Goal: Information Seeking & Learning: Check status

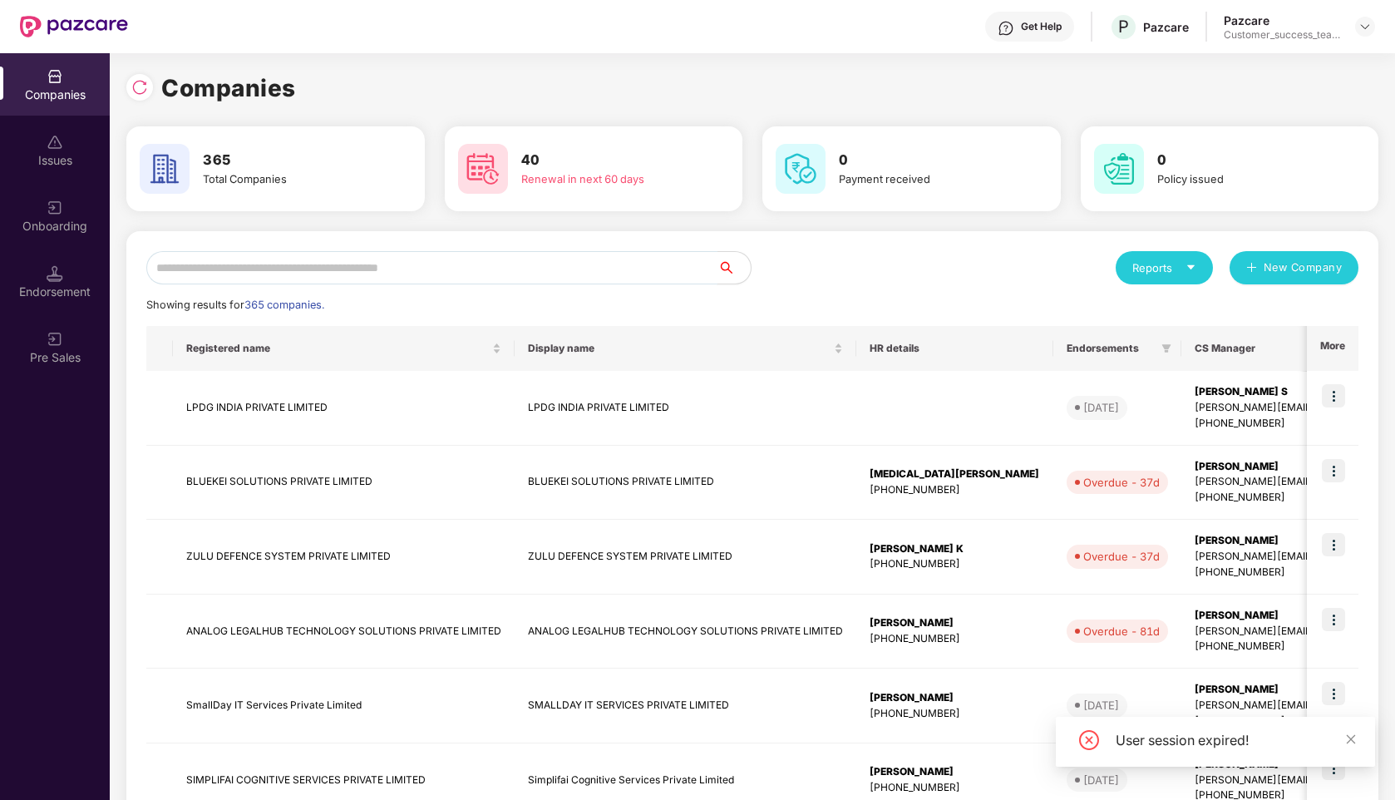
click at [517, 265] on input "text" at bounding box center [431, 267] width 571 height 33
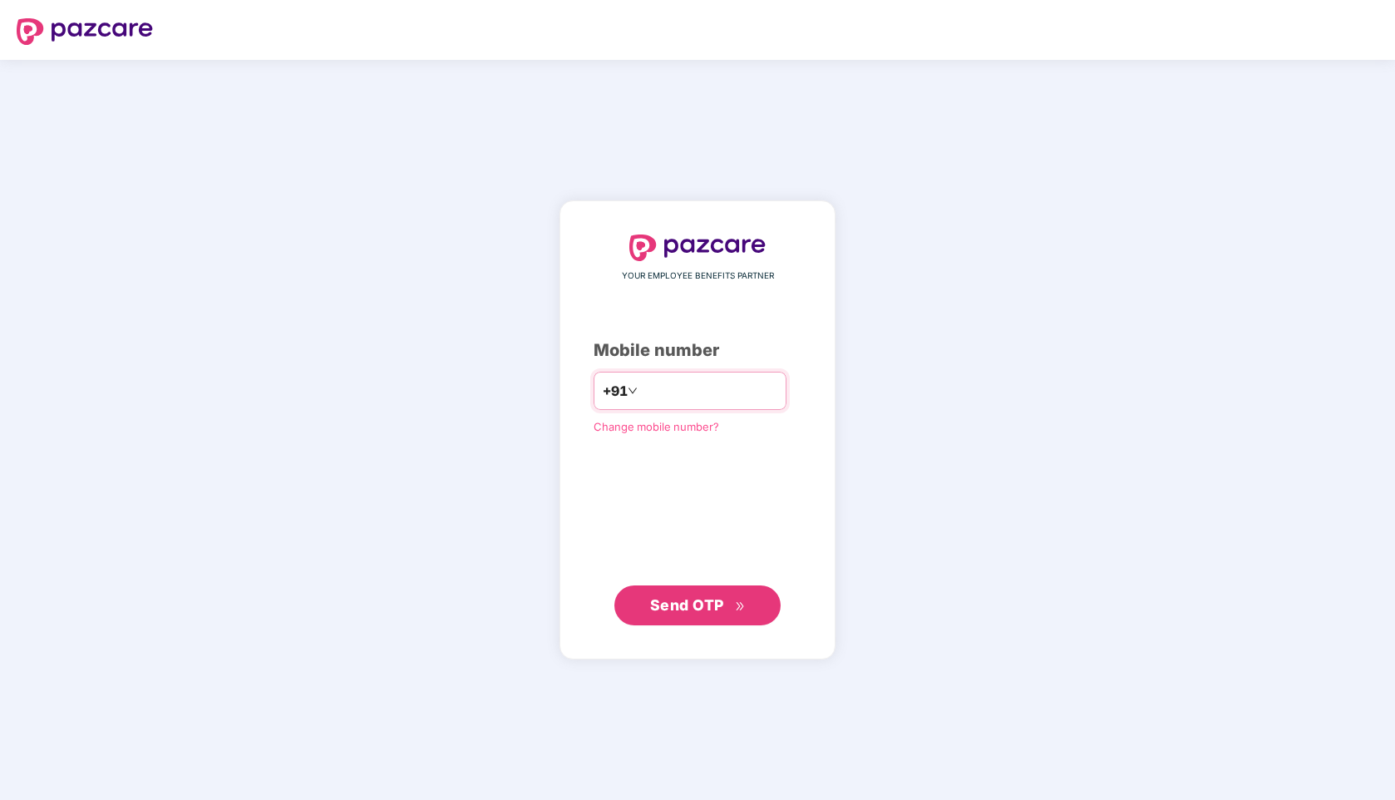
type input "**********"
click at [662, 595] on span "Send OTP" at bounding box center [687, 603] width 74 height 17
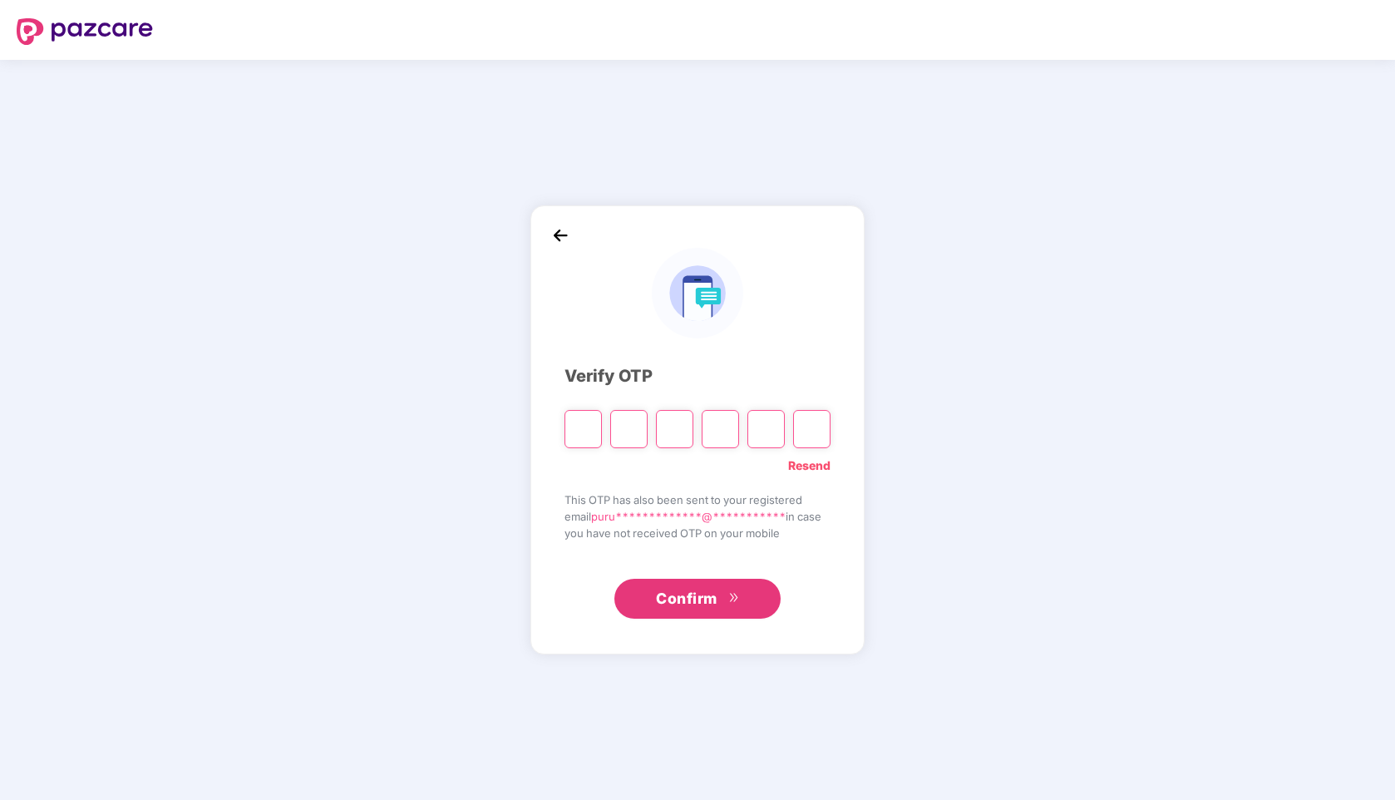
type input "*"
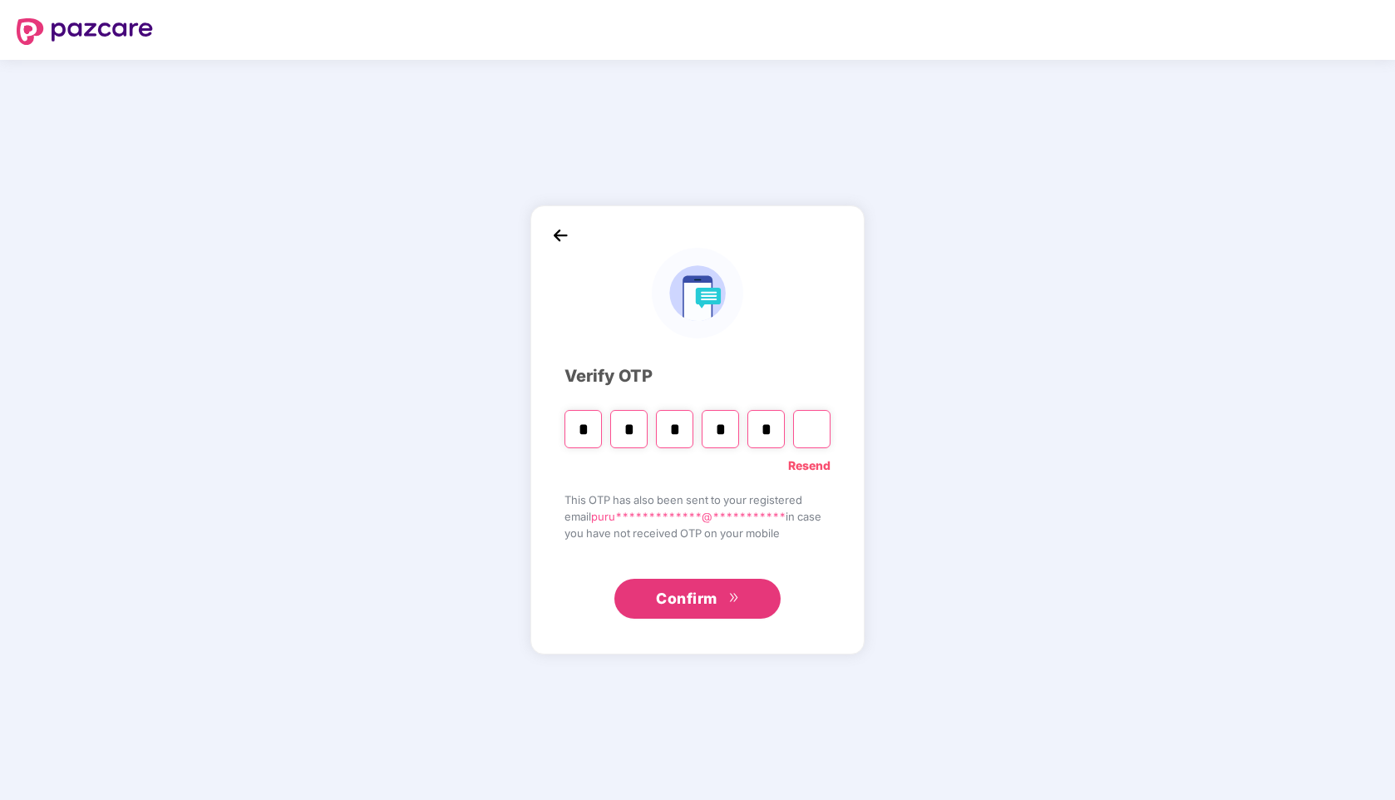
type input "*"
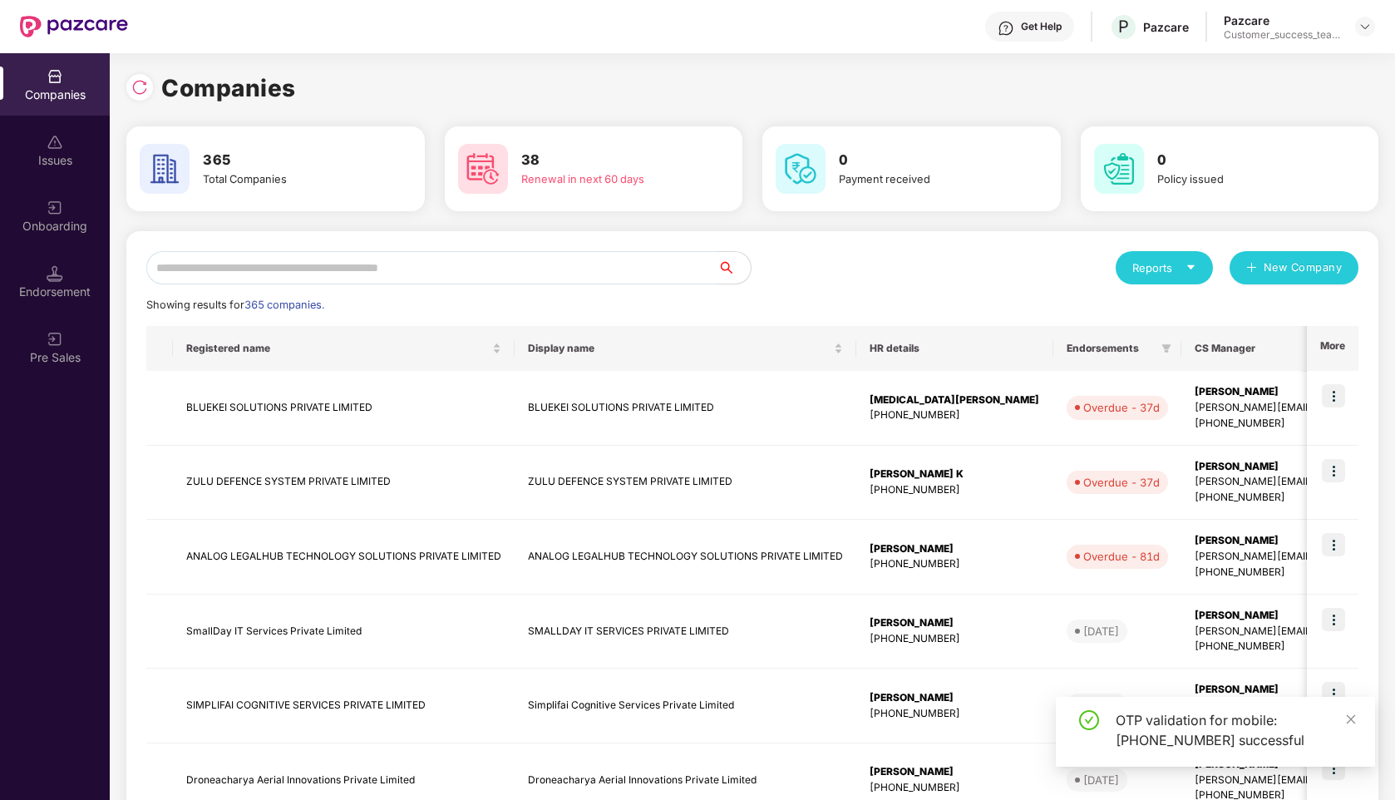
click at [279, 264] on input "text" at bounding box center [431, 267] width 571 height 33
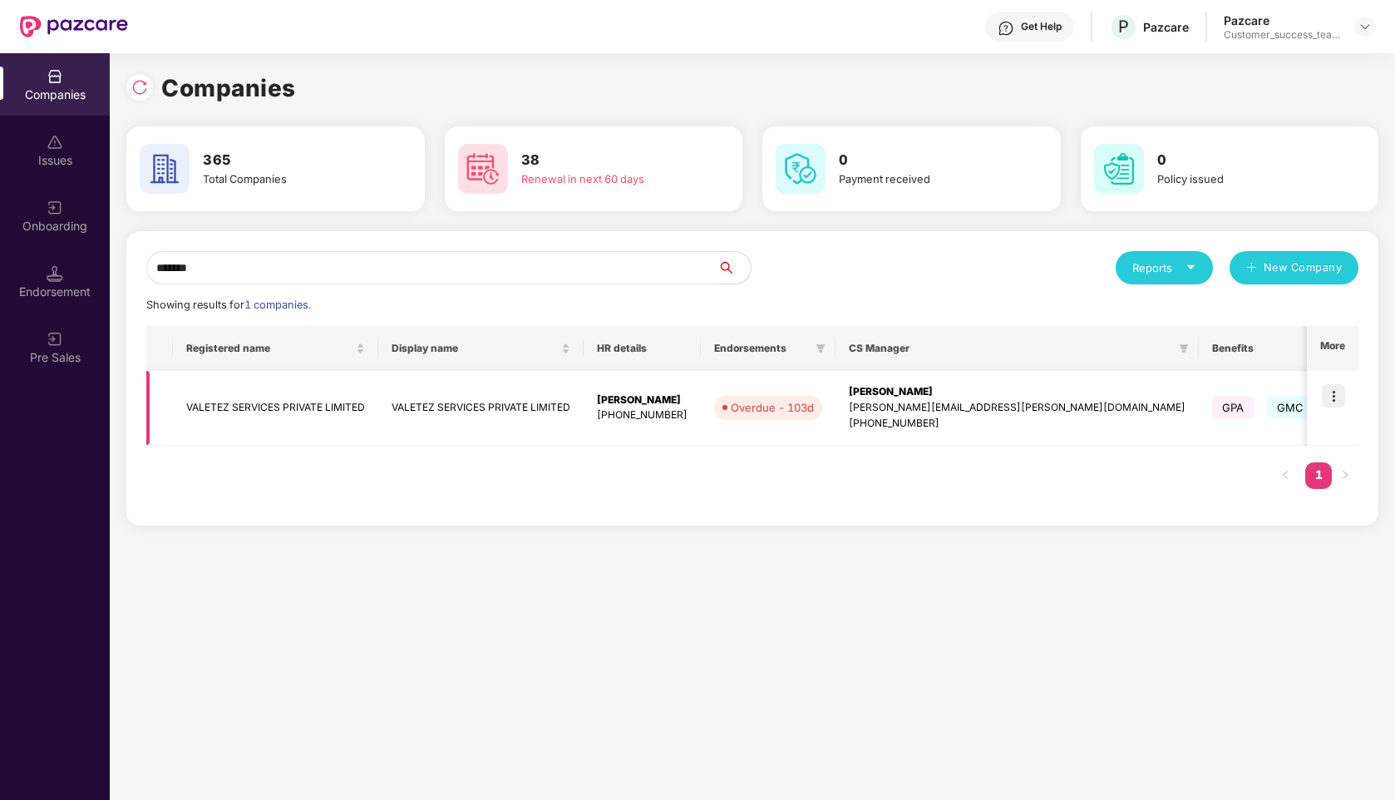
type input "*******"
click at [1334, 392] on img at bounding box center [1333, 395] width 23 height 23
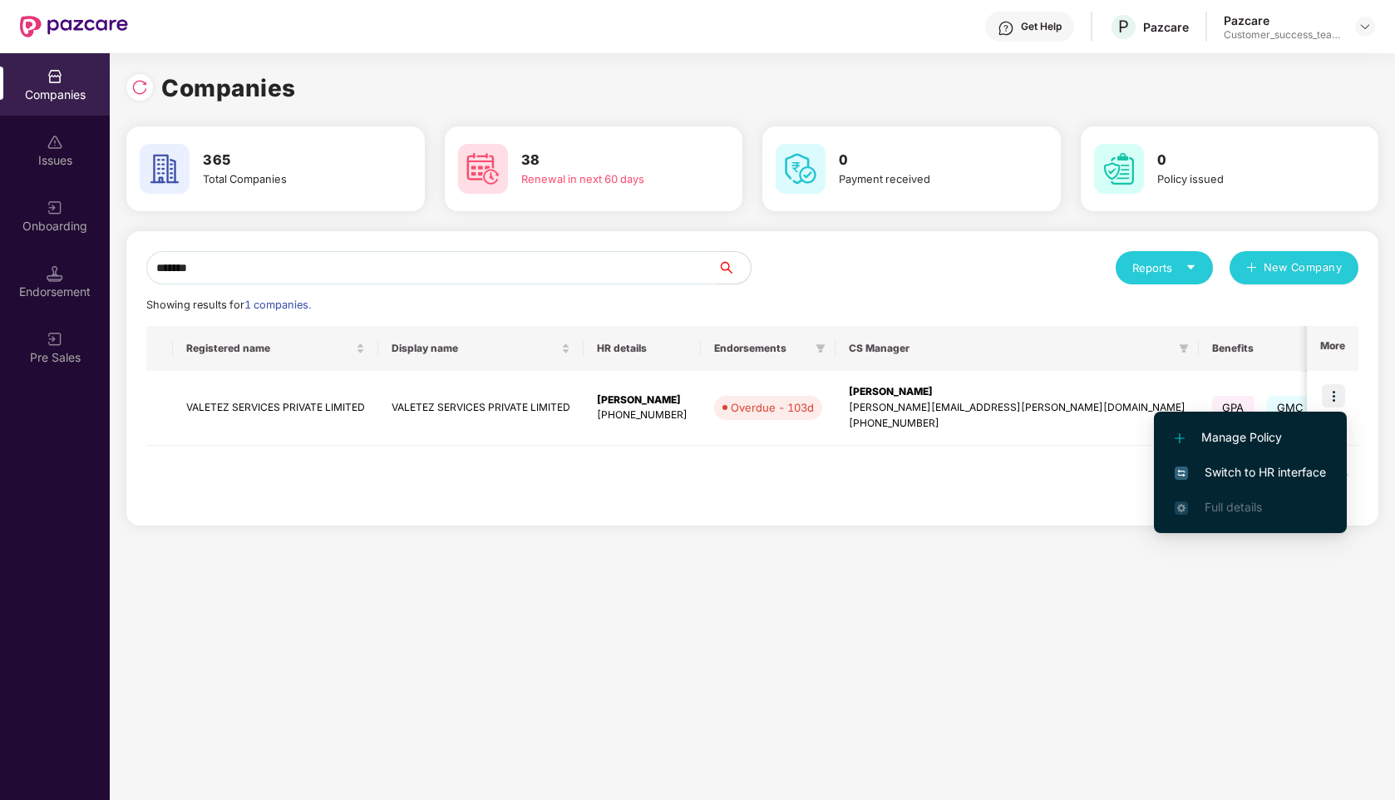
click at [1248, 466] on span "Switch to HR interface" at bounding box center [1250, 472] width 151 height 18
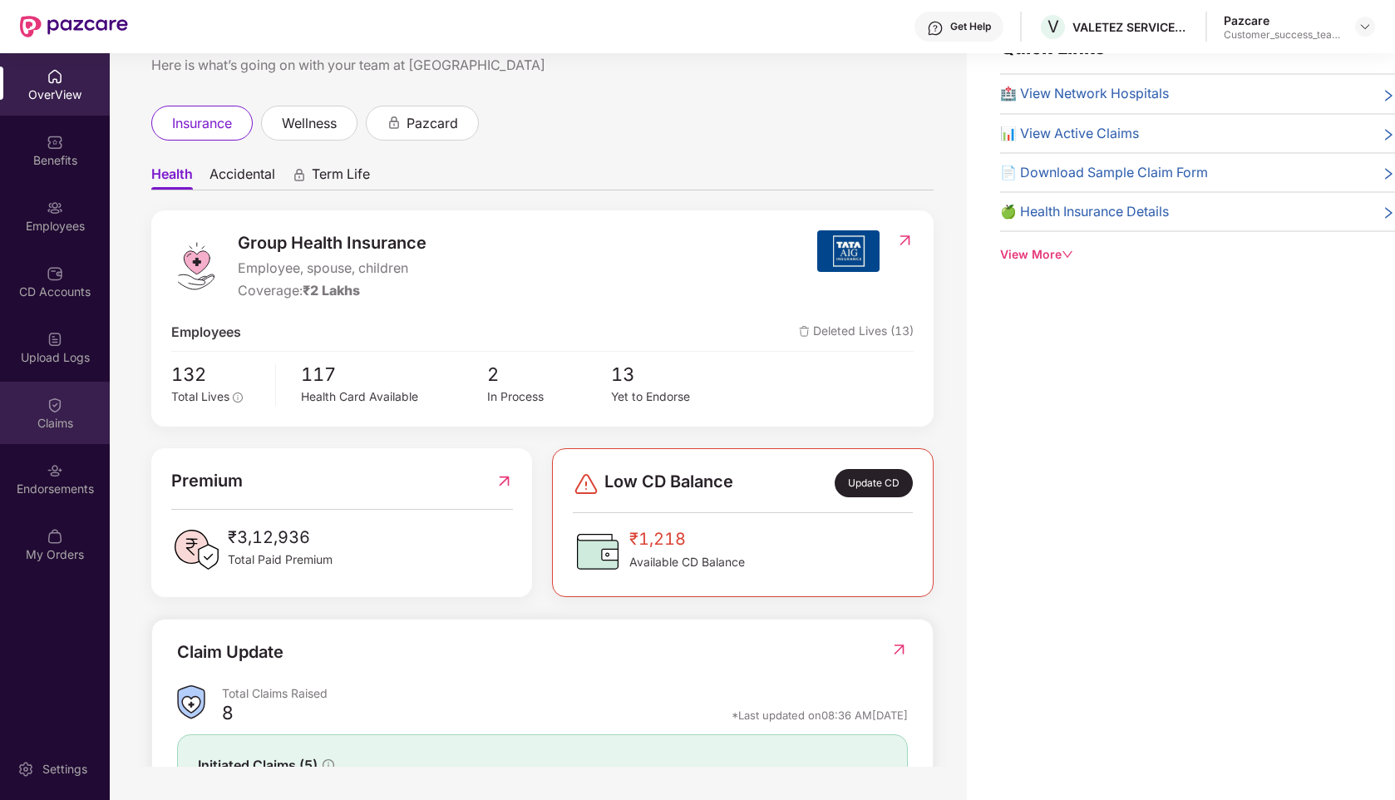
click at [58, 410] on img at bounding box center [55, 404] width 17 height 17
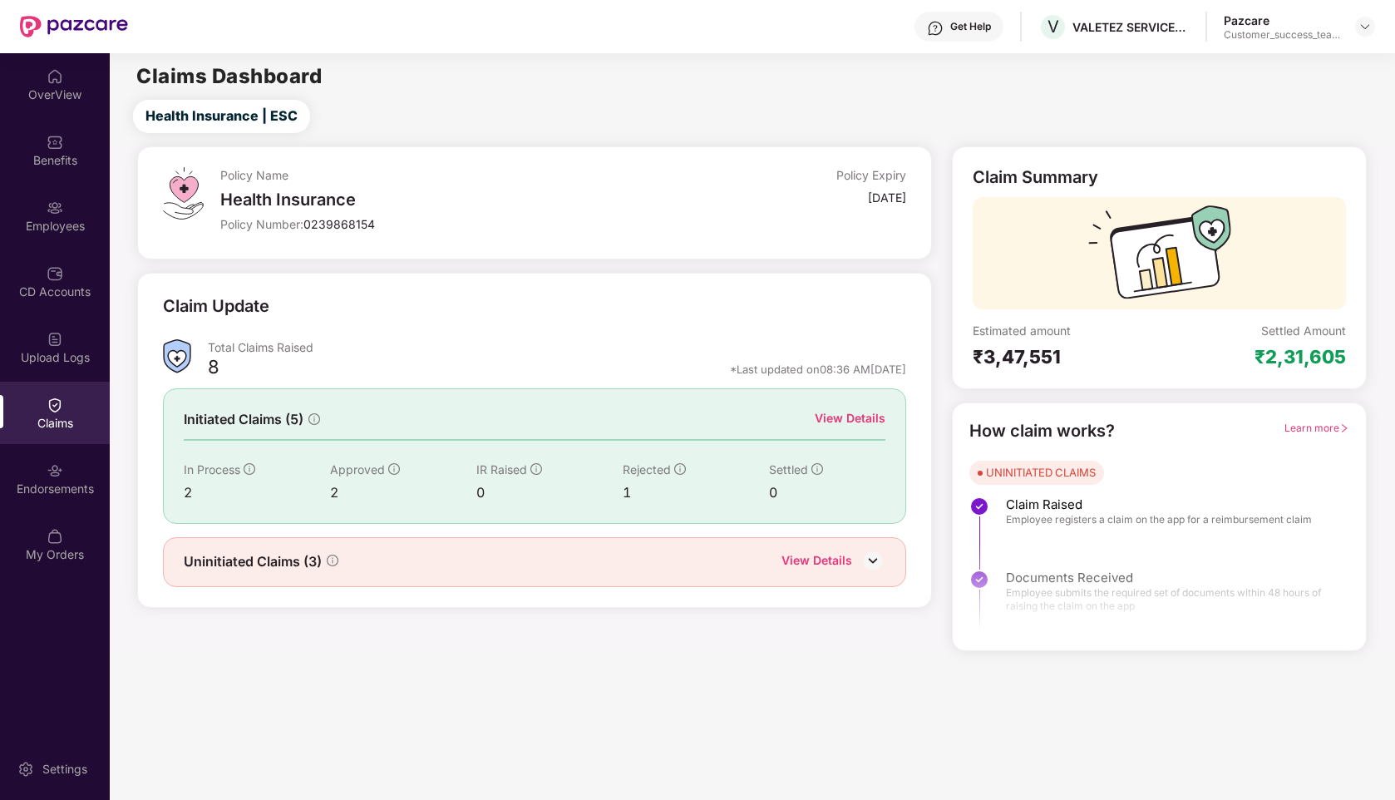
click at [813, 559] on div "View Details" at bounding box center [816, 562] width 71 height 22
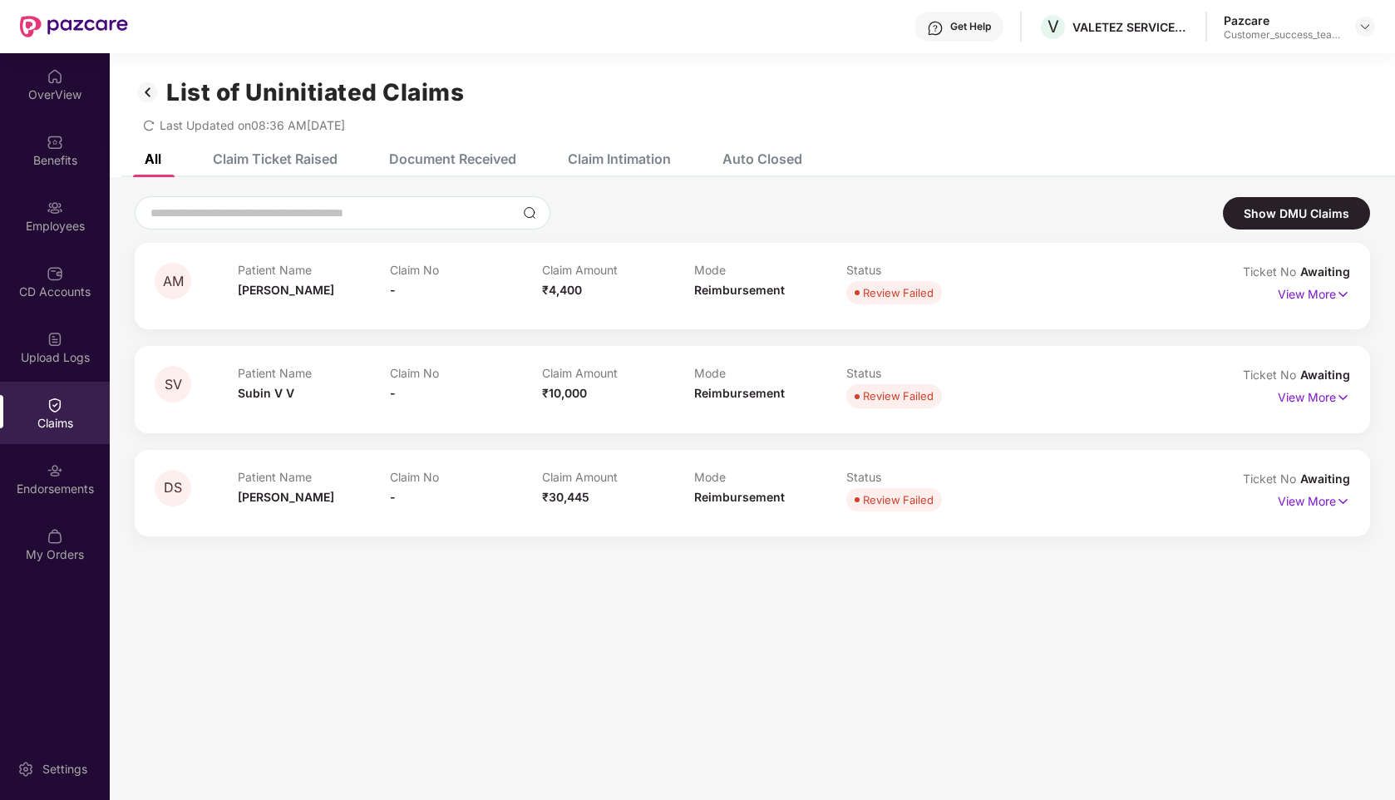
scroll to position [53, 0]
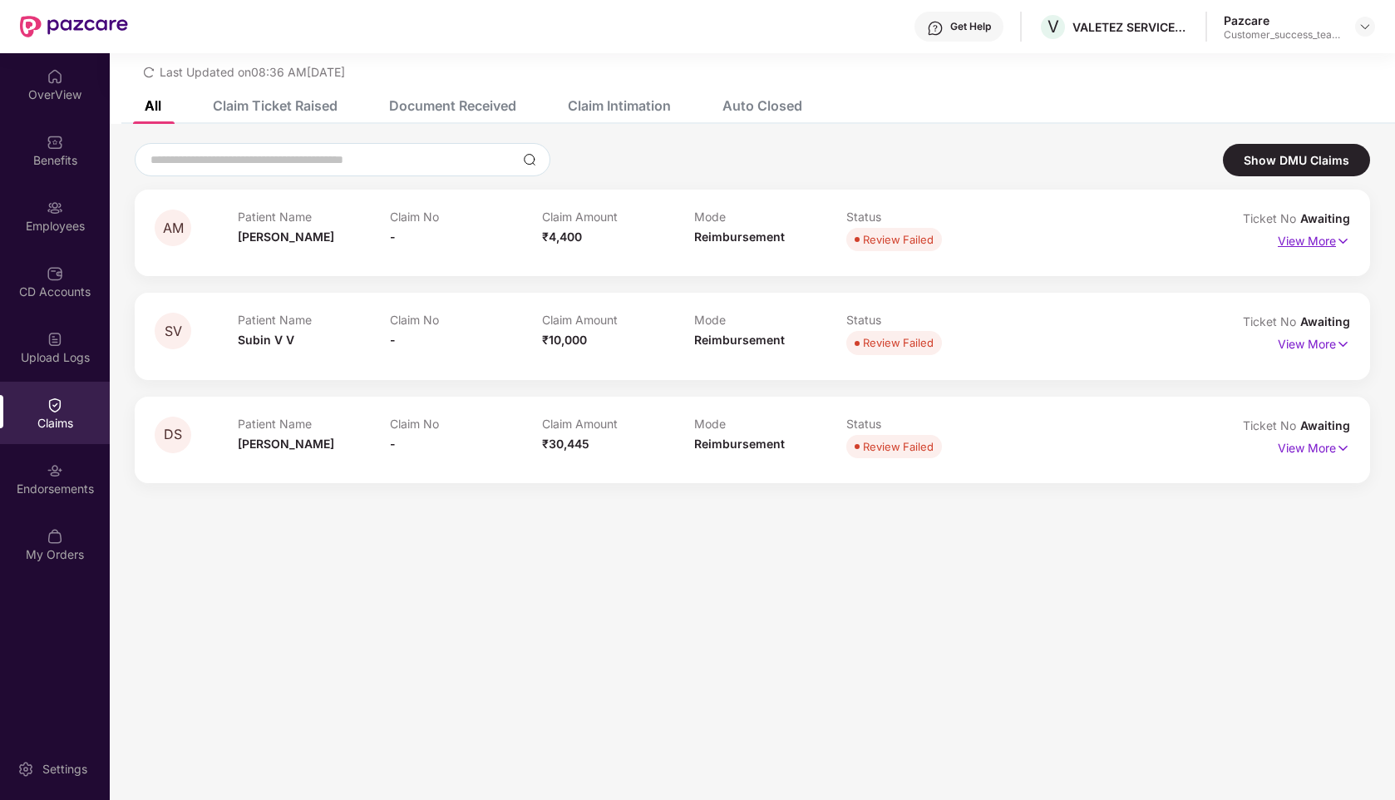
click at [1328, 235] on p "View More" at bounding box center [1314, 239] width 72 height 22
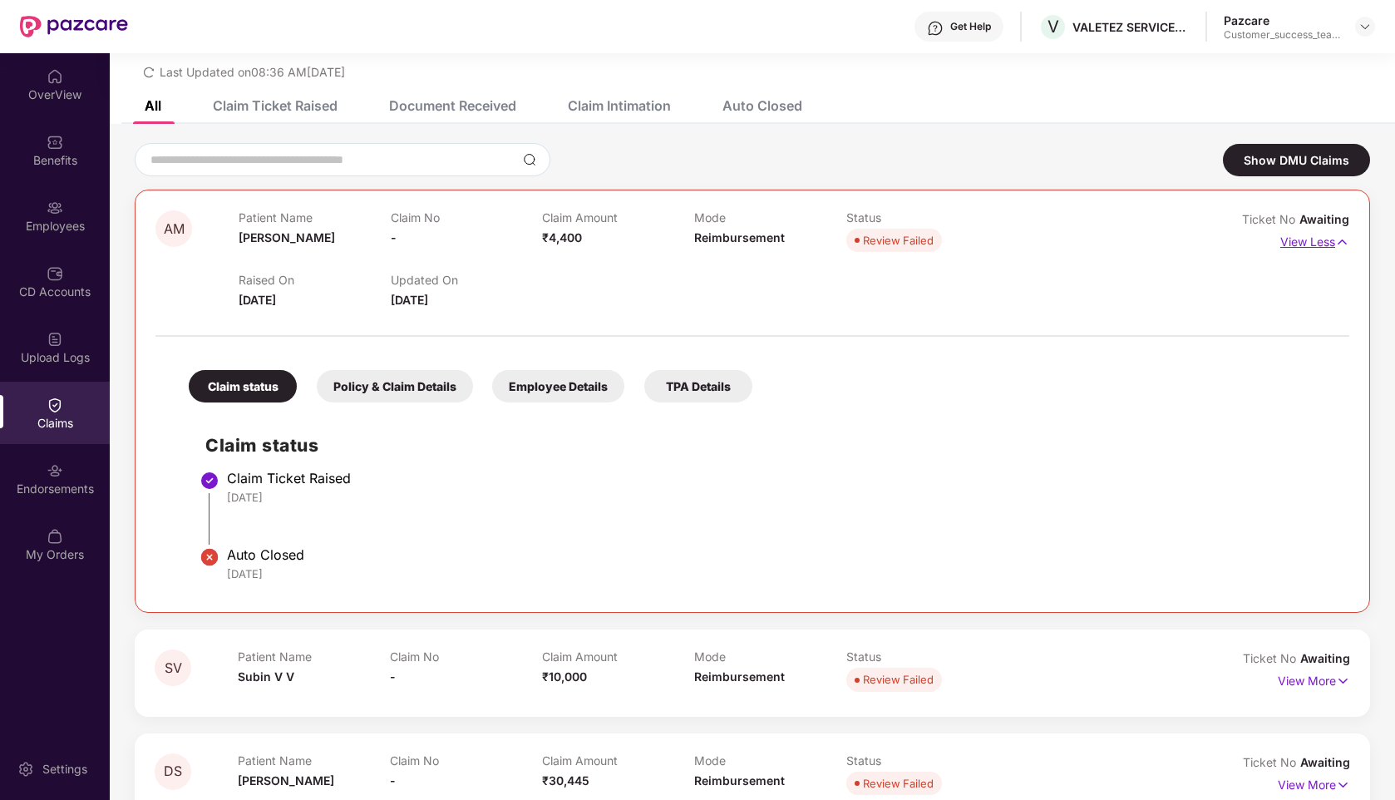
click at [1291, 240] on p "View Less" at bounding box center [1314, 240] width 69 height 22
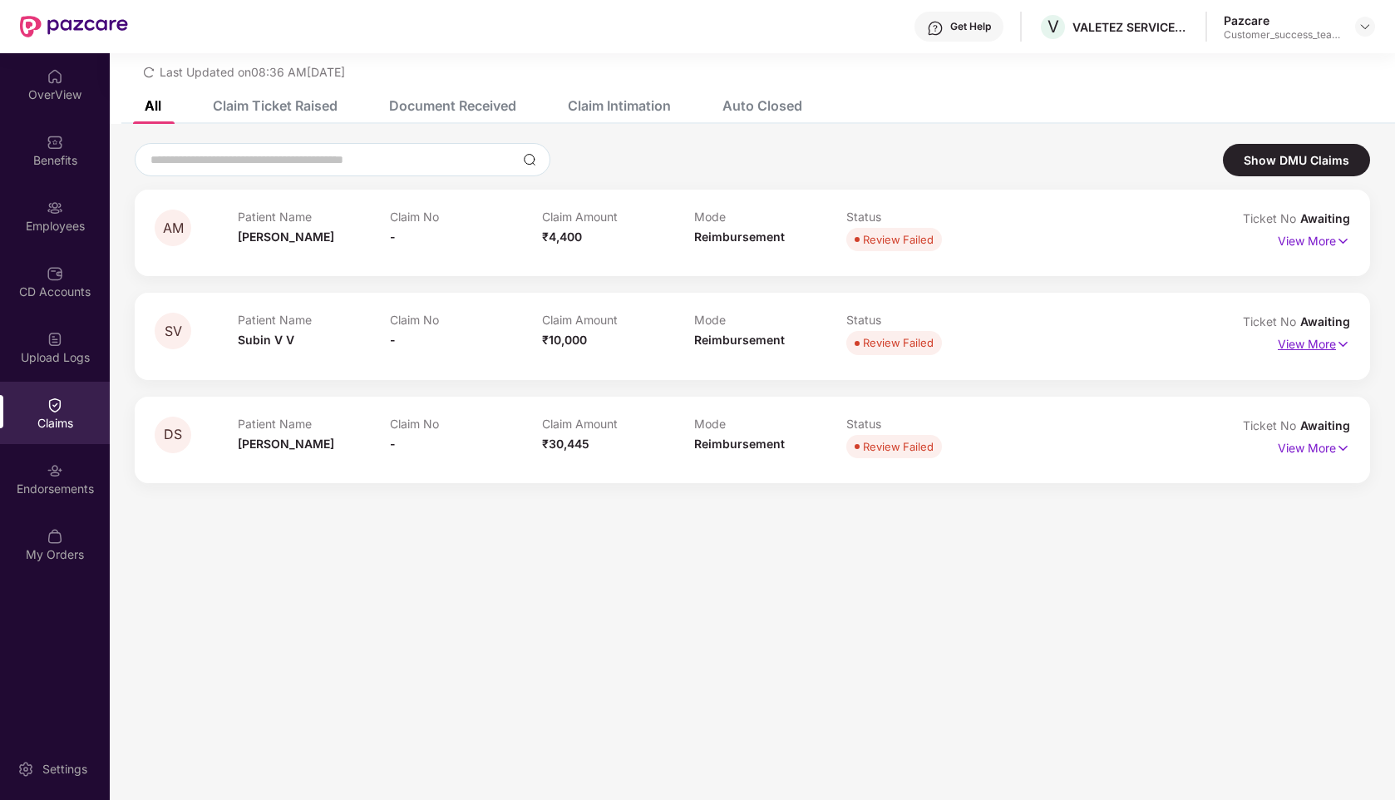
click at [1314, 350] on p "View More" at bounding box center [1314, 342] width 72 height 22
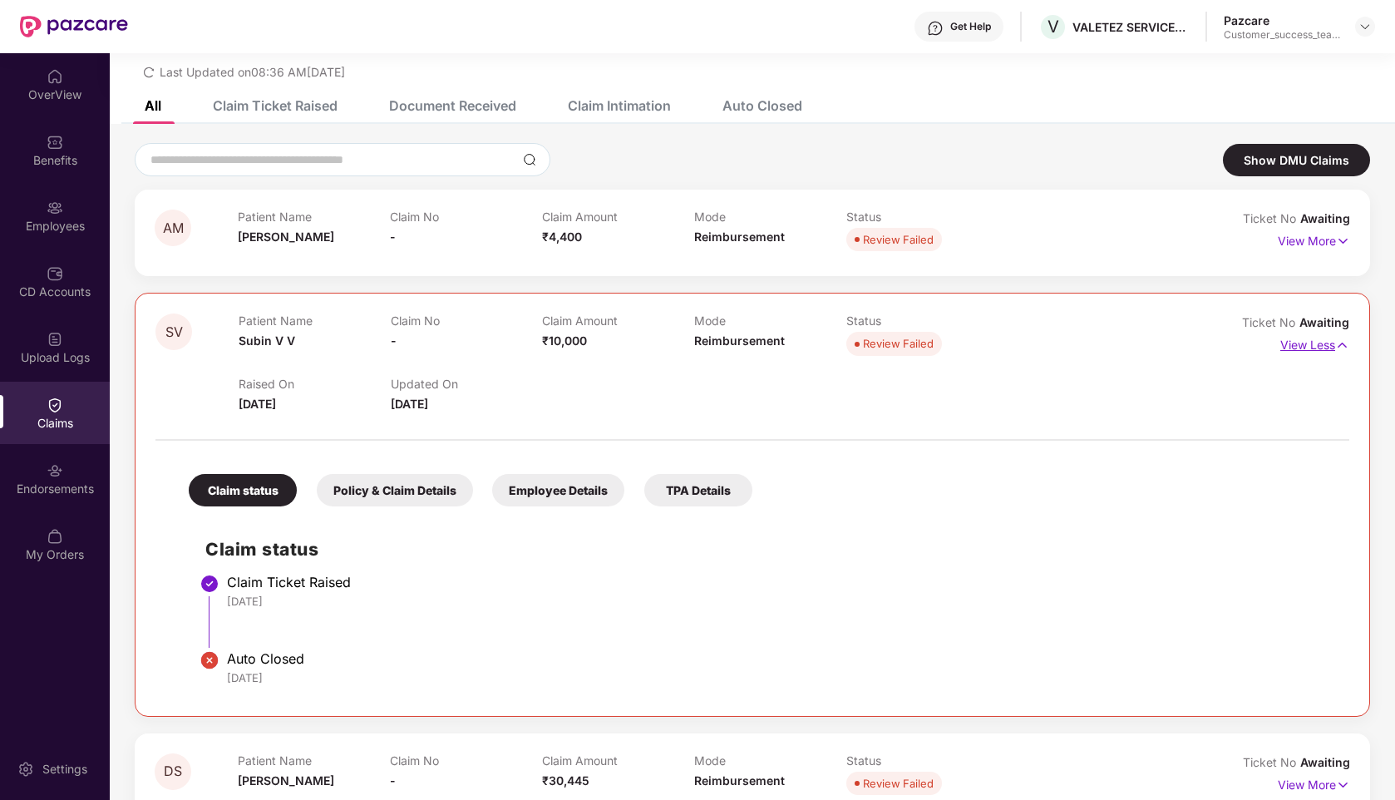
click at [1314, 350] on p "View Less" at bounding box center [1314, 343] width 69 height 22
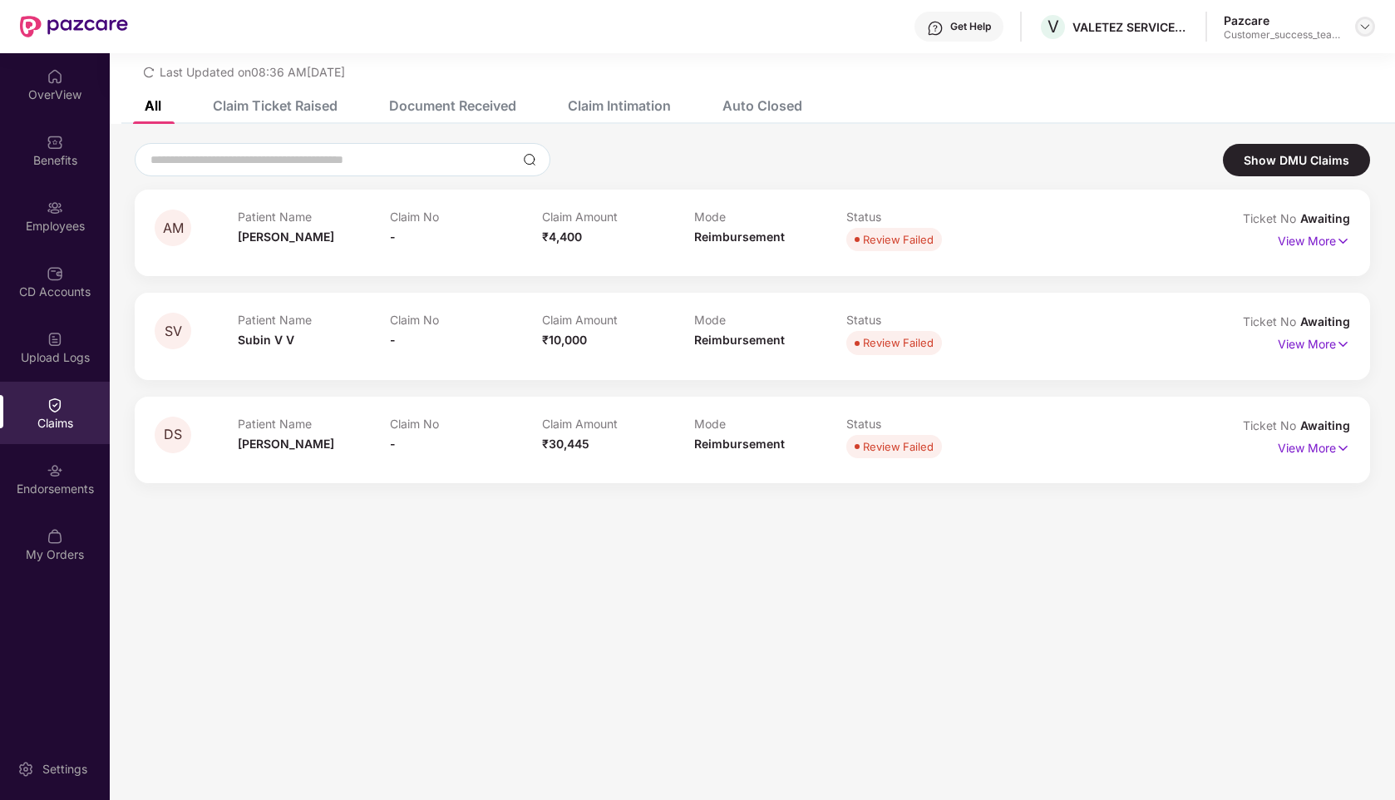
click at [1370, 28] on img at bounding box center [1364, 26] width 13 height 13
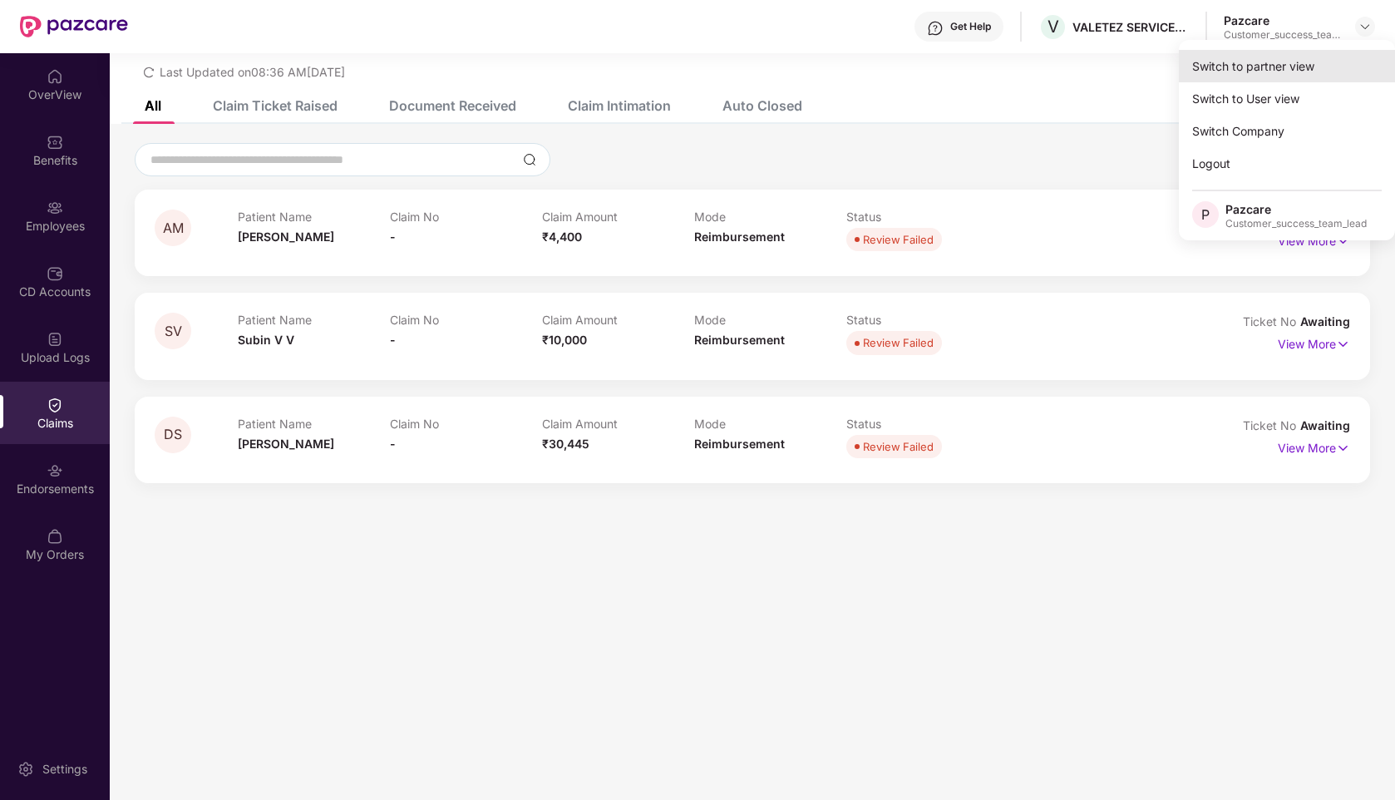
click at [1241, 71] on div "Switch to partner view" at bounding box center [1287, 66] width 216 height 32
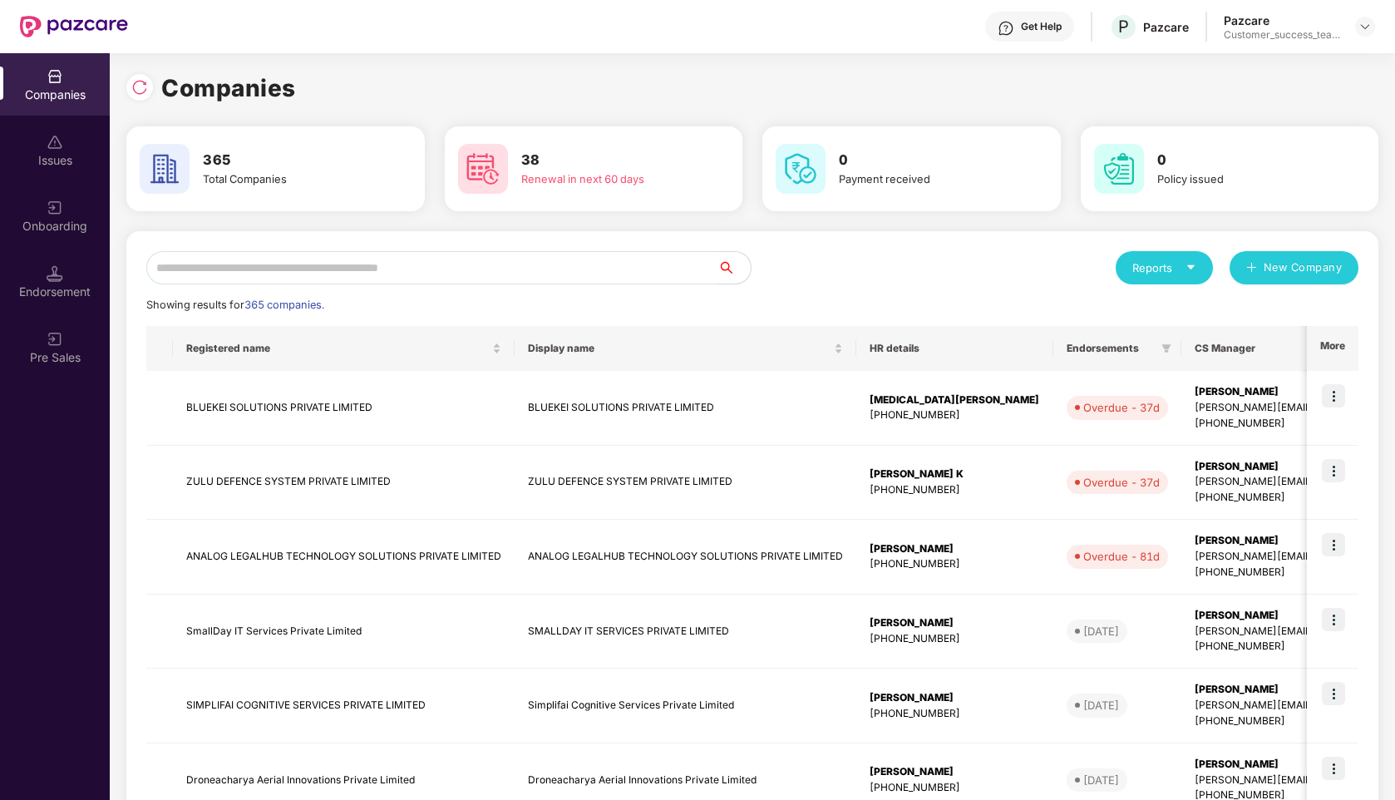
click at [341, 278] on input "text" at bounding box center [431, 267] width 571 height 33
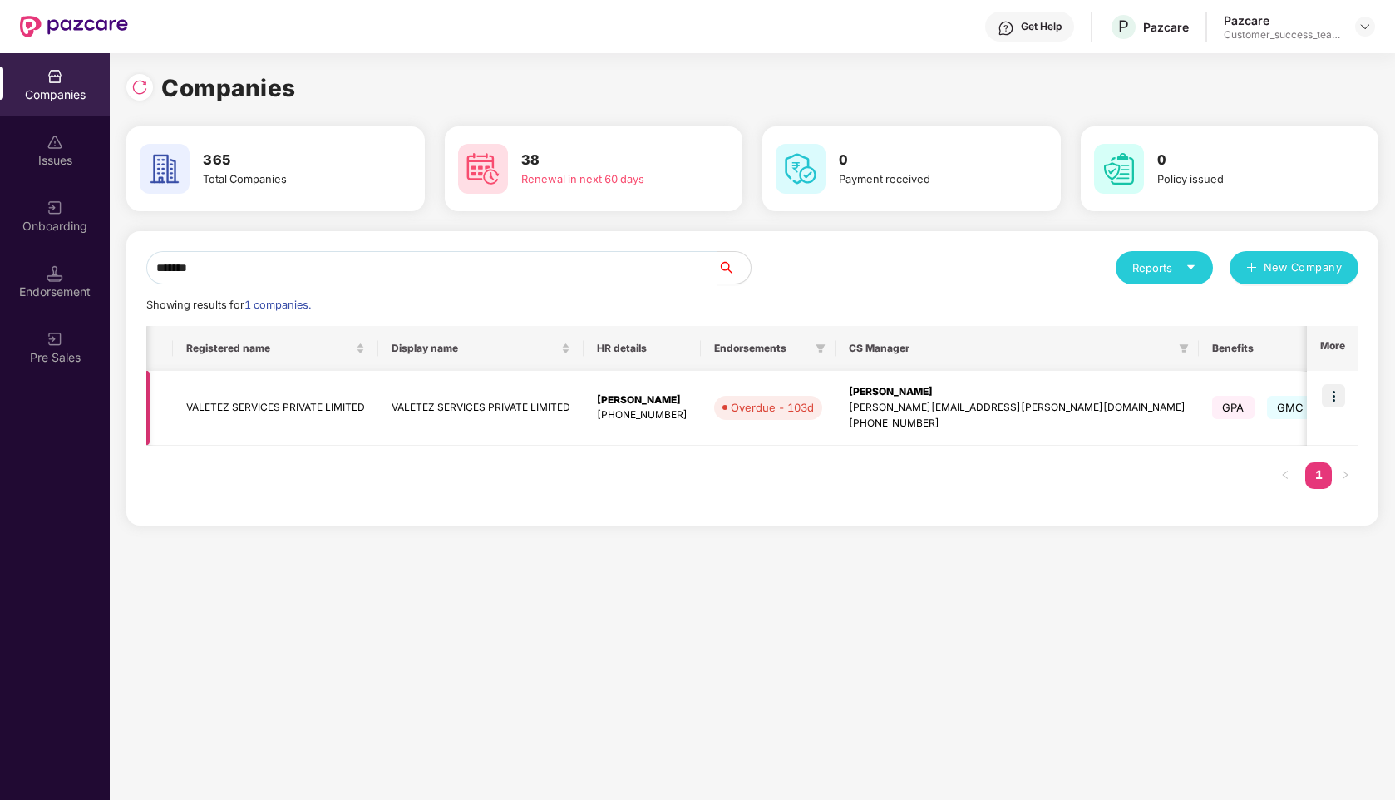
scroll to position [0, 181]
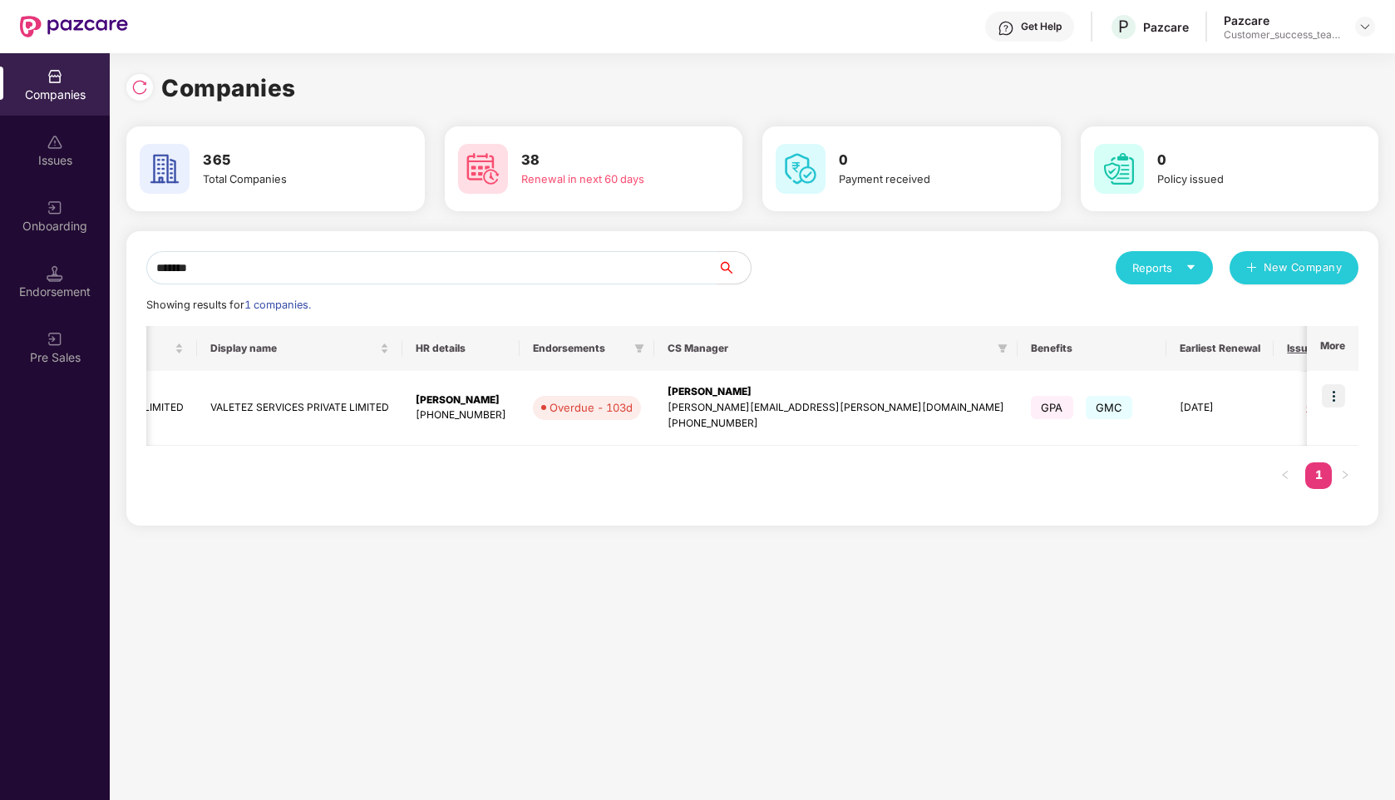
type input "*******"
click at [1336, 399] on img at bounding box center [1333, 395] width 23 height 23
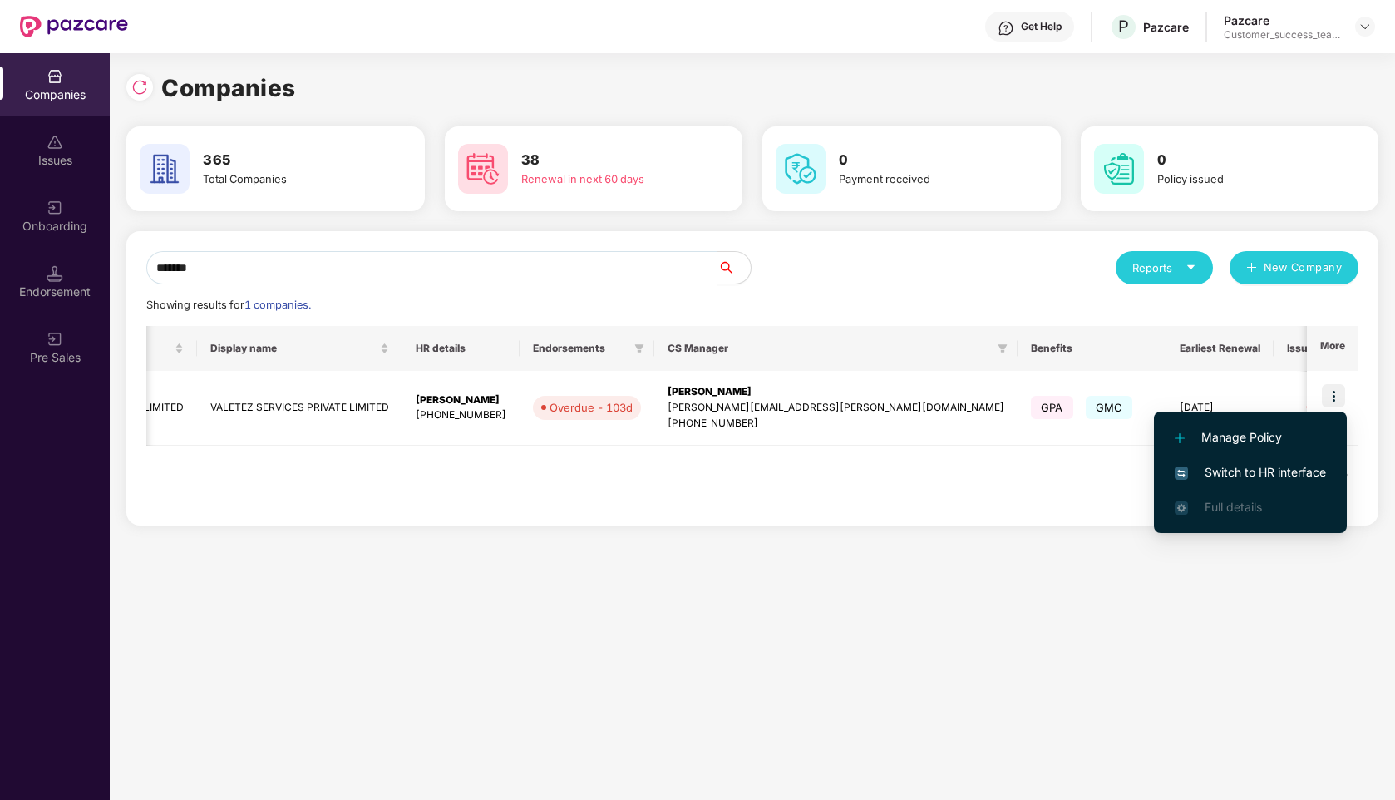
click at [1252, 475] on span "Switch to HR interface" at bounding box center [1250, 472] width 151 height 18
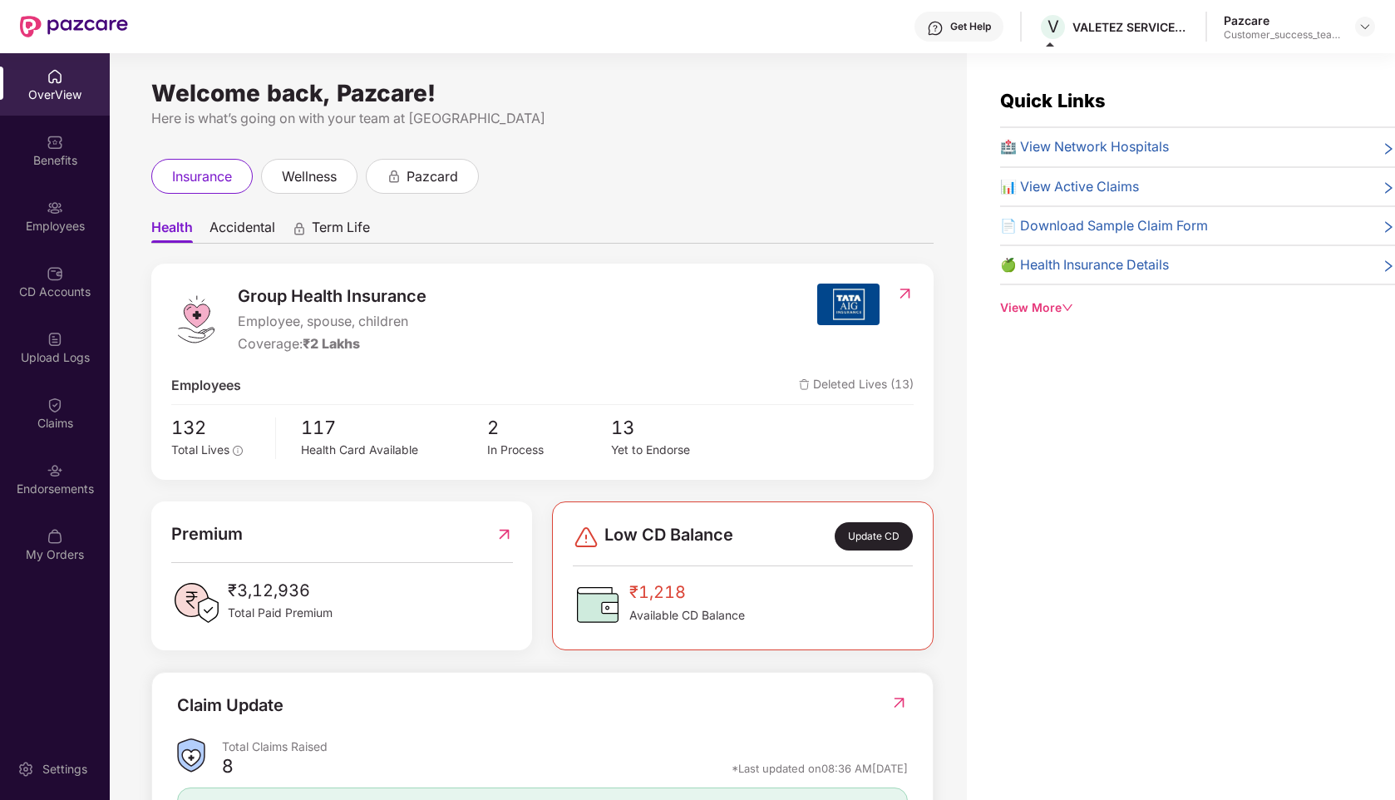
click at [51, 417] on div "Claims" at bounding box center [55, 423] width 110 height 17
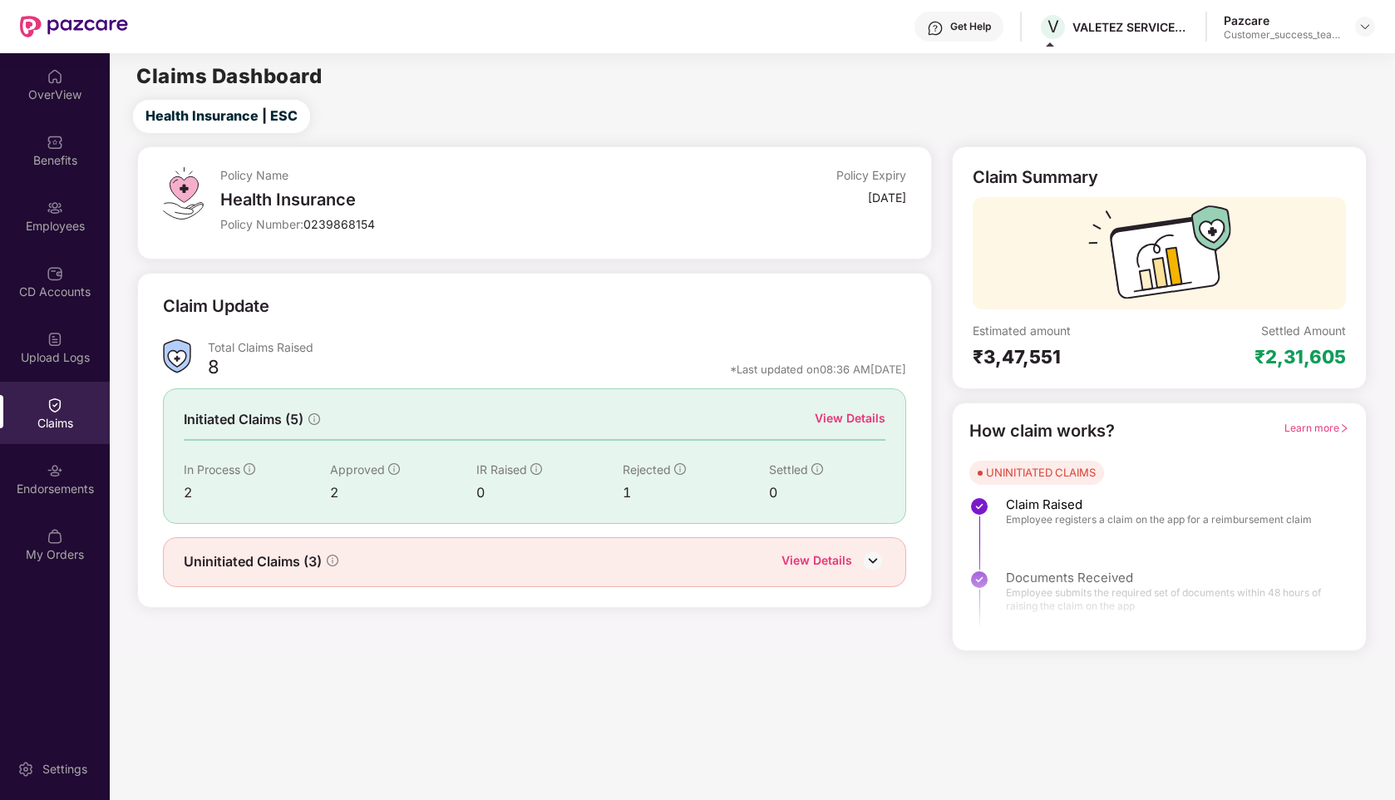
click at [859, 414] on div "View Details" at bounding box center [850, 418] width 71 height 18
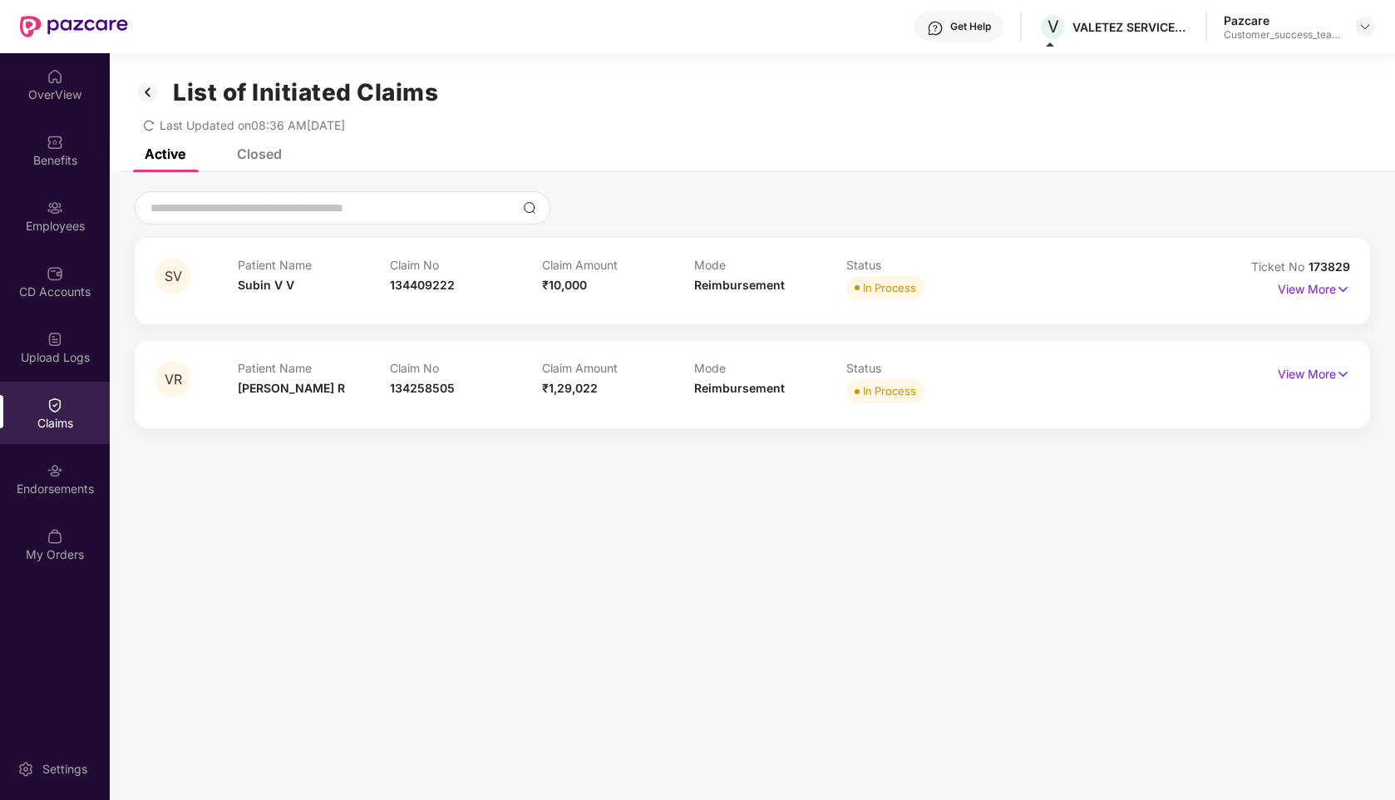
click at [247, 153] on div "Closed" at bounding box center [259, 153] width 45 height 17
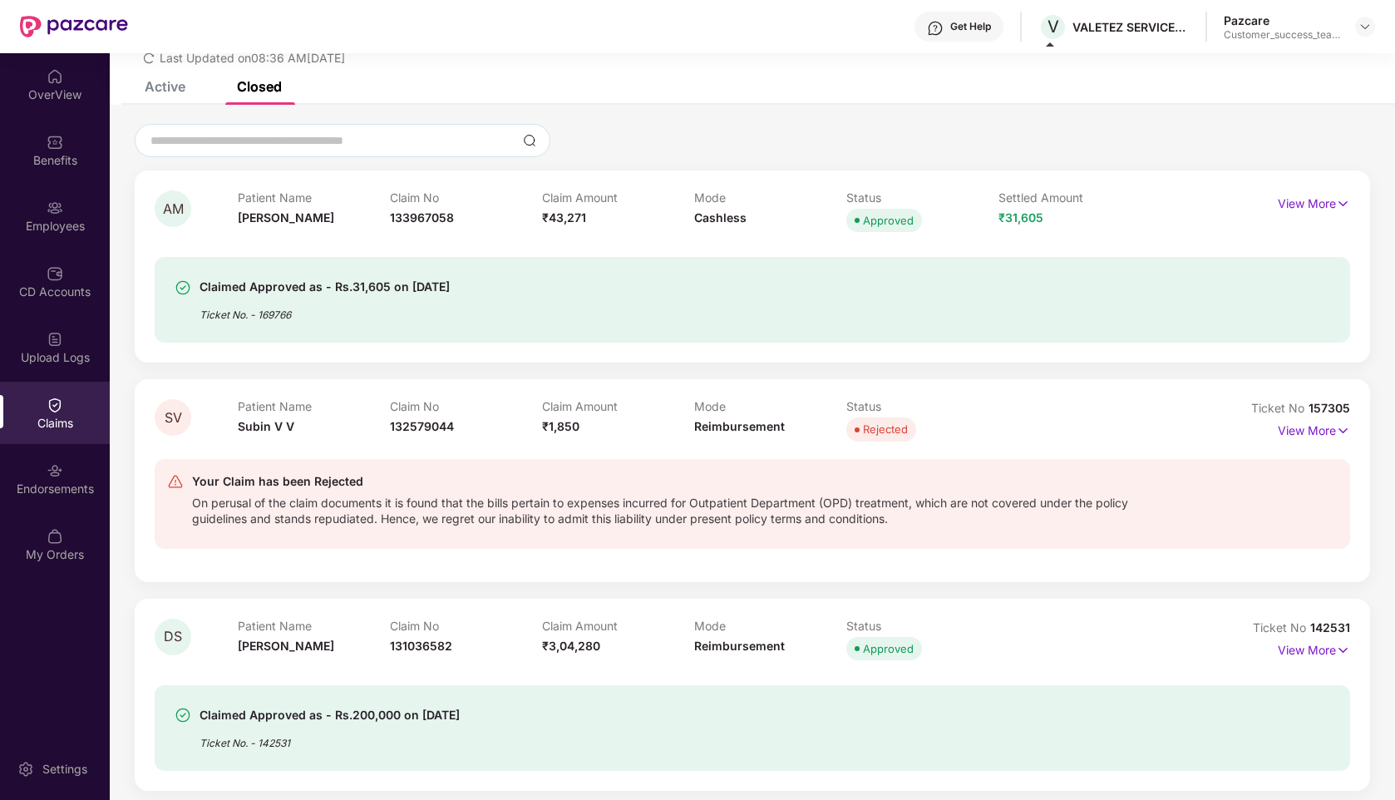
scroll to position [75, 0]
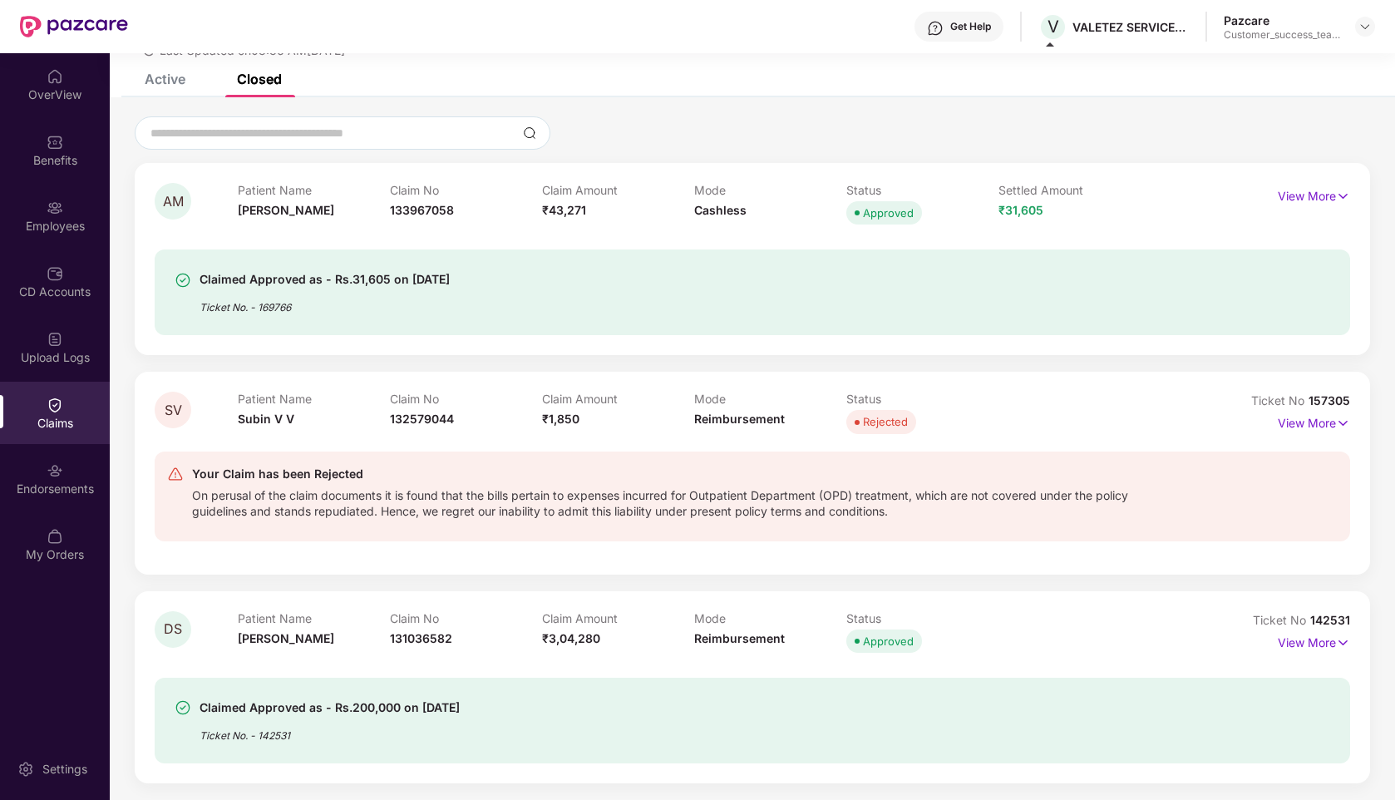
click at [165, 82] on div "Active" at bounding box center [165, 79] width 41 height 17
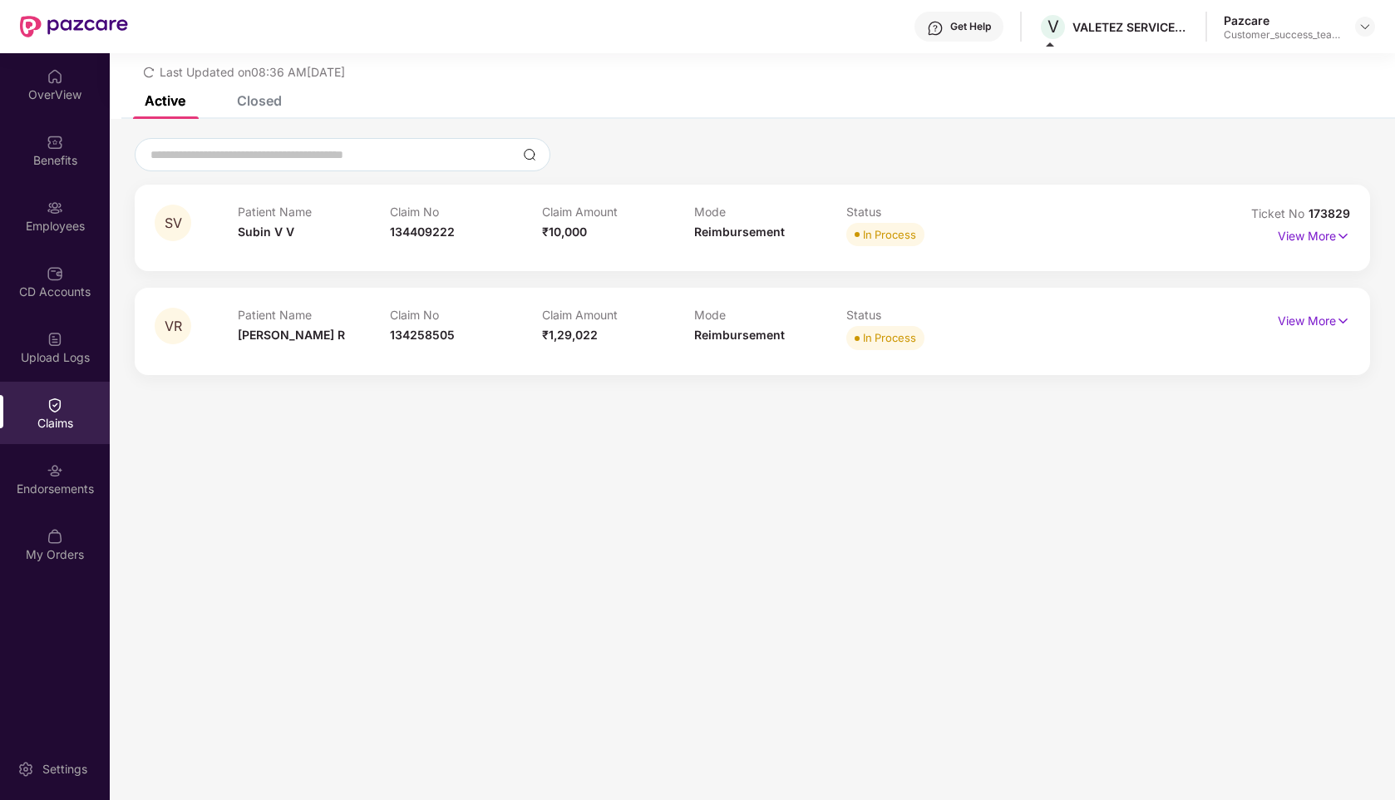
scroll to position [53, 0]
click at [267, 101] on div "Closed" at bounding box center [259, 100] width 45 height 17
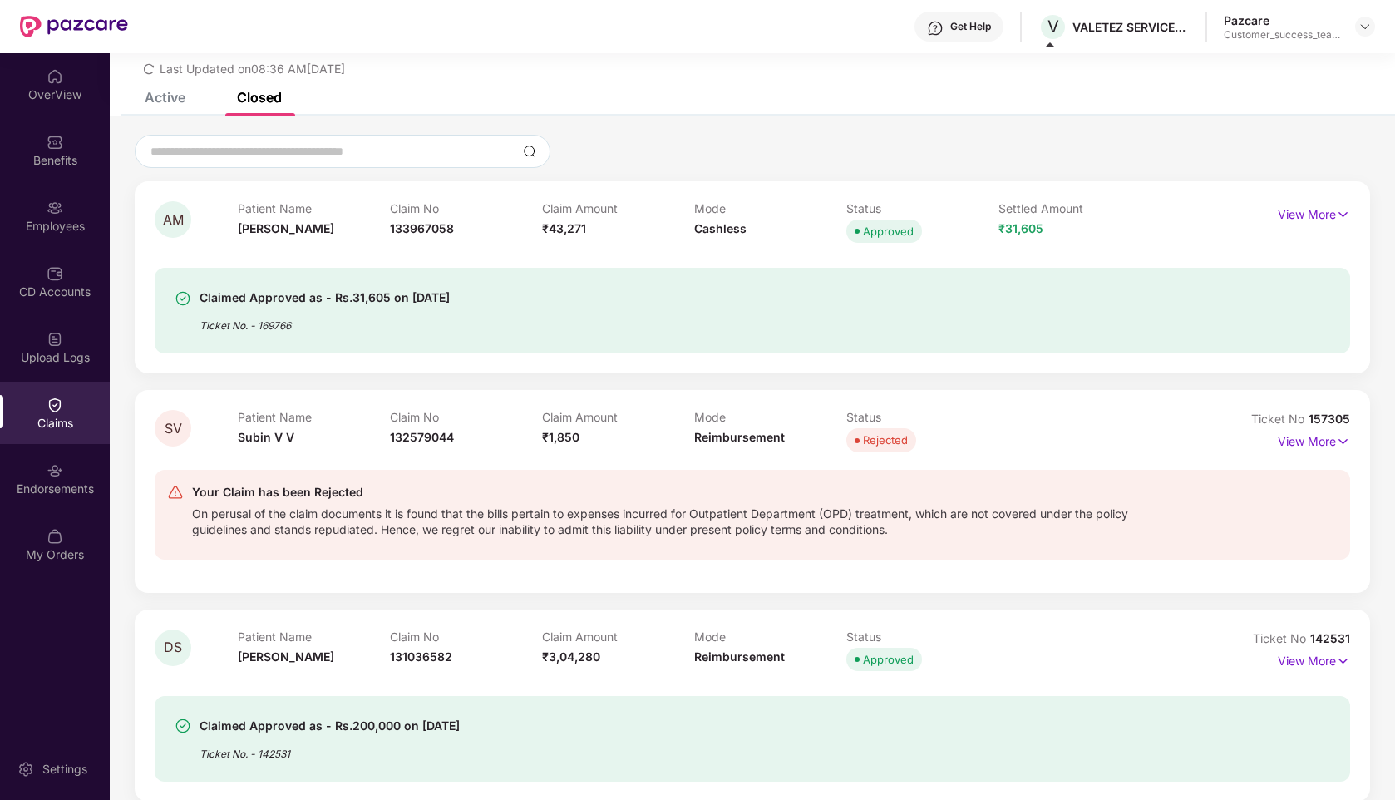
scroll to position [75, 0]
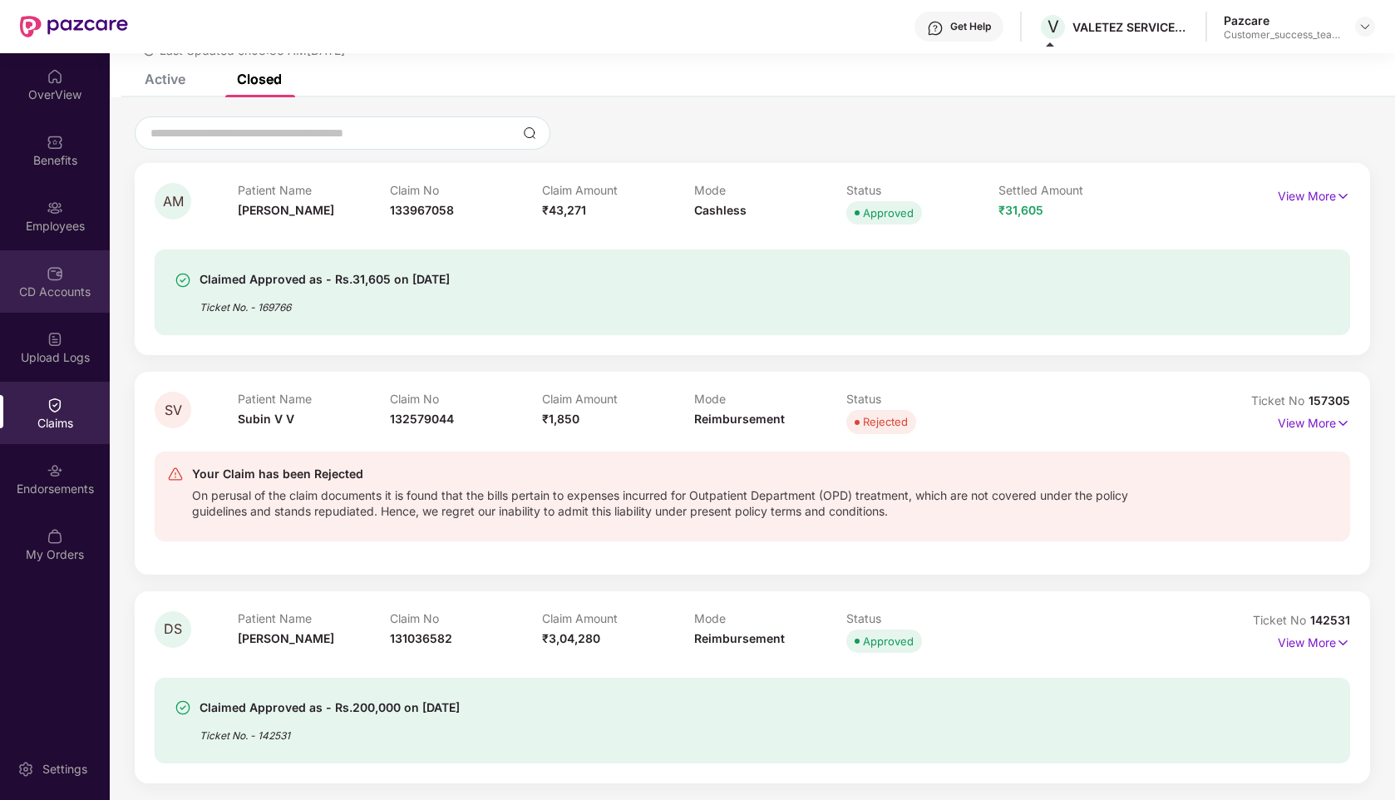
click at [47, 259] on div "CD Accounts" at bounding box center [55, 281] width 110 height 62
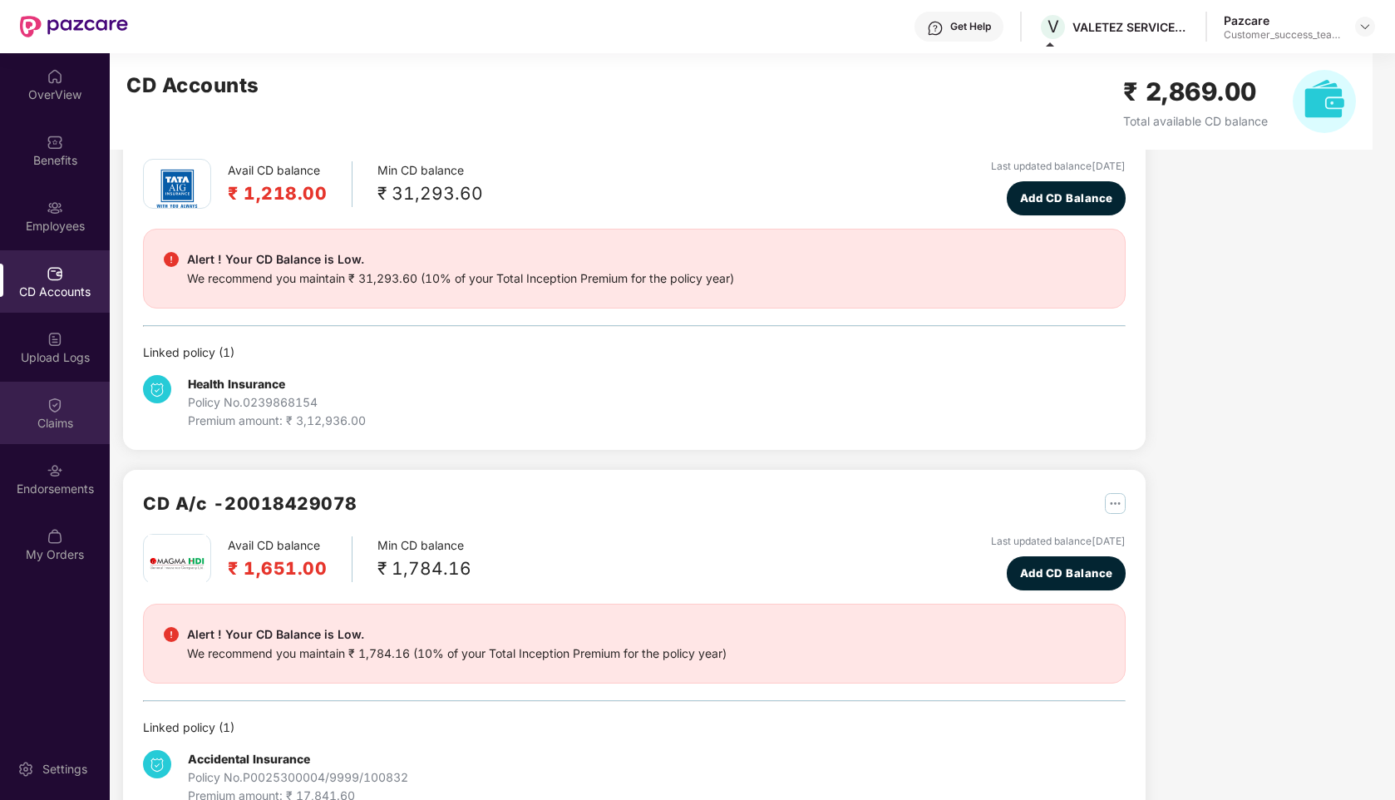
click at [41, 392] on div "Claims" at bounding box center [55, 413] width 110 height 62
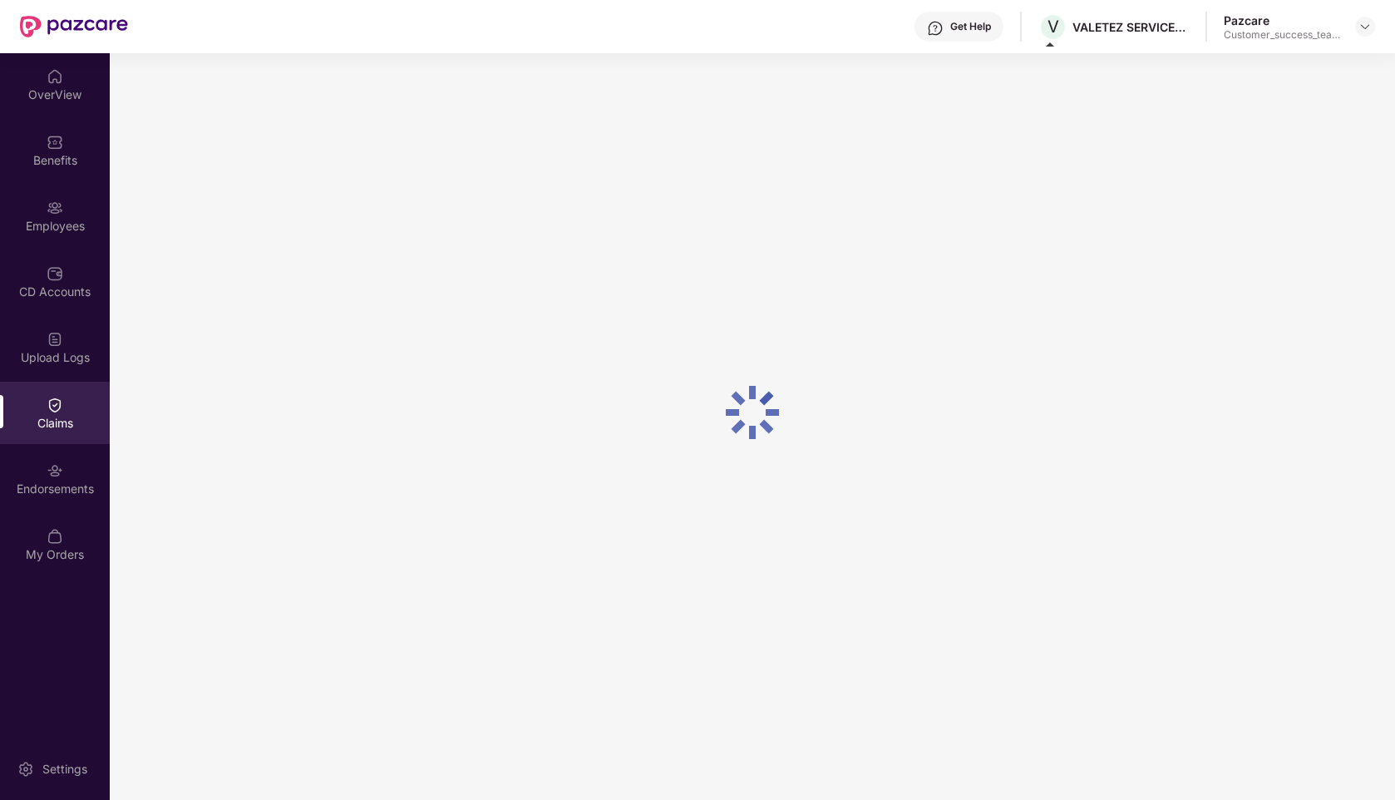
scroll to position [0, 0]
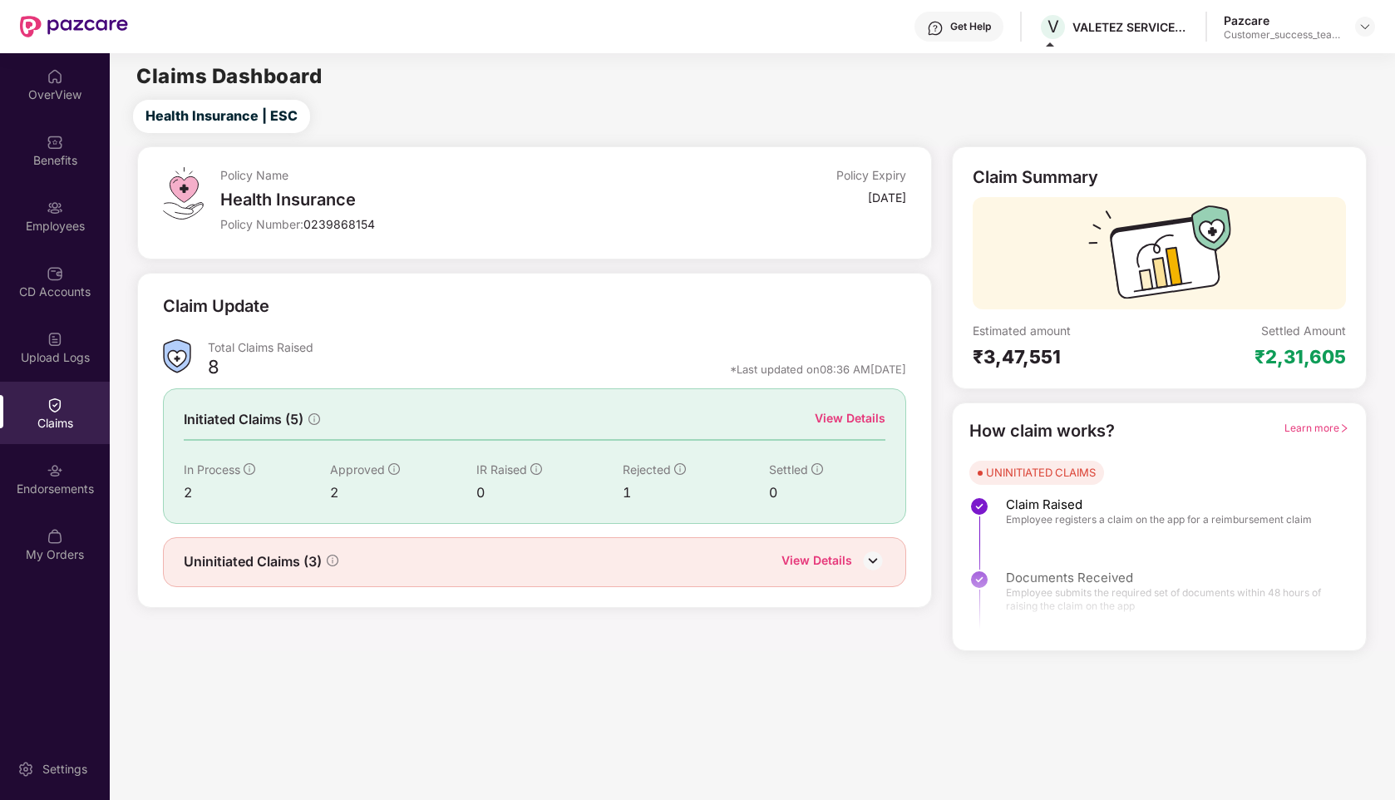
click at [816, 559] on div "View Details" at bounding box center [816, 562] width 71 height 22
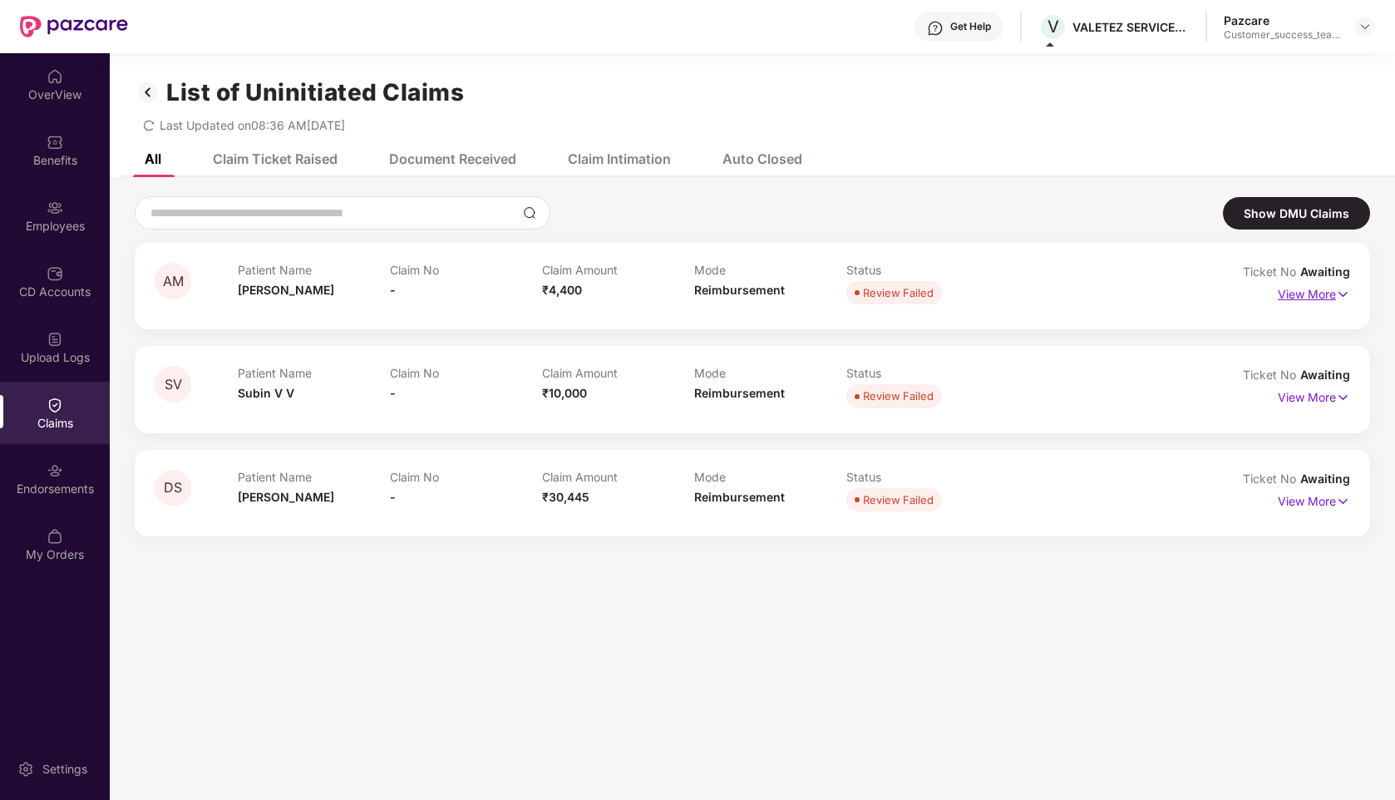
click at [1296, 288] on p "View More" at bounding box center [1314, 292] width 72 height 22
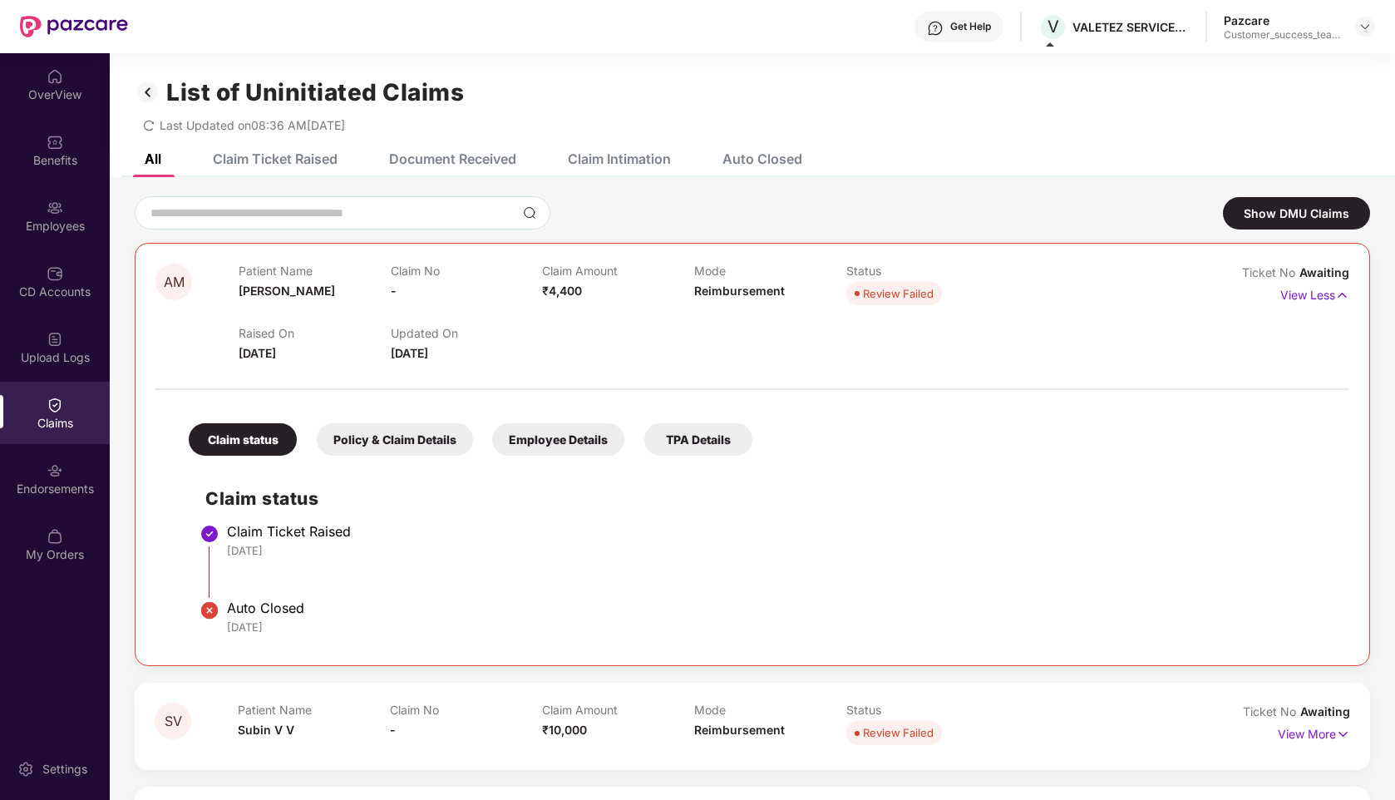
click at [408, 436] on div "Policy & Claim Details" at bounding box center [395, 439] width 156 height 32
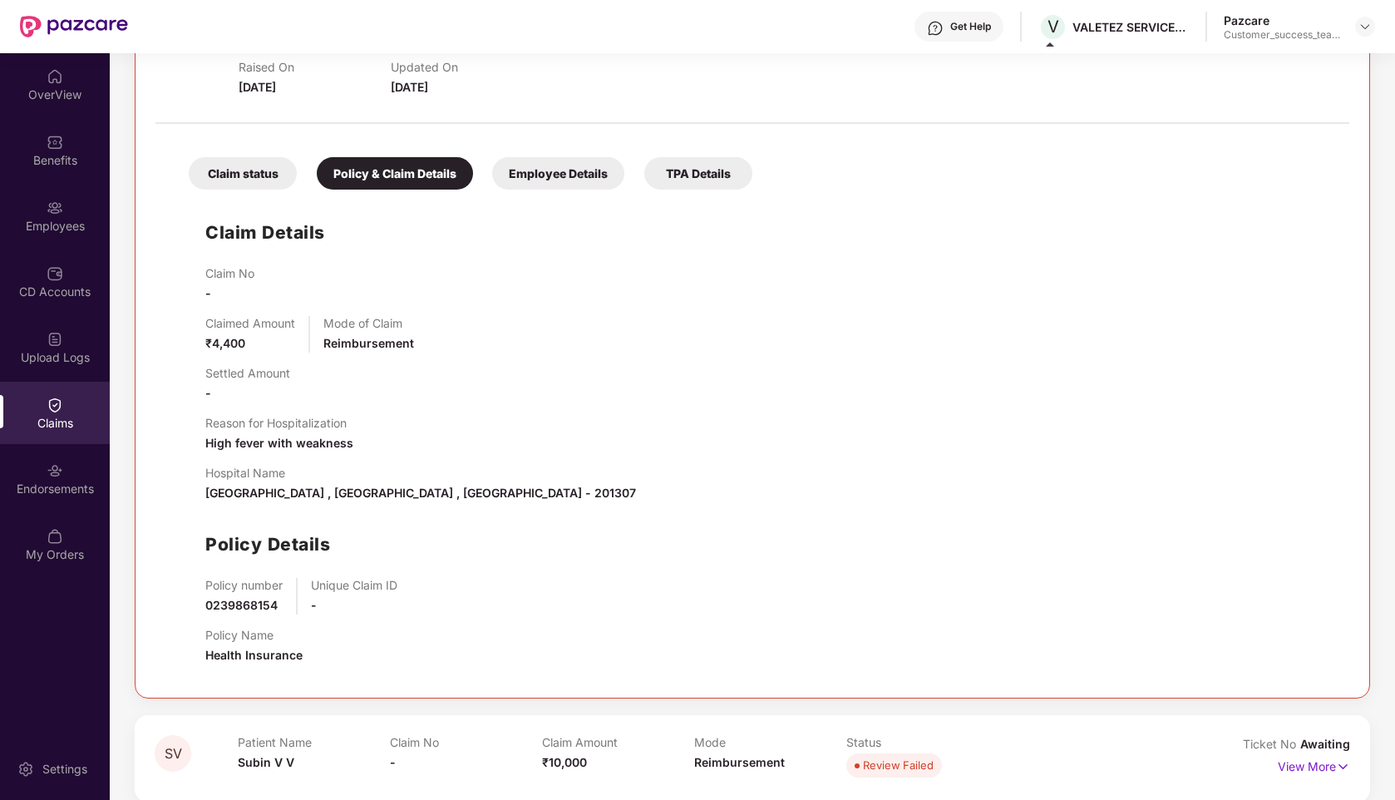
scroll to position [265, 0]
click at [257, 178] on div "Claim status" at bounding box center [243, 174] width 108 height 32
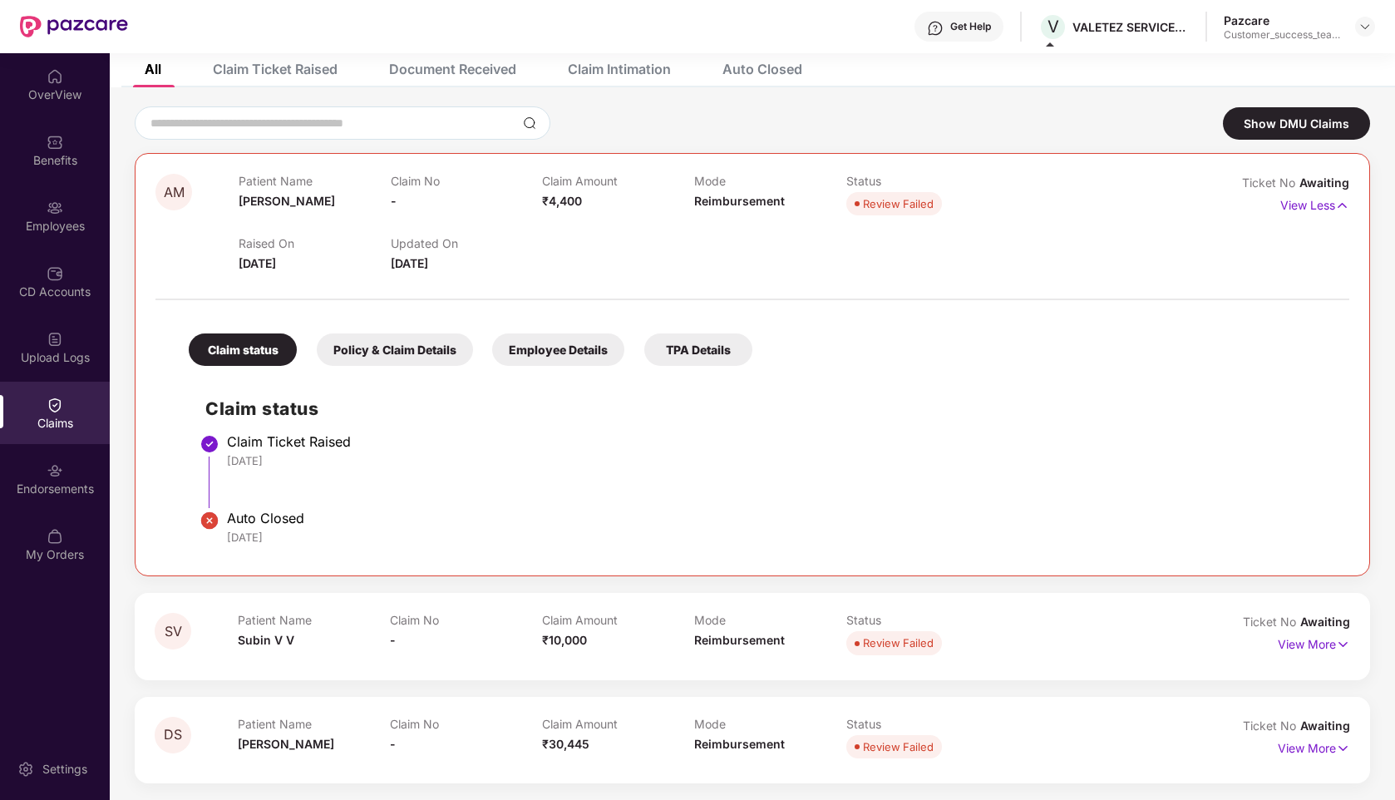
scroll to position [90, 0]
click at [1311, 206] on p "View Less" at bounding box center [1314, 203] width 69 height 22
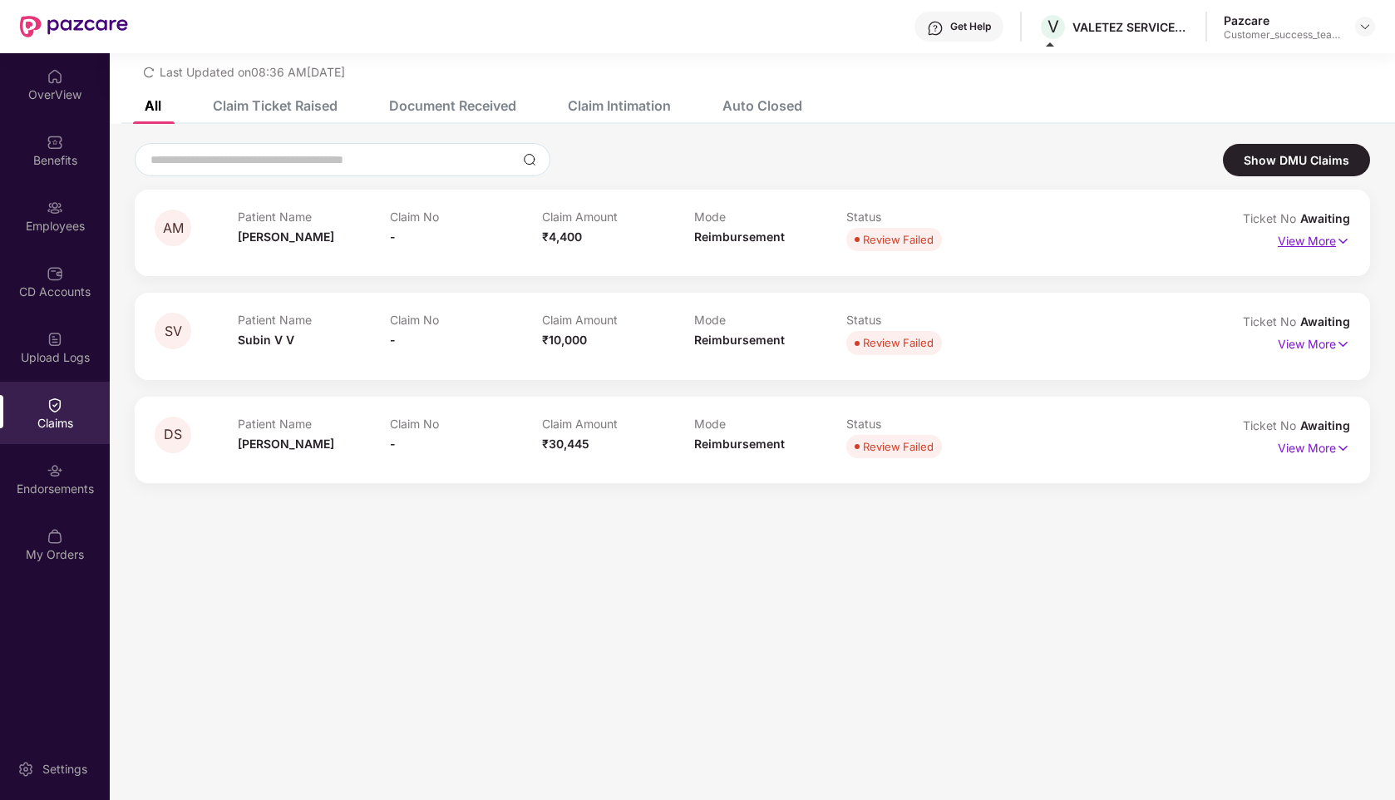
scroll to position [53, 0]
click at [1298, 352] on p "View More" at bounding box center [1314, 342] width 72 height 22
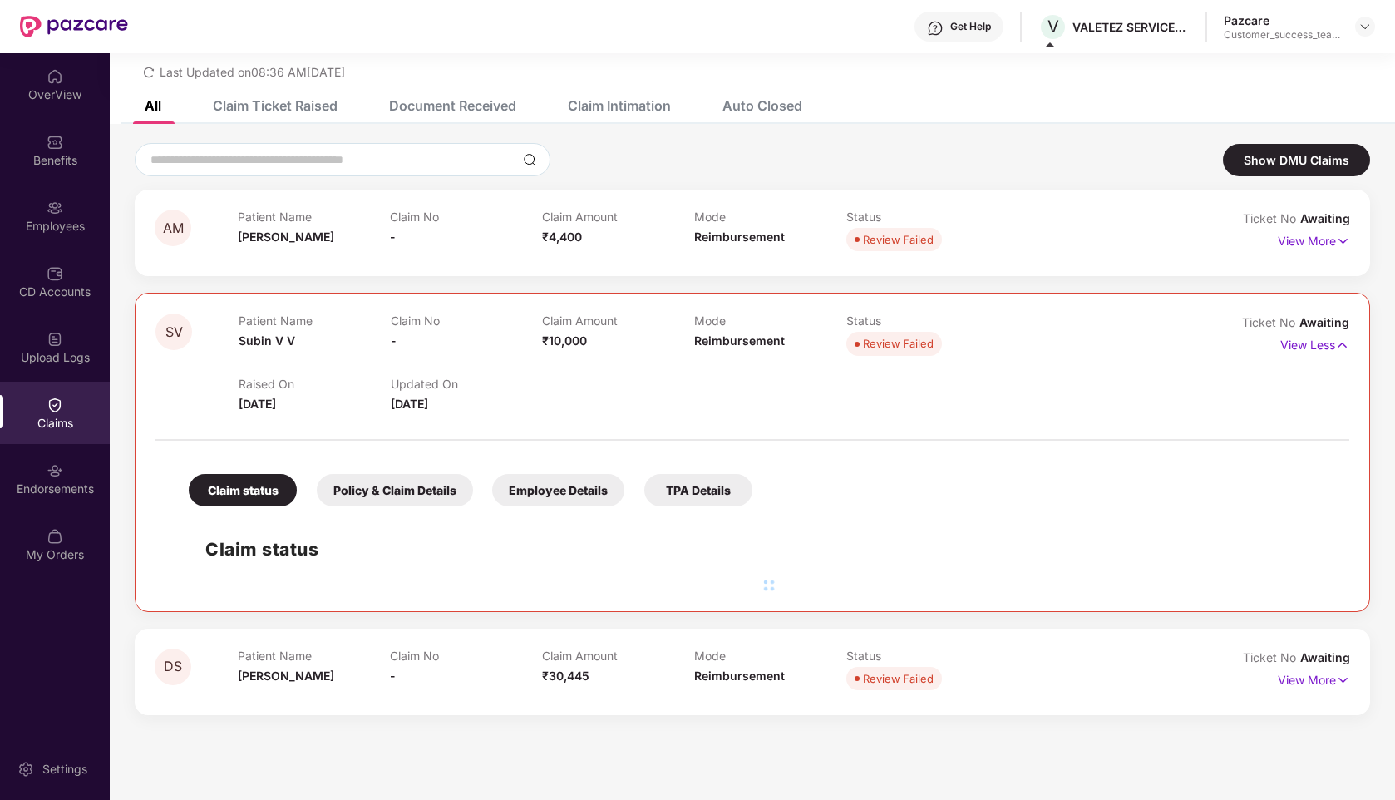
scroll to position [90, 0]
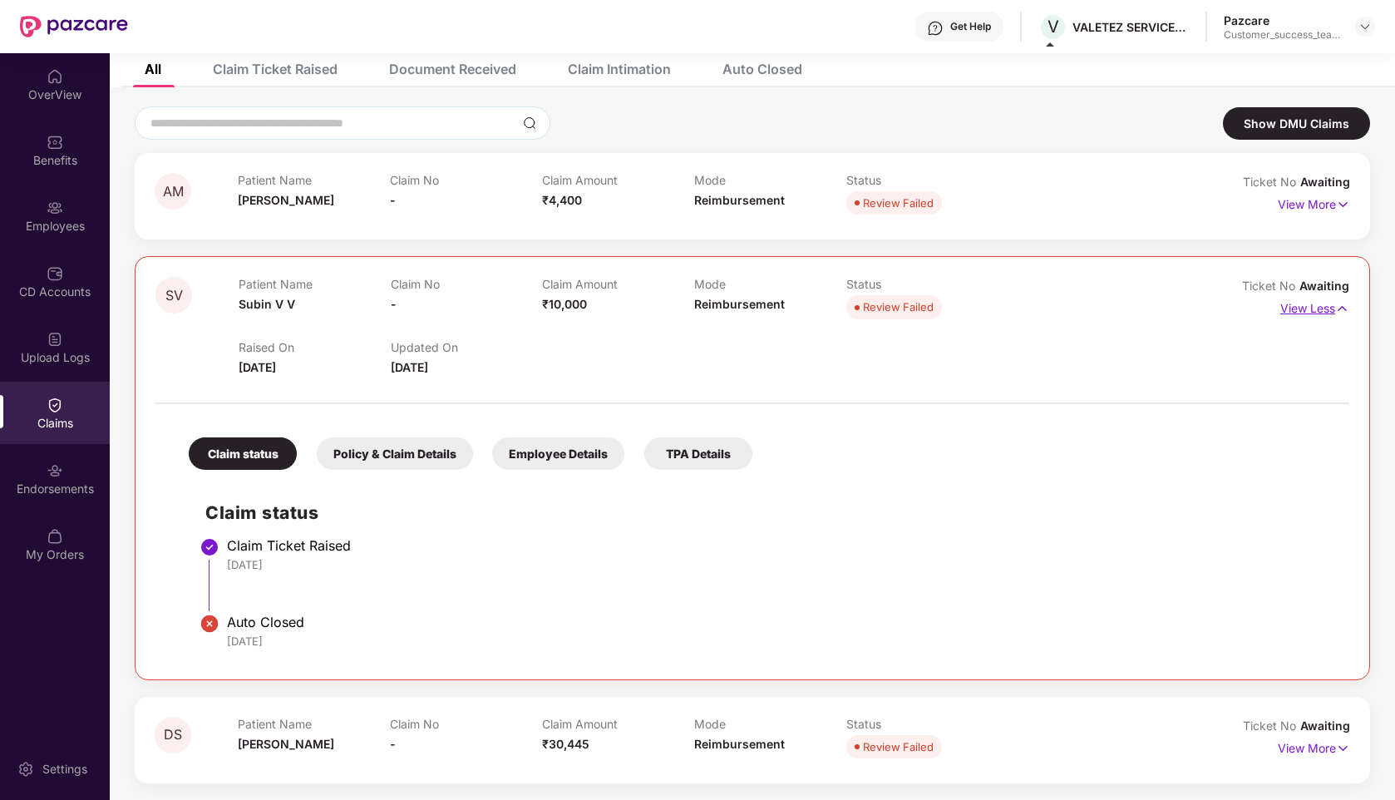
click at [1303, 298] on p "View Less" at bounding box center [1314, 306] width 69 height 22
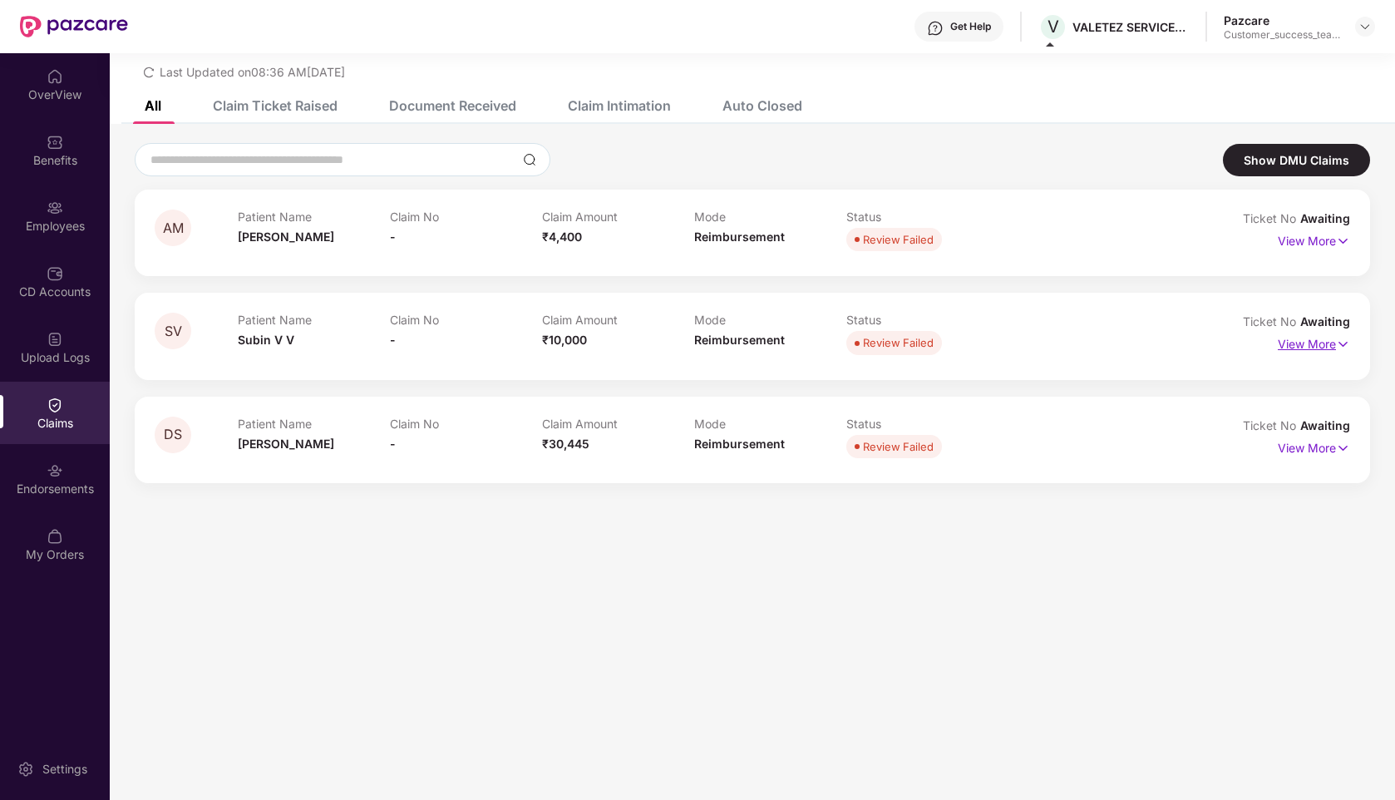
click at [1328, 344] on p "View More" at bounding box center [1314, 342] width 72 height 22
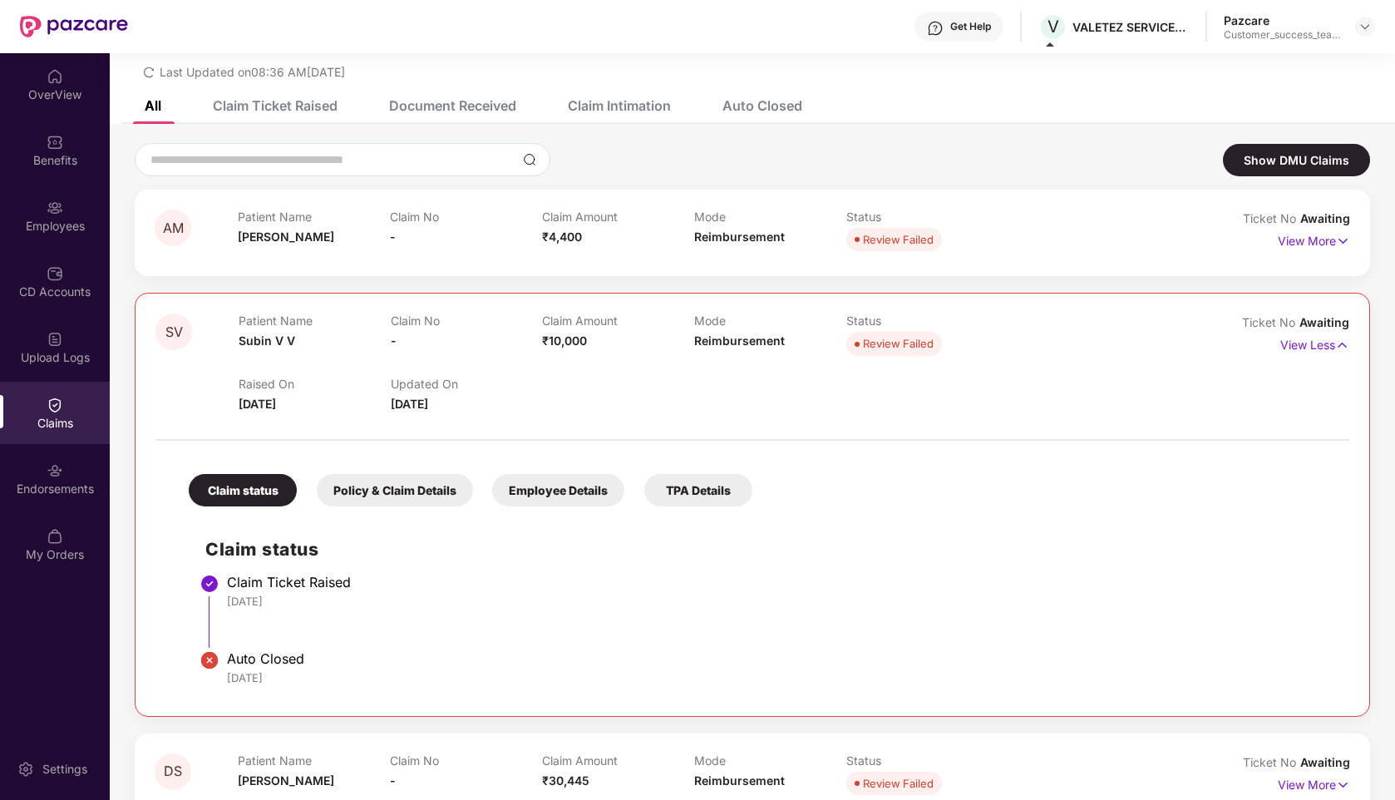
scroll to position [90, 0]
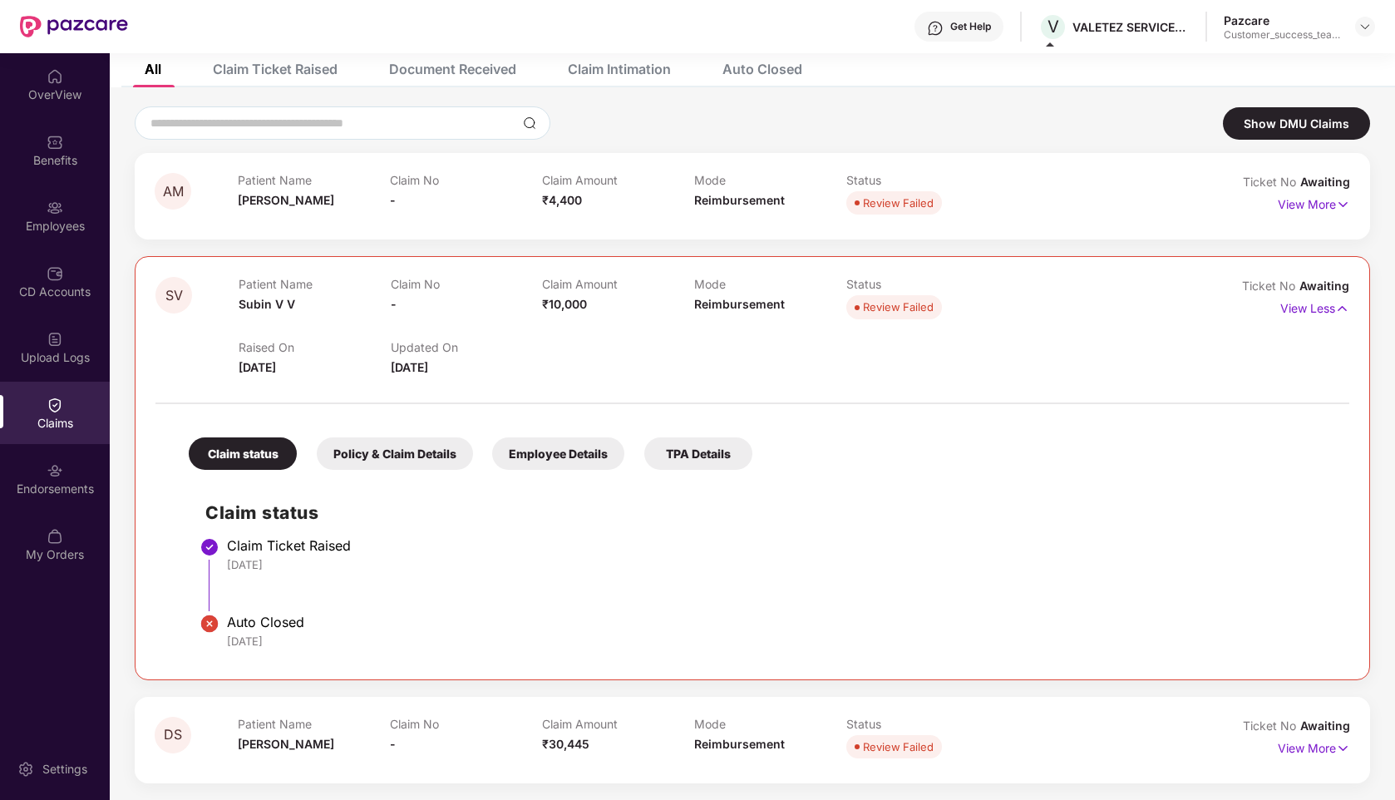
click at [399, 455] on div "Policy & Claim Details" at bounding box center [395, 453] width 156 height 32
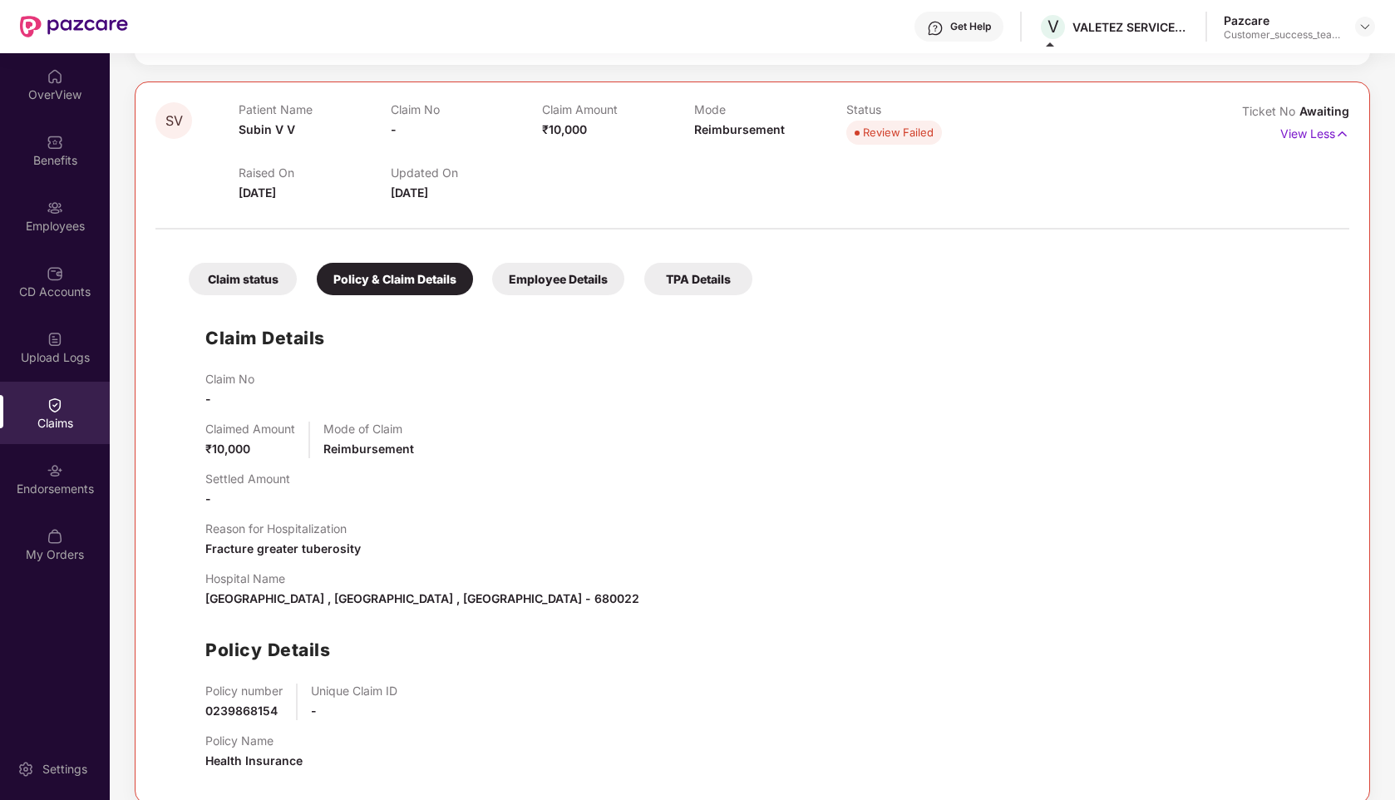
click at [273, 280] on div "Claim status" at bounding box center [243, 279] width 108 height 32
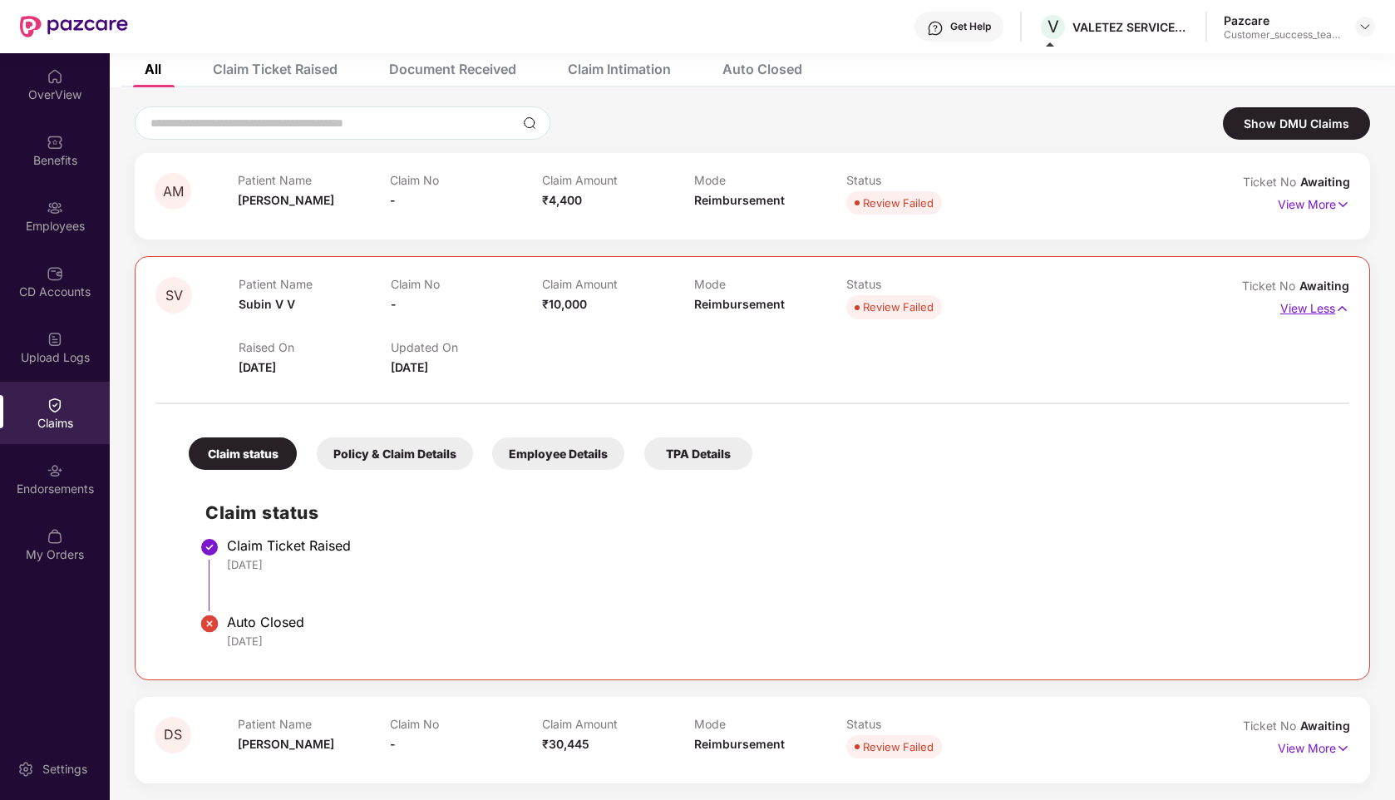
click at [1302, 308] on p "View Less" at bounding box center [1314, 306] width 69 height 22
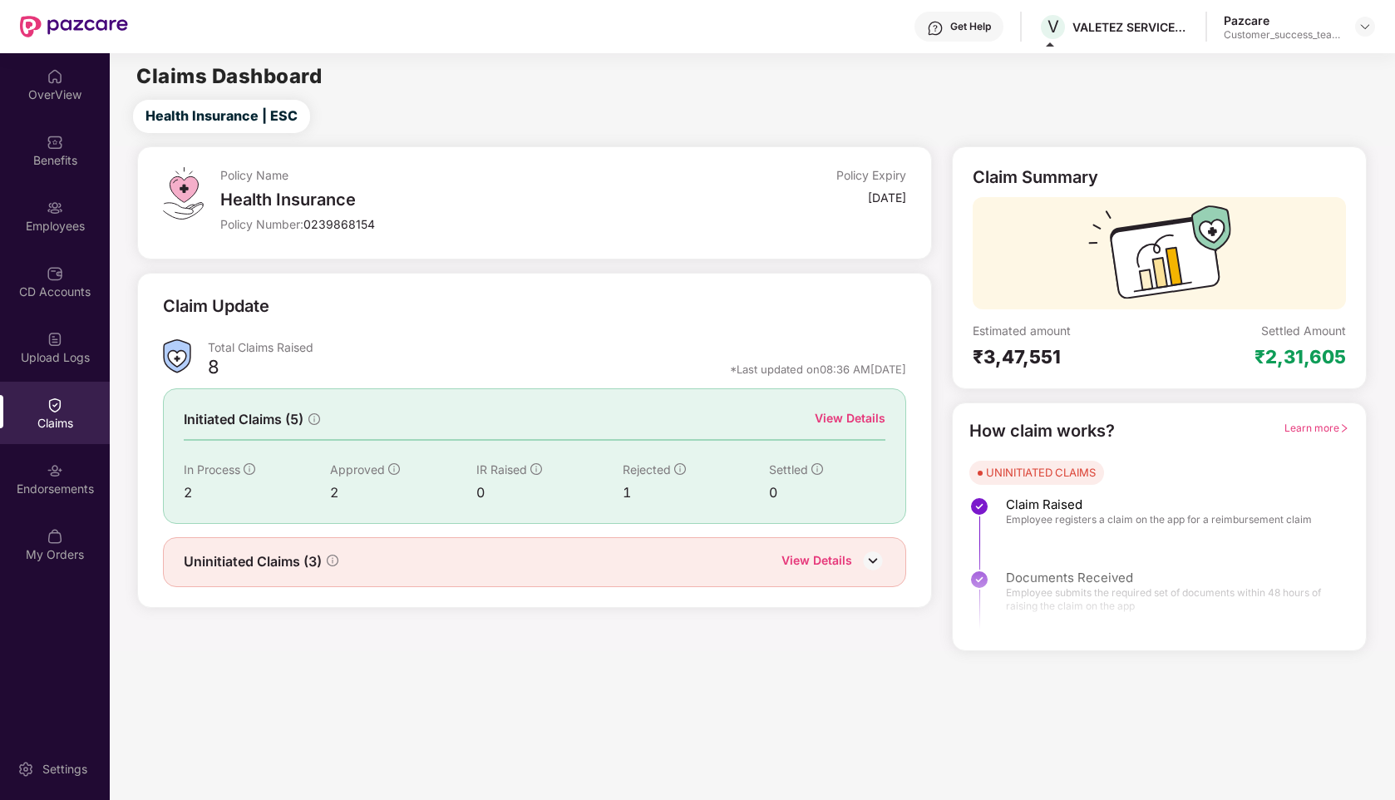
click at [57, 406] on img at bounding box center [55, 404] width 17 height 17
click at [809, 551] on div "View Details" at bounding box center [816, 562] width 71 height 22
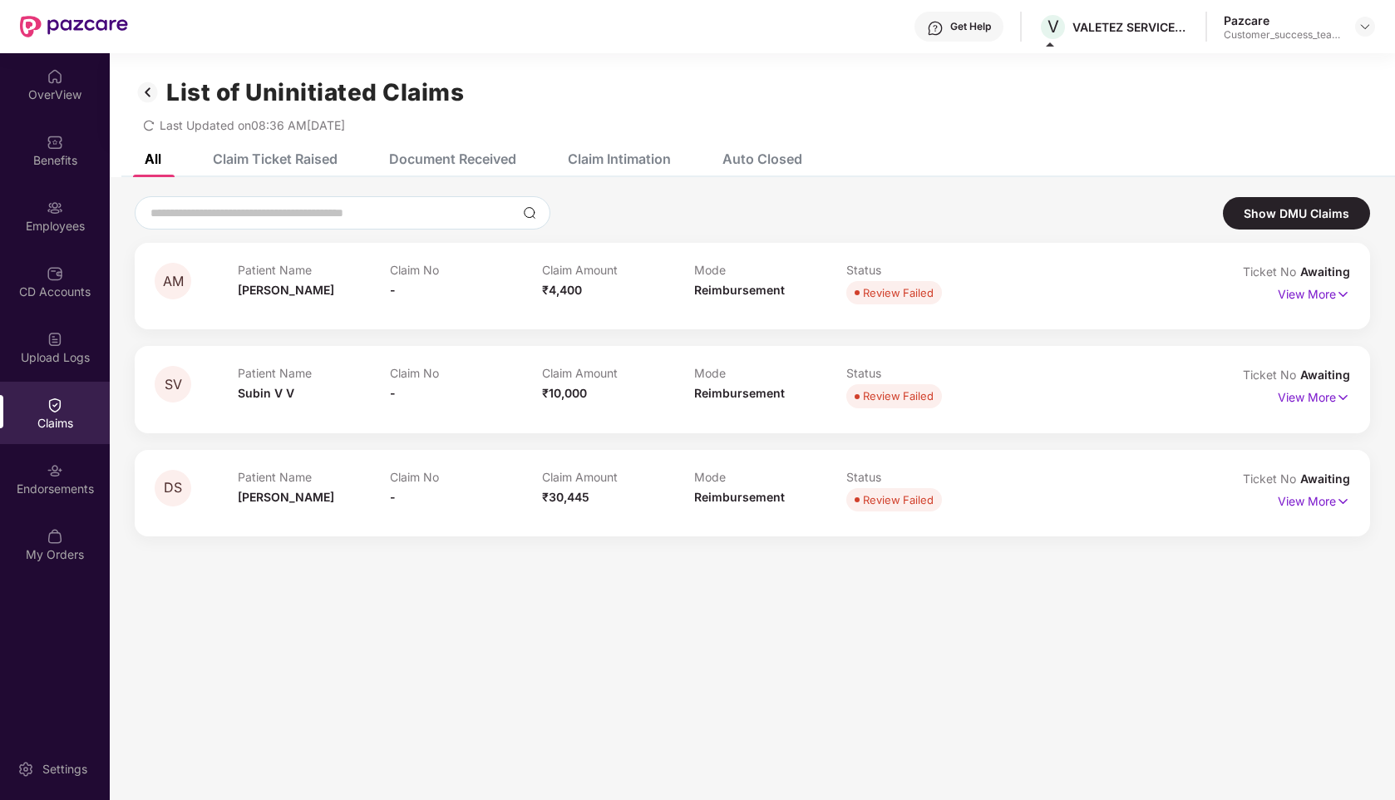
click at [295, 154] on div "Claim Ticket Raised" at bounding box center [275, 158] width 125 height 17
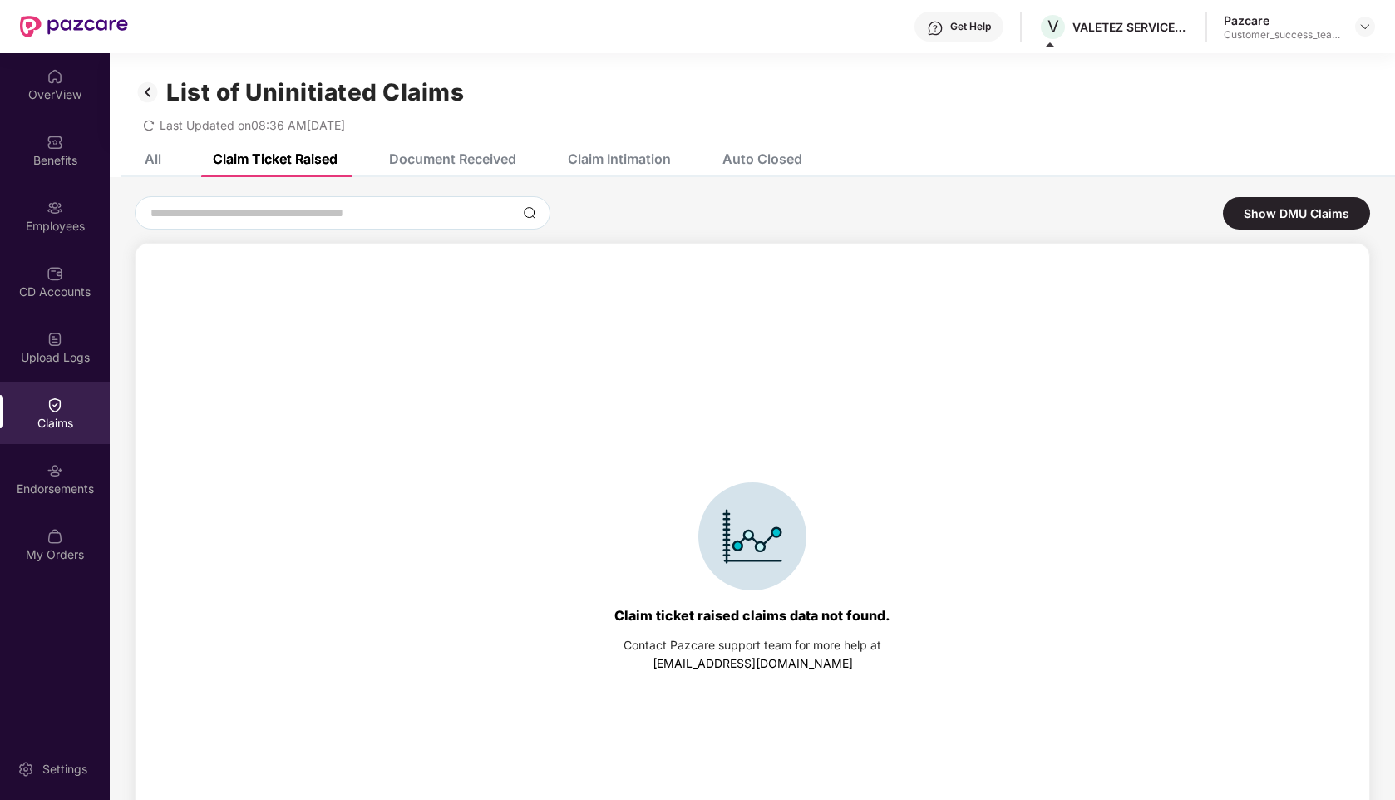
click at [408, 166] on div "Document Received" at bounding box center [452, 158] width 127 height 17
click at [648, 170] on div "Claim Intimation" at bounding box center [607, 158] width 128 height 37
click at [755, 166] on div "Auto Closed" at bounding box center [762, 158] width 80 height 17
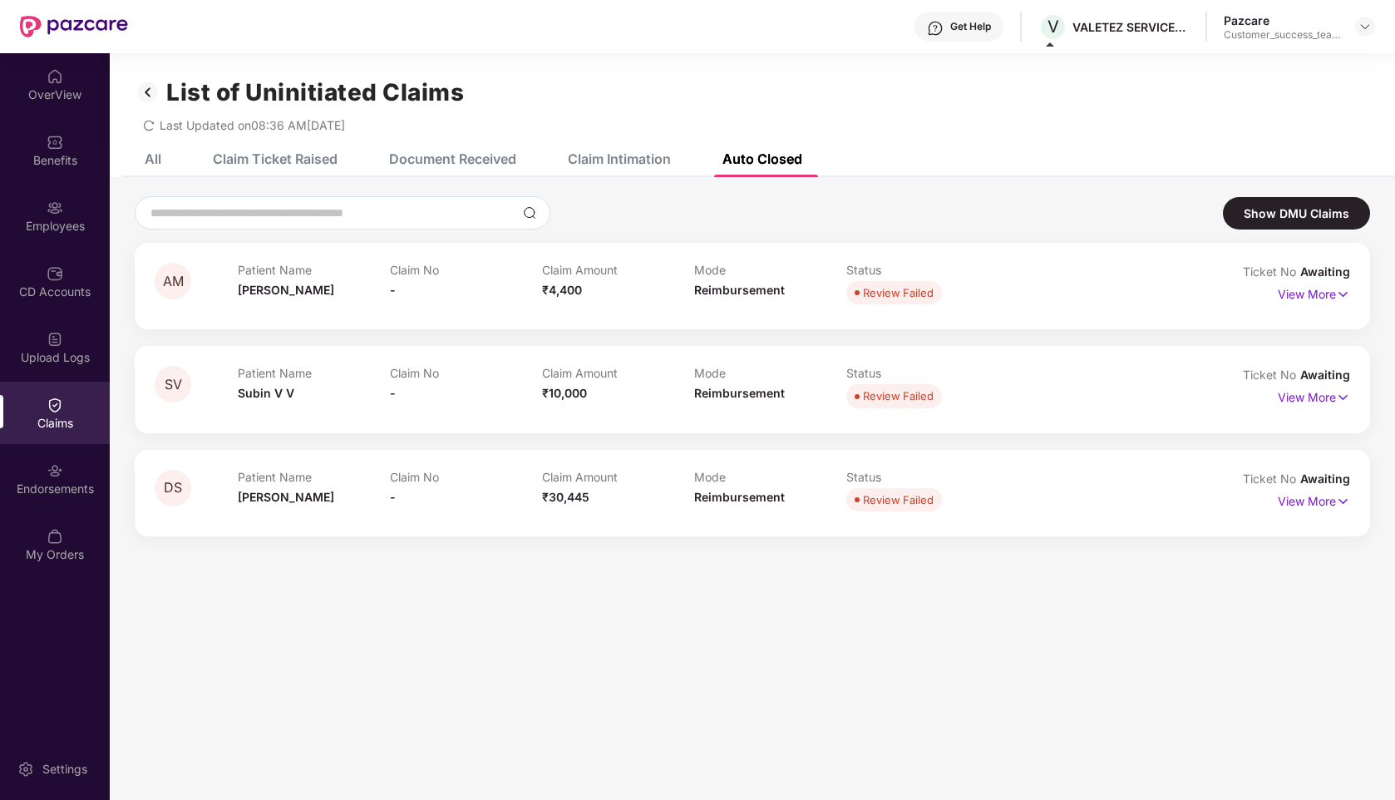
click at [160, 156] on div "All" at bounding box center [153, 158] width 17 height 17
click at [145, 95] on img at bounding box center [148, 92] width 27 height 28
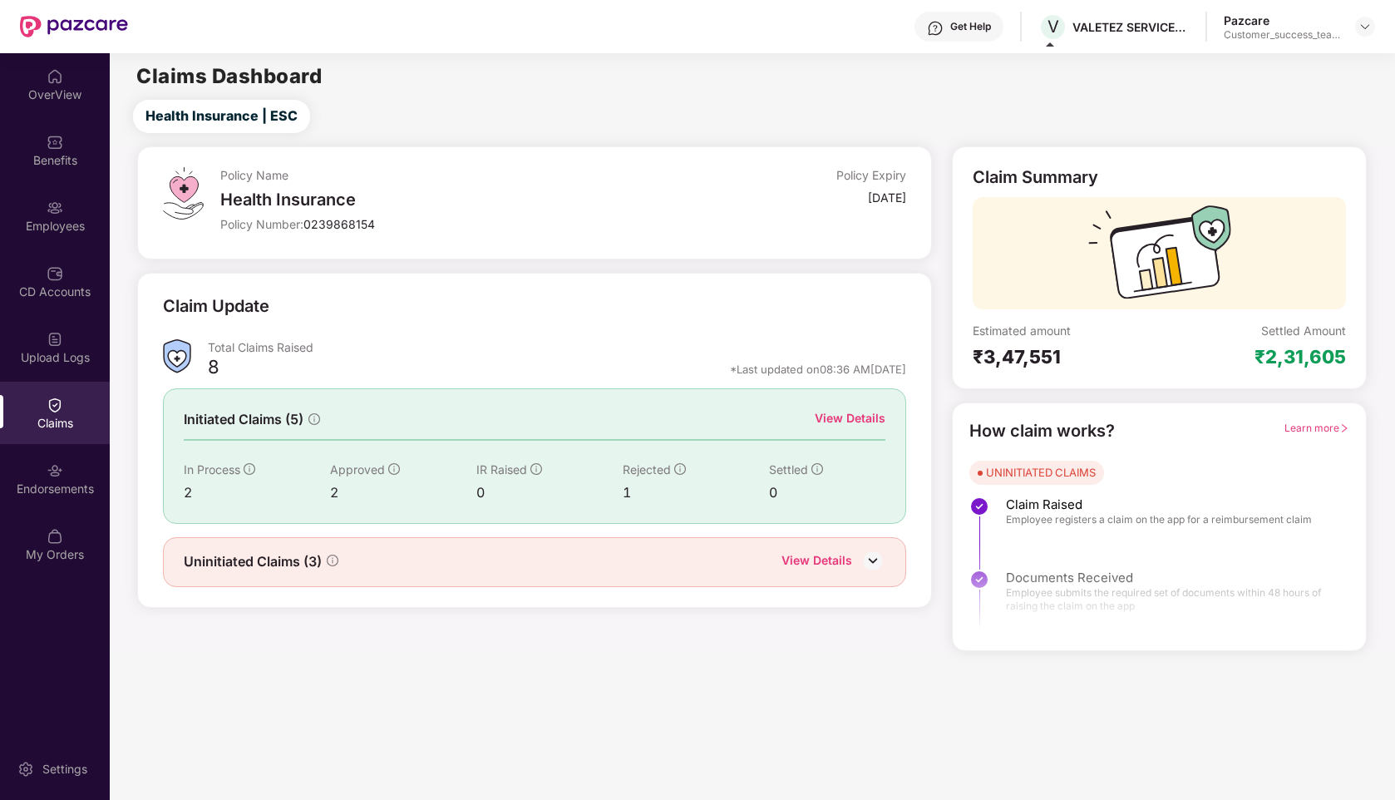
click at [860, 421] on div "View Details" at bounding box center [850, 418] width 71 height 18
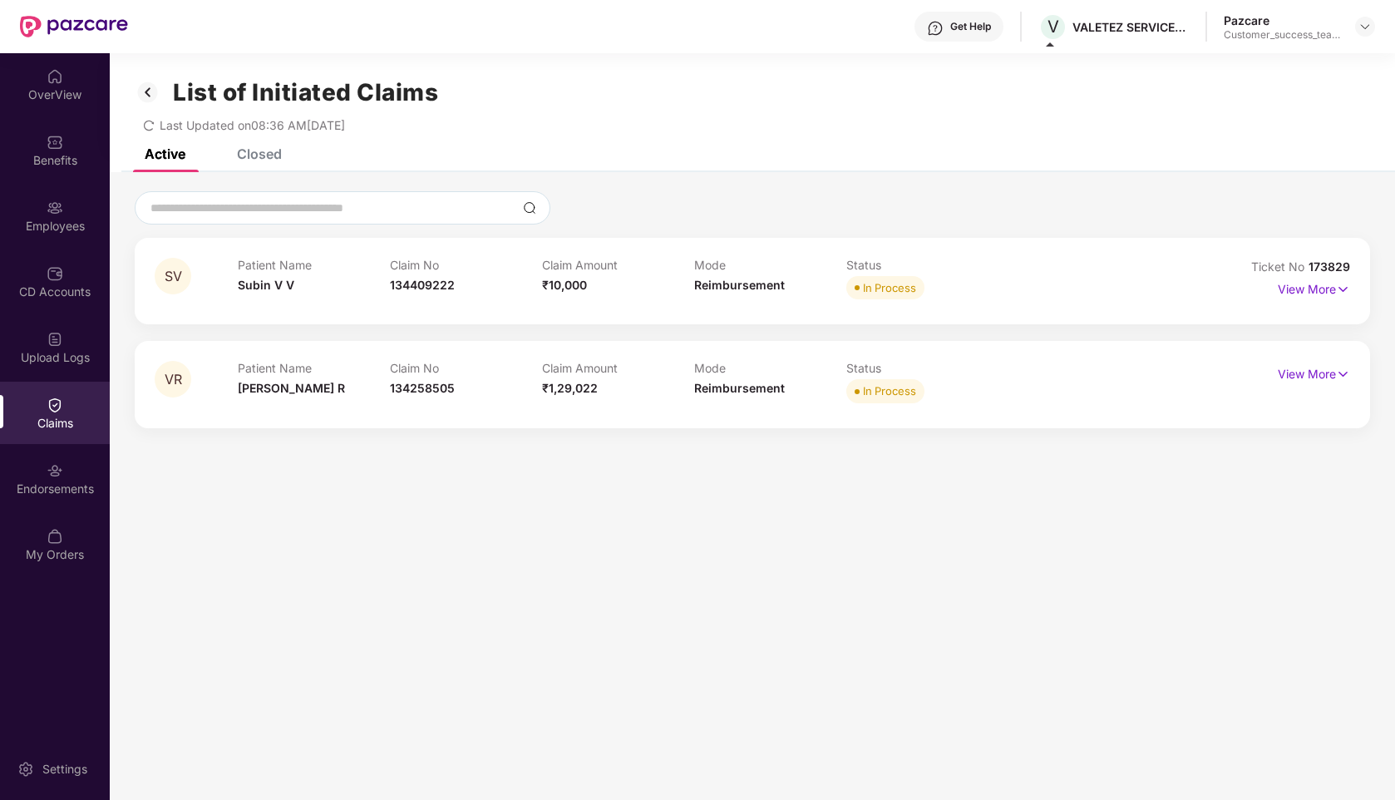
click at [252, 160] on div "Closed" at bounding box center [259, 153] width 45 height 17
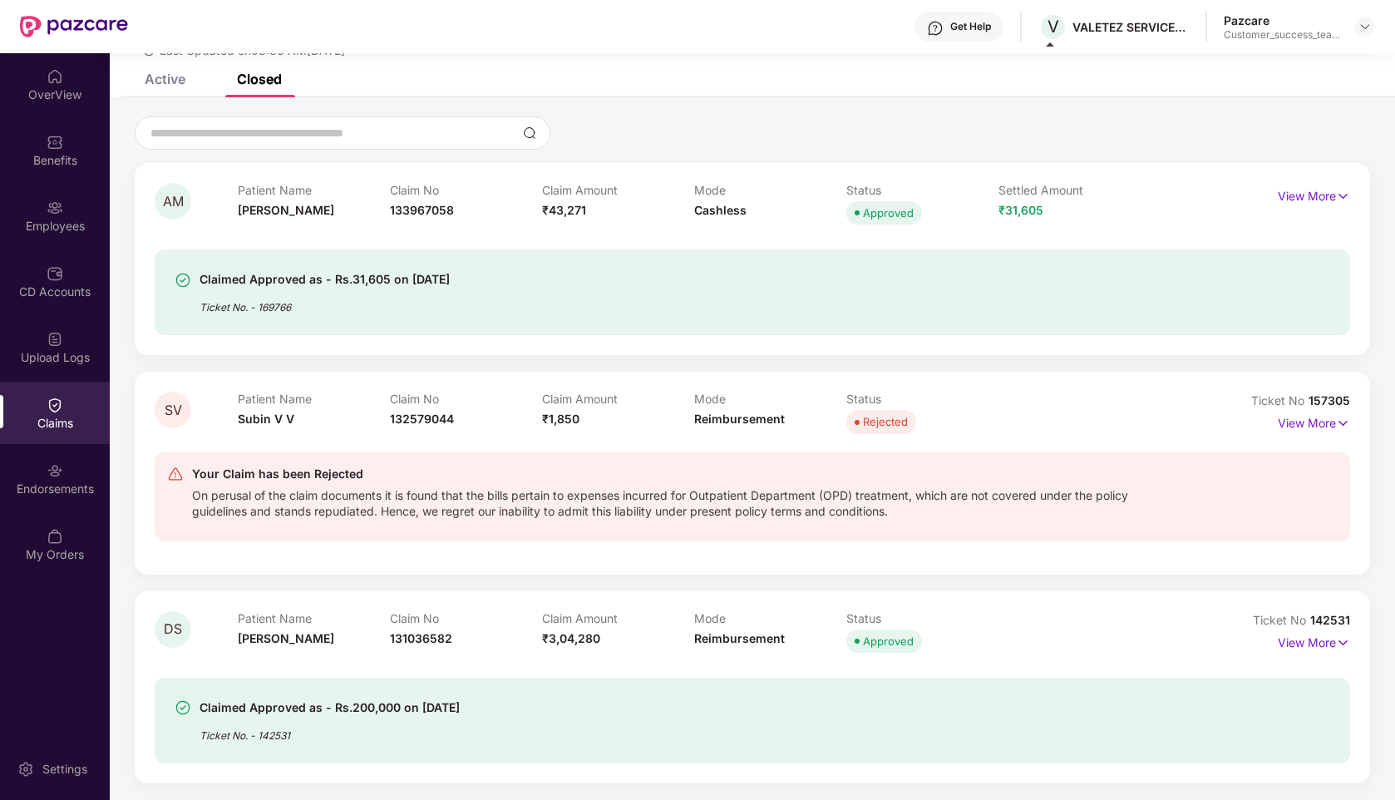
scroll to position [75, 0]
click at [165, 80] on div "Active" at bounding box center [165, 79] width 41 height 17
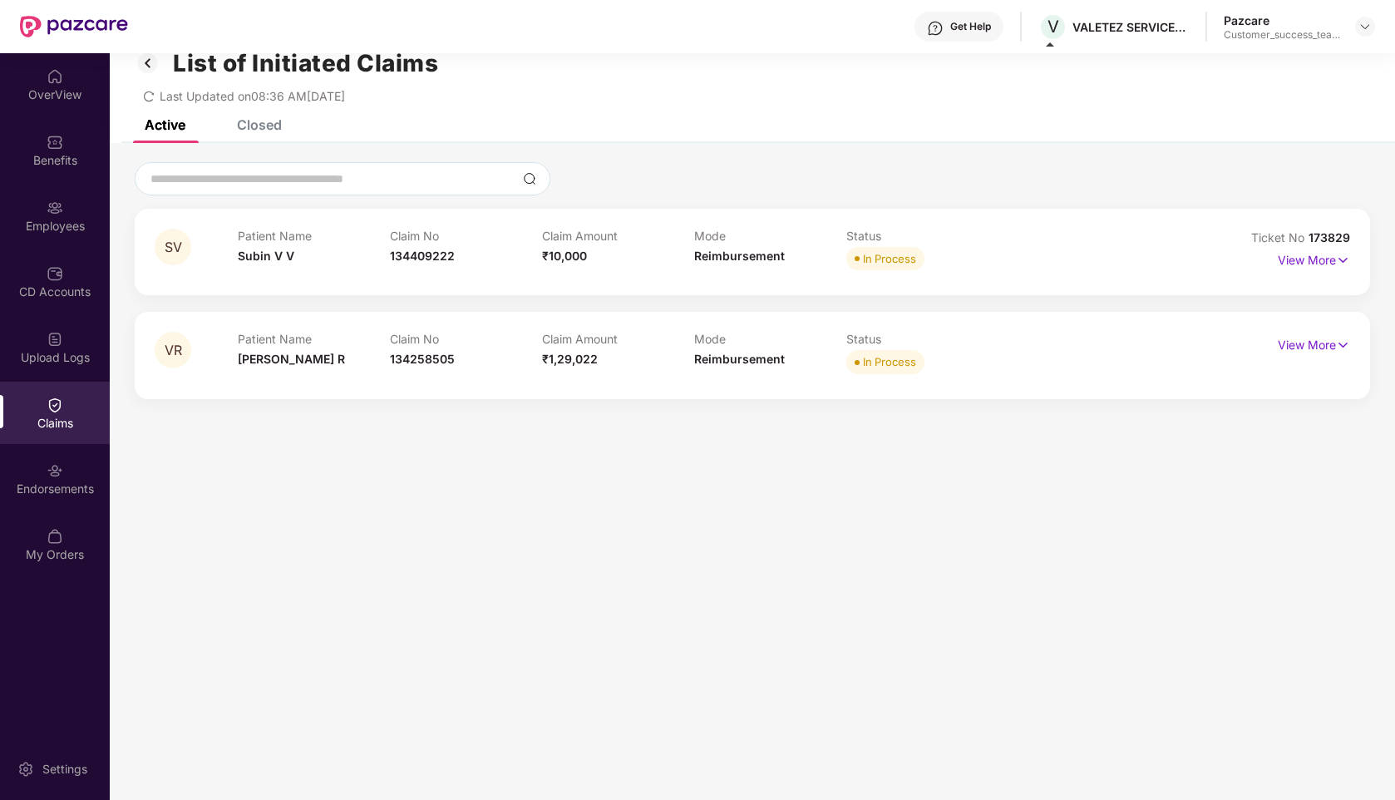
scroll to position [0, 0]
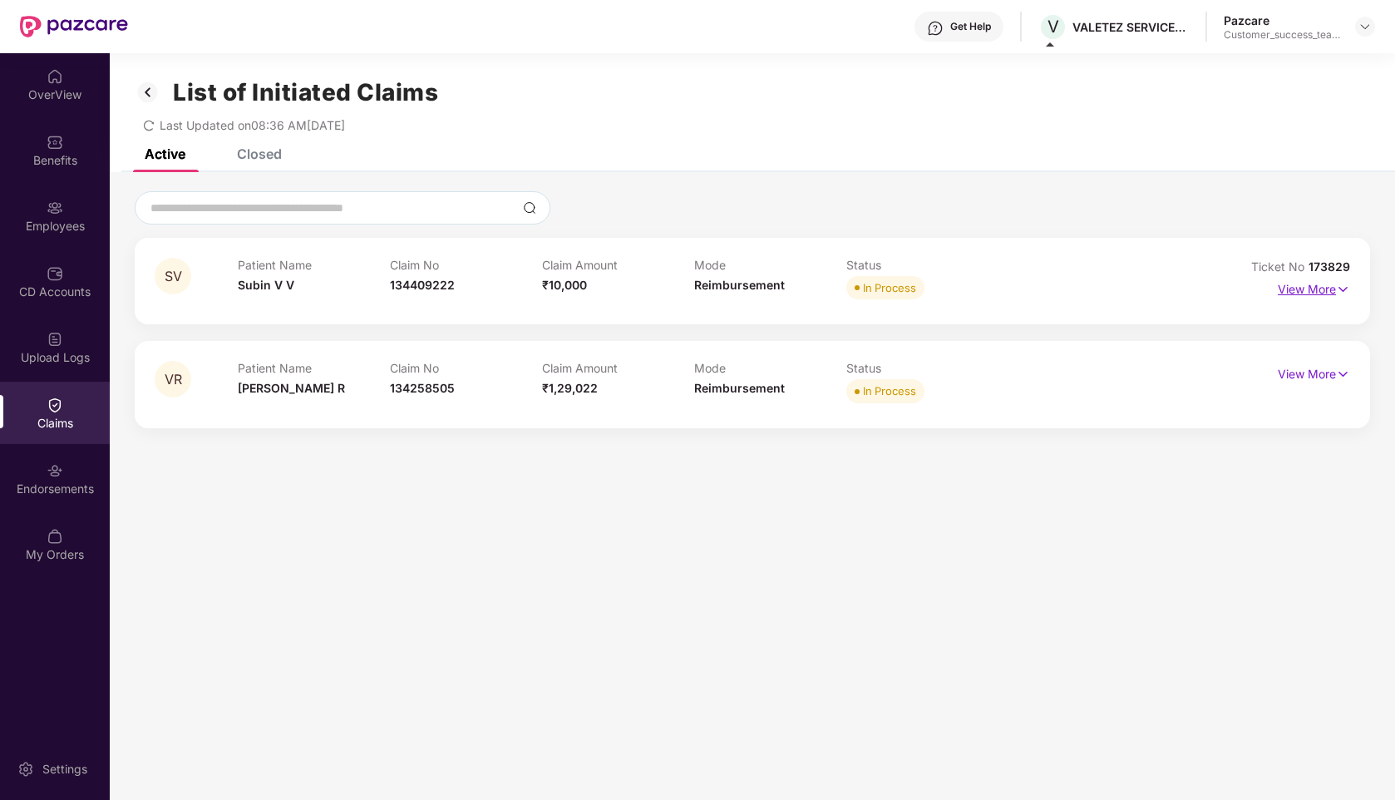
click at [1323, 288] on p "View More" at bounding box center [1314, 287] width 72 height 22
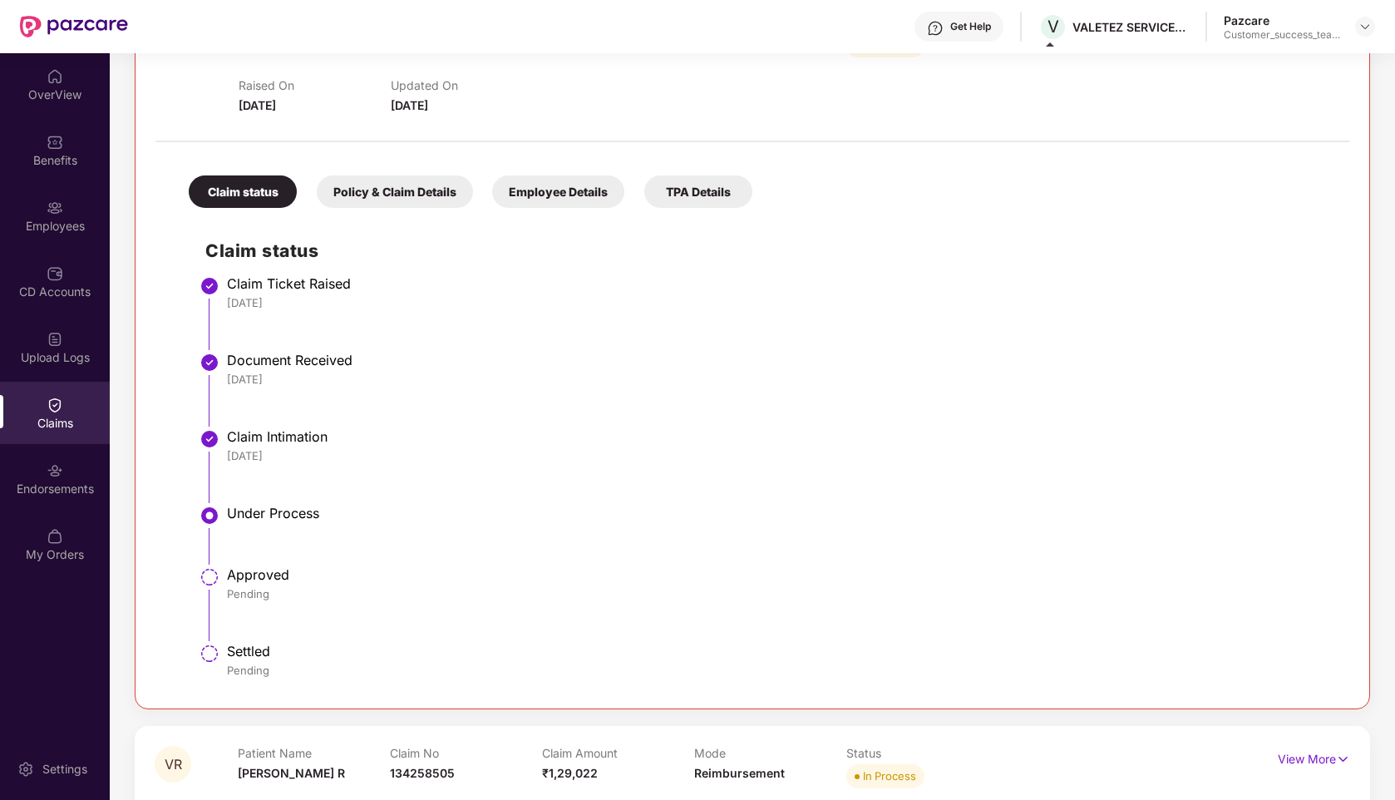
scroll to position [273, 0]
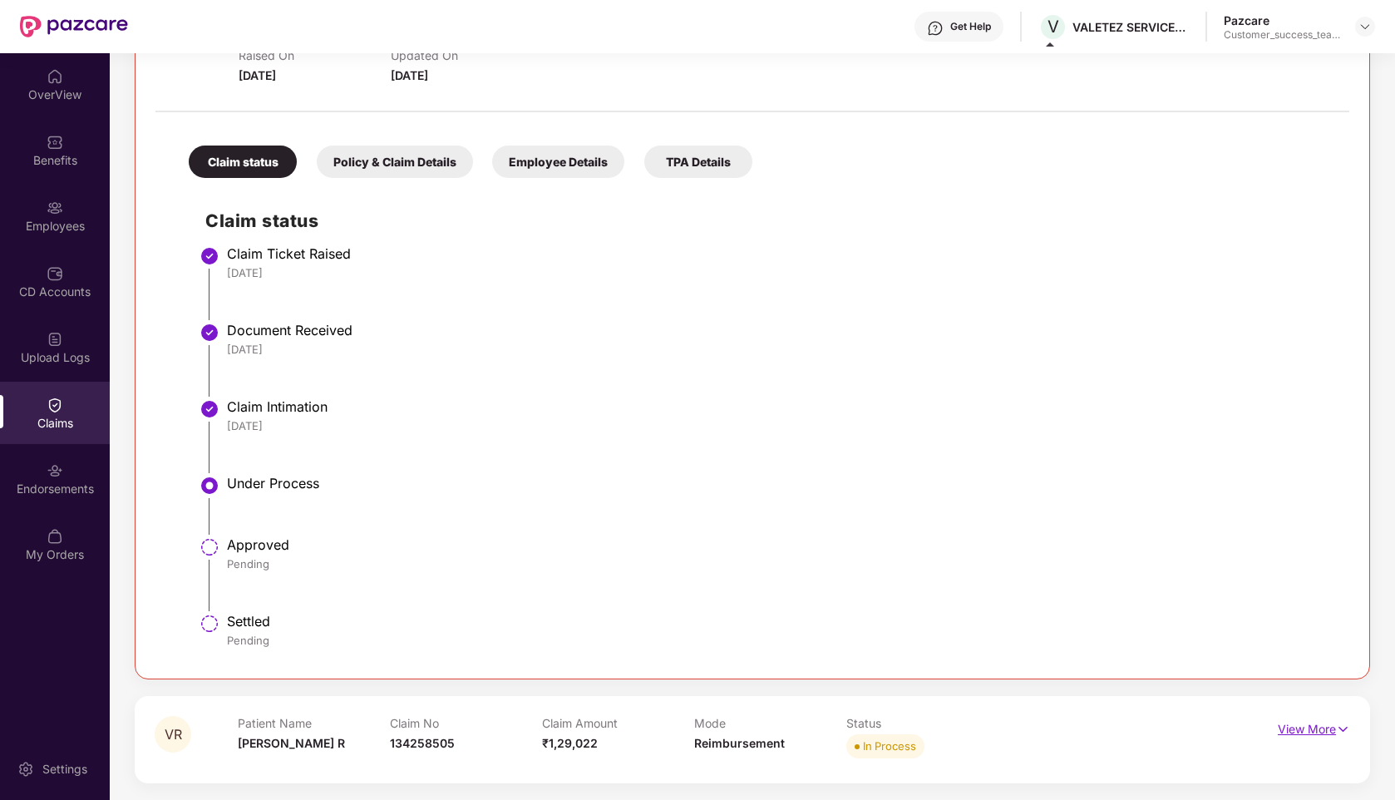
click at [1283, 730] on p "View More" at bounding box center [1314, 727] width 72 height 22
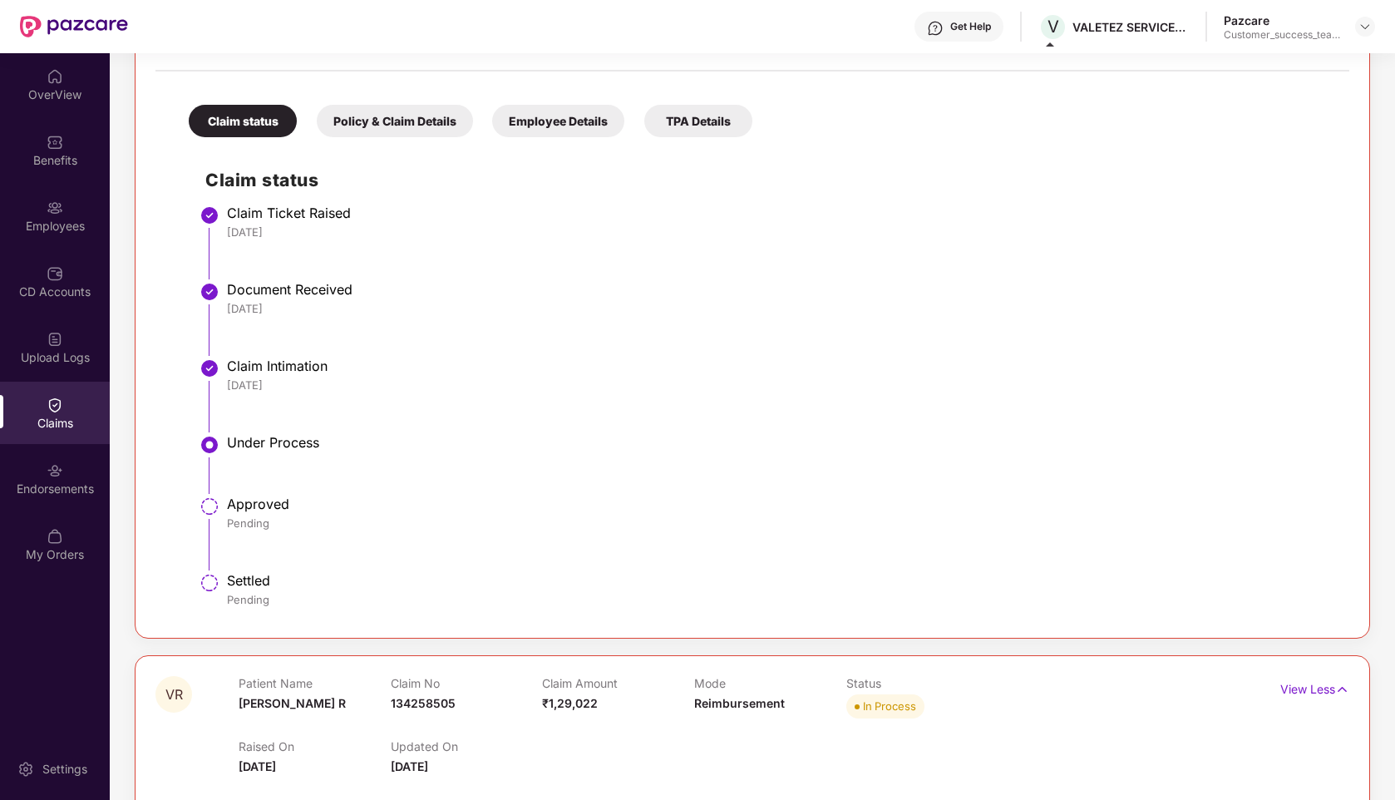
scroll to position [0, 0]
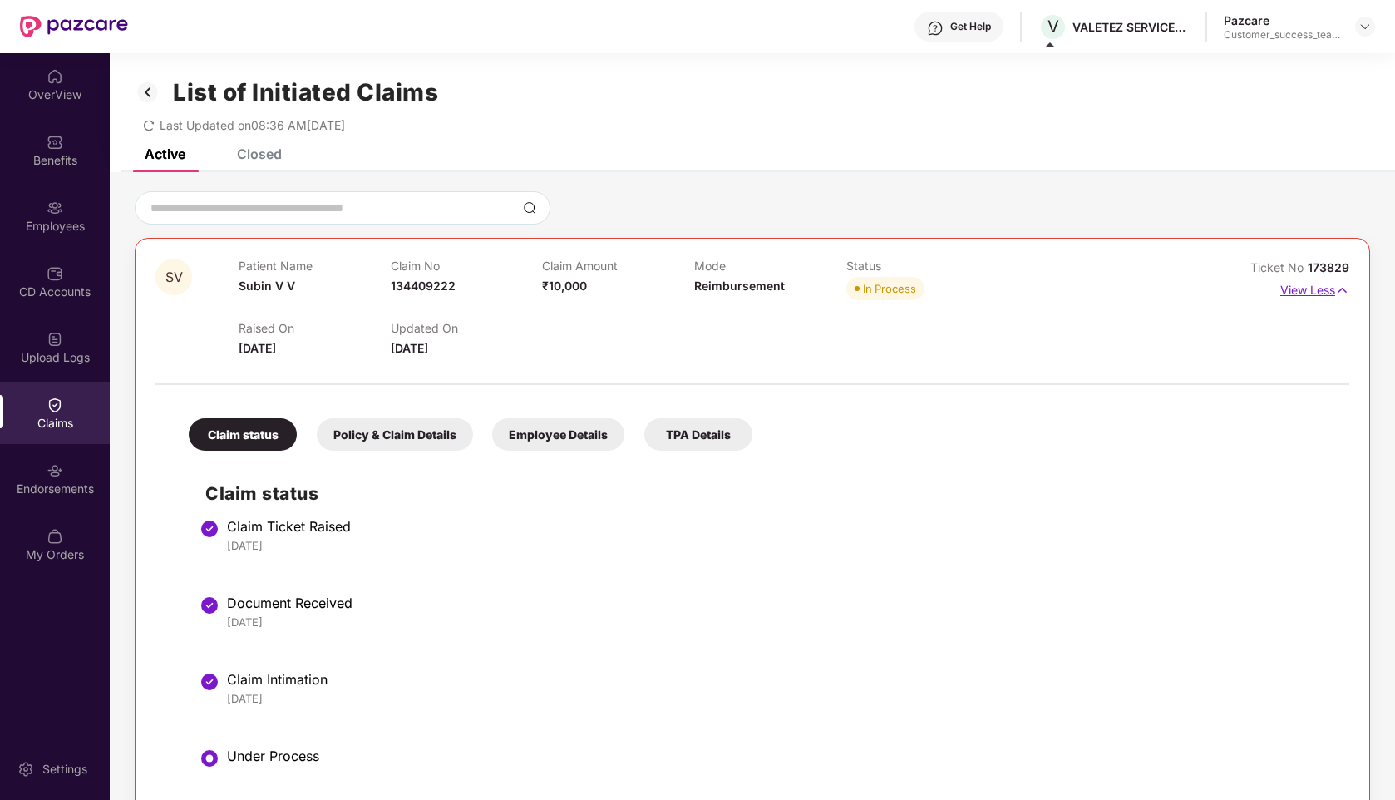
click at [1287, 291] on p "View Less" at bounding box center [1314, 288] width 69 height 22
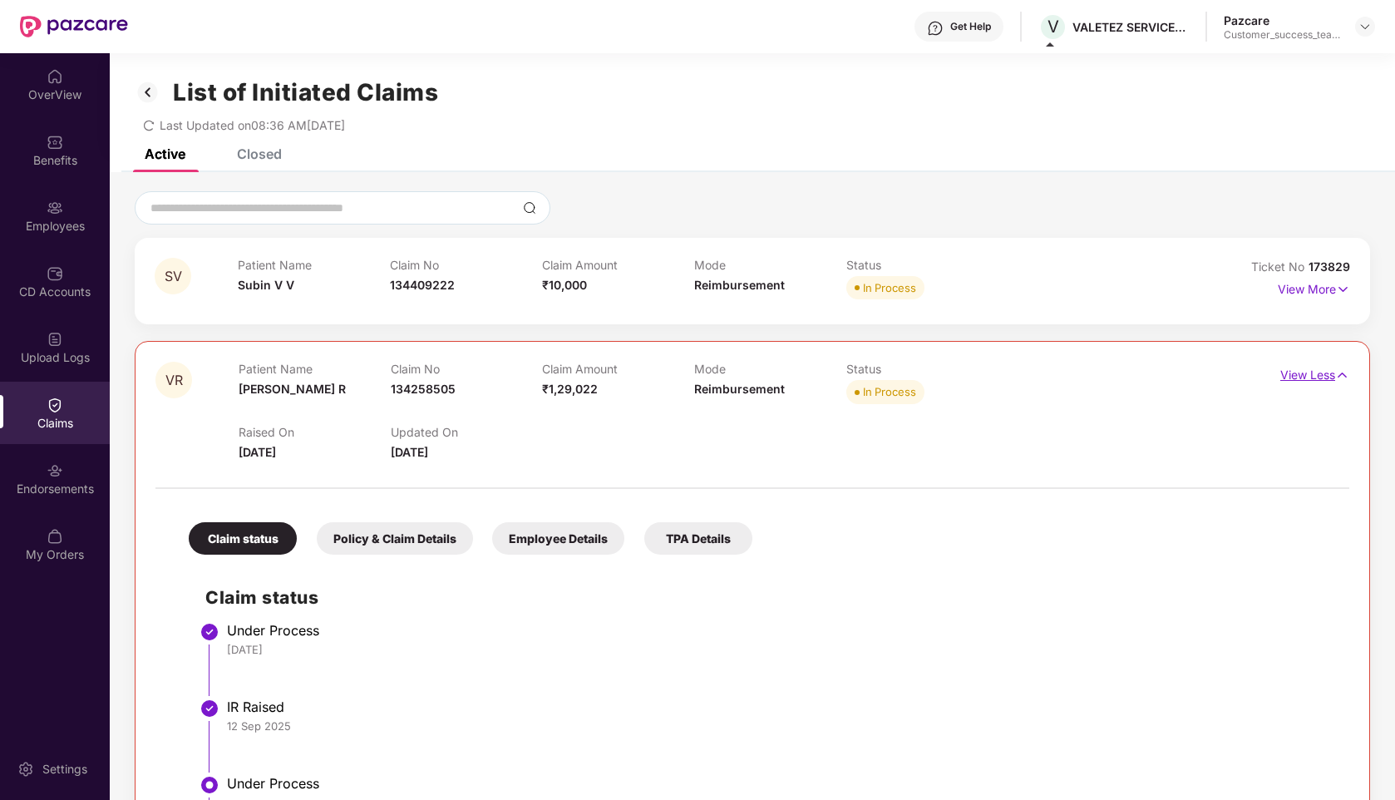
click at [1303, 370] on p "View Less" at bounding box center [1314, 373] width 69 height 22
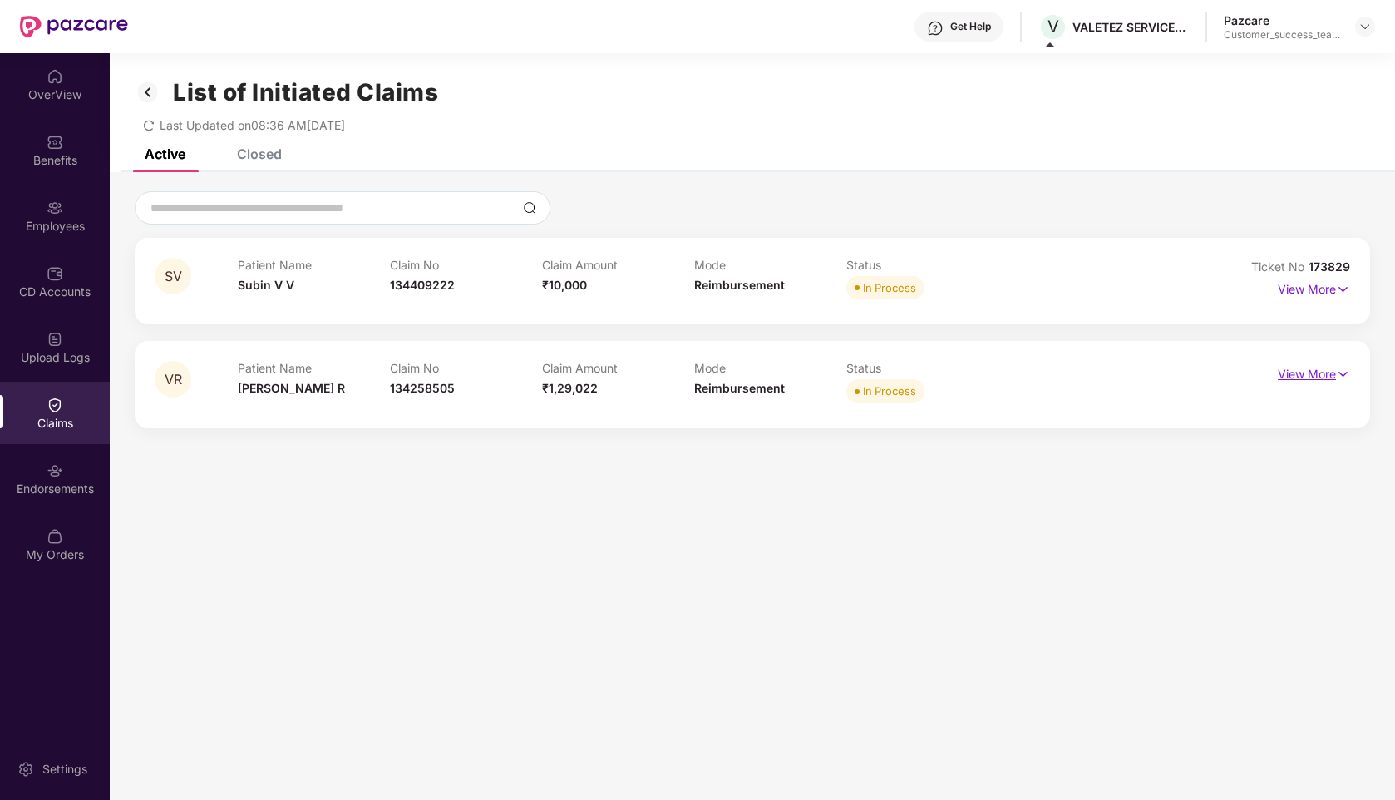
click at [1303, 372] on p "View More" at bounding box center [1314, 372] width 72 height 22
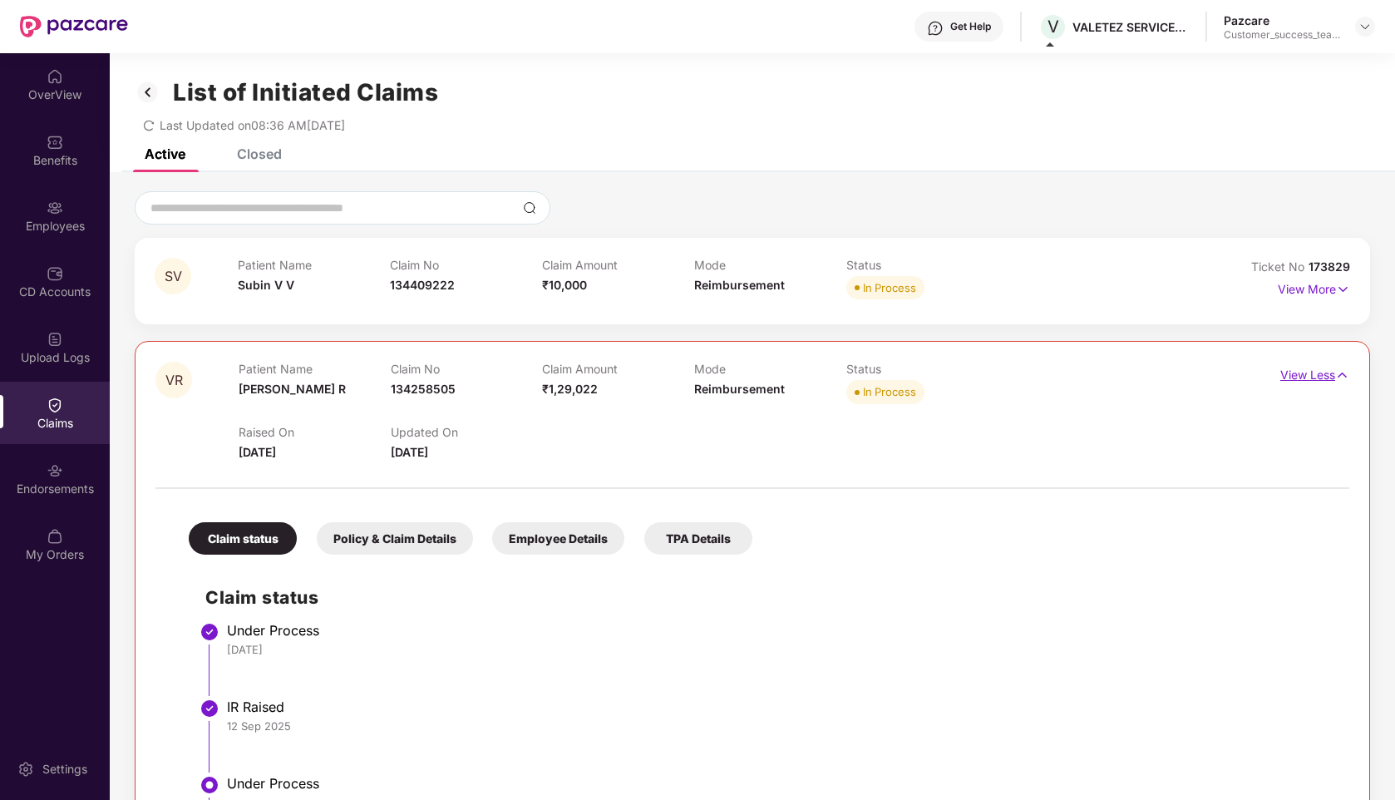
click at [1329, 380] on p "View Less" at bounding box center [1314, 373] width 69 height 22
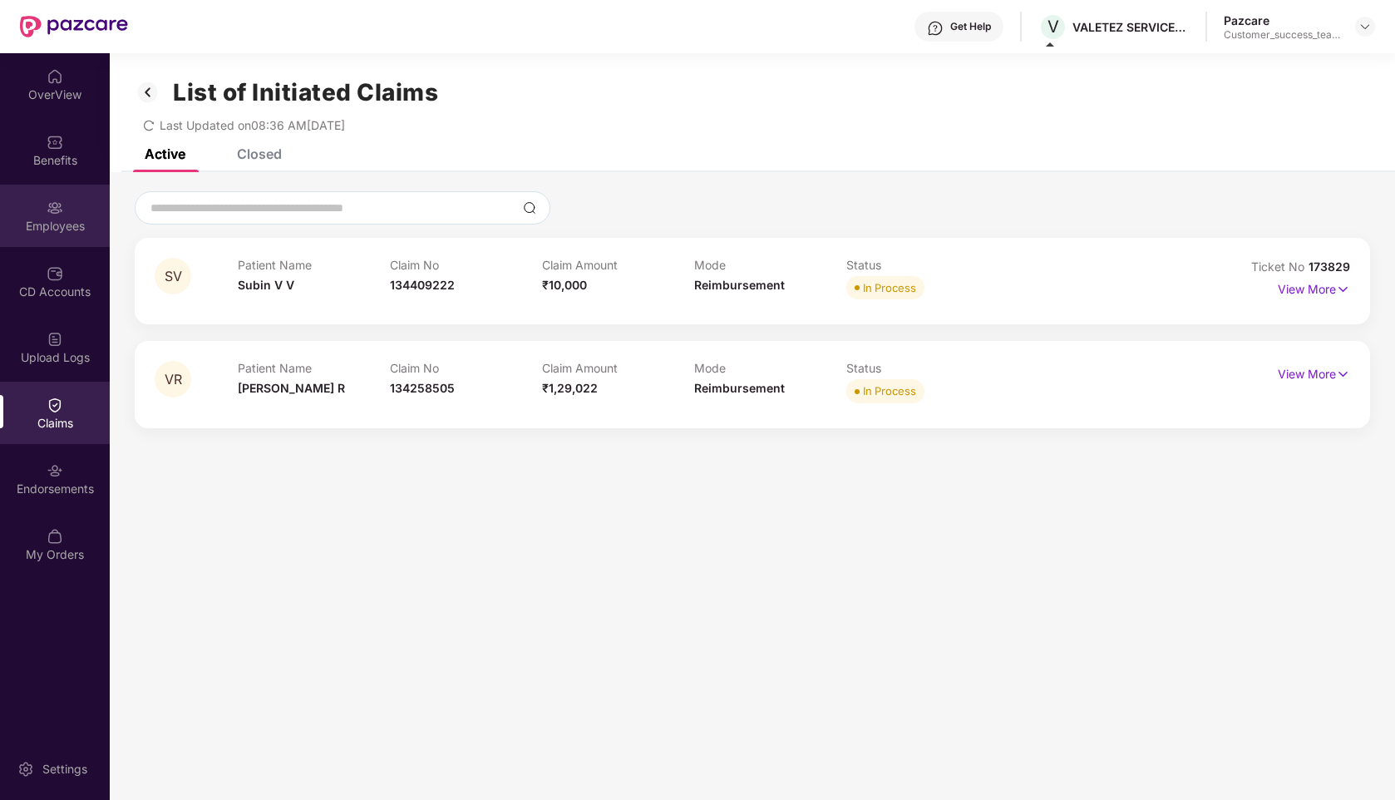
click at [70, 222] on div "Employees" at bounding box center [55, 226] width 110 height 17
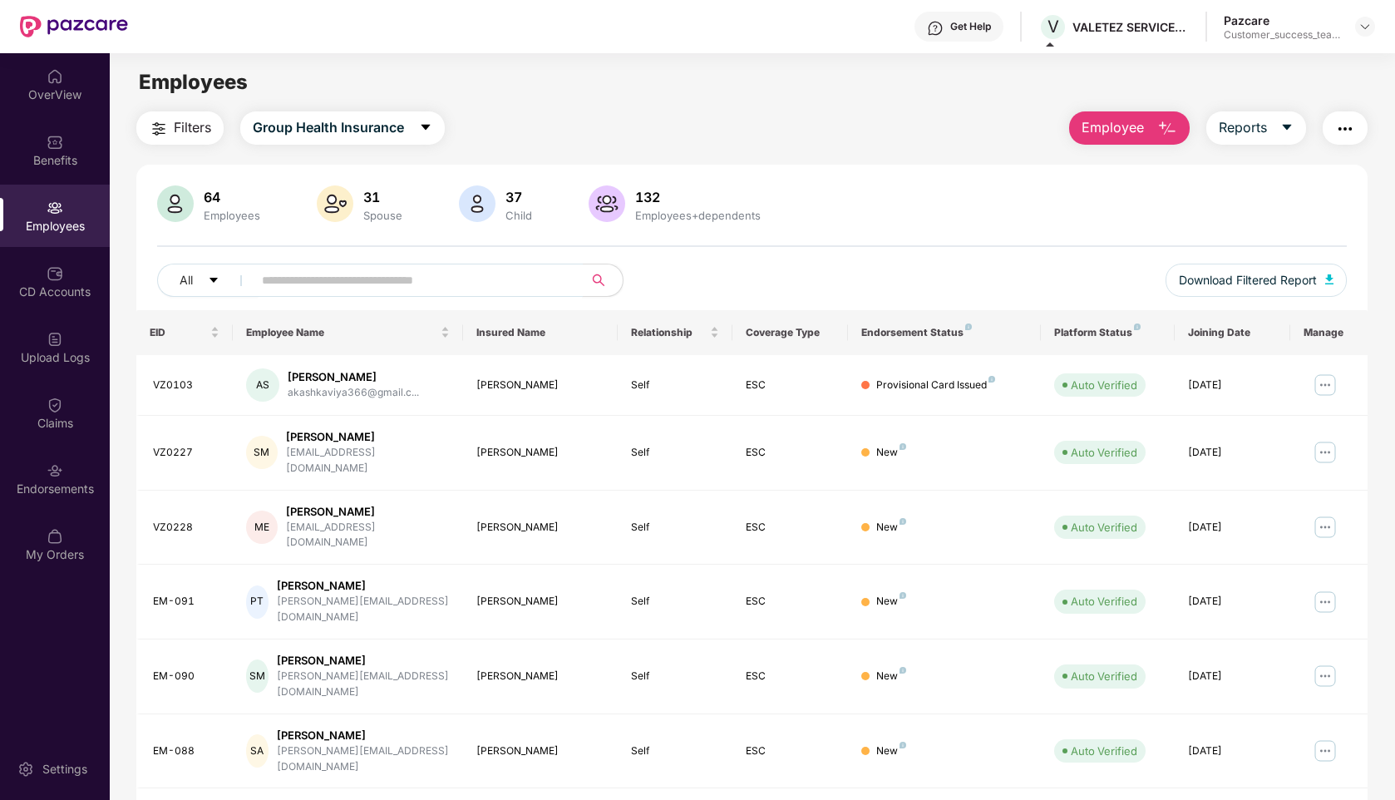
click at [427, 288] on input "text" at bounding box center [411, 280] width 298 height 25
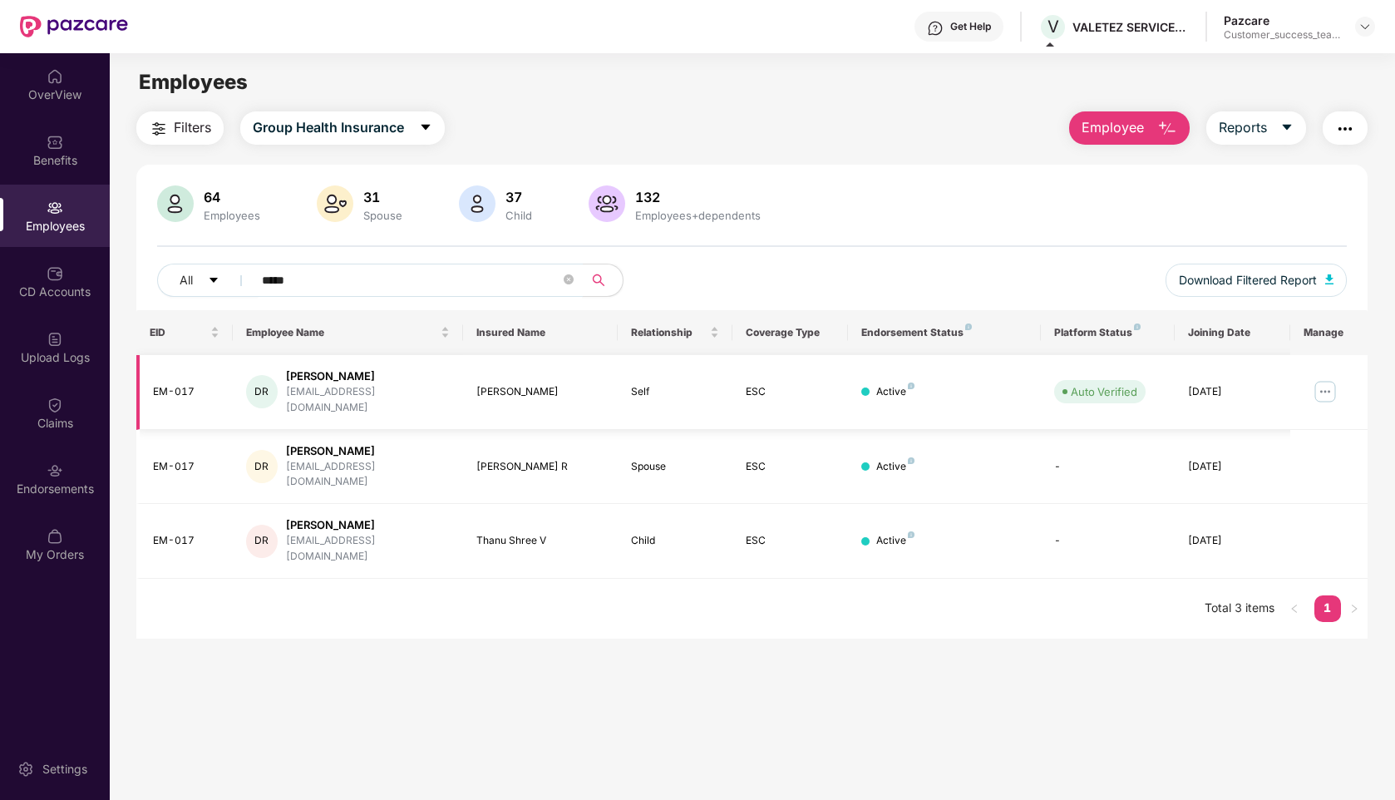
type input "*****"
click at [1322, 390] on img at bounding box center [1325, 391] width 27 height 27
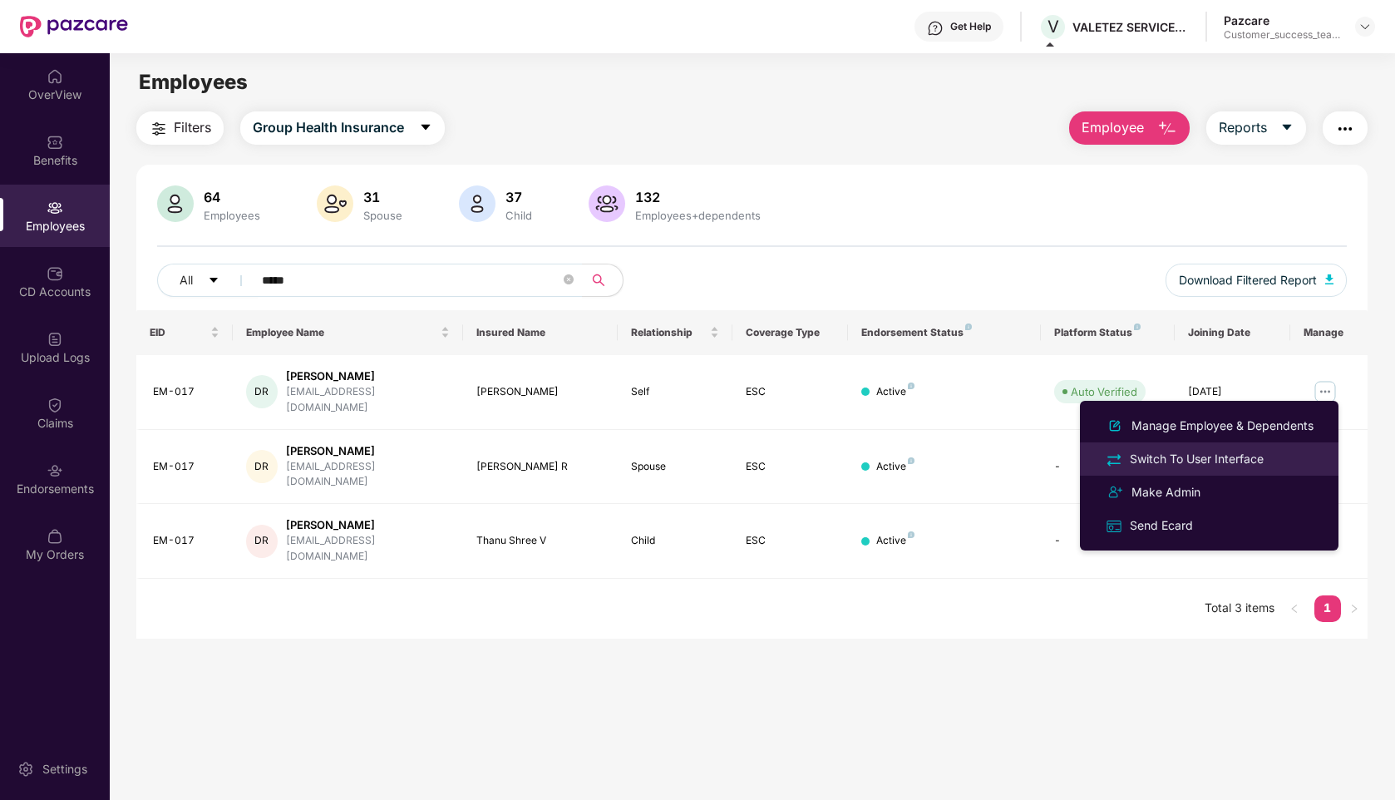
click at [1193, 452] on div "Switch To User Interface" at bounding box center [1196, 459] width 140 height 18
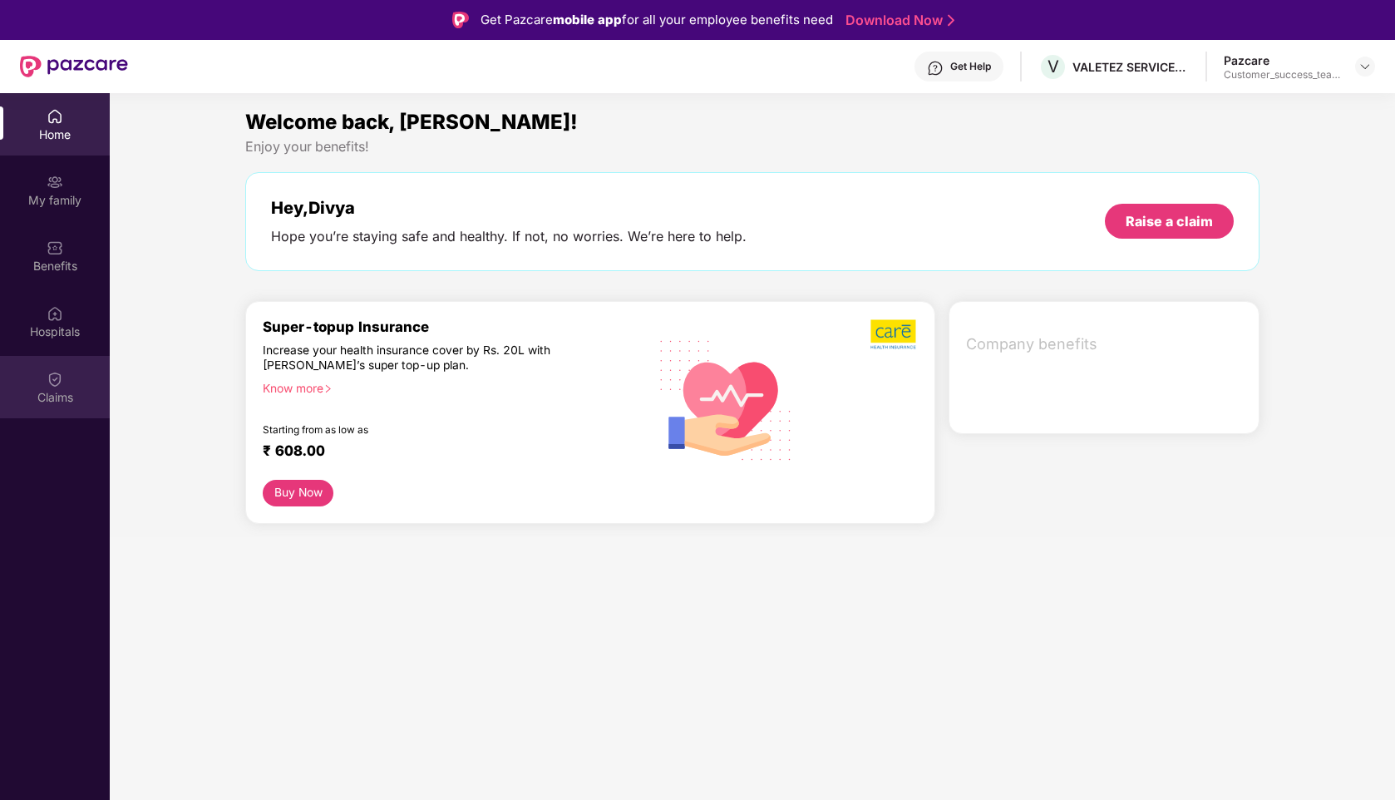
click at [51, 394] on div "Claims" at bounding box center [55, 397] width 110 height 17
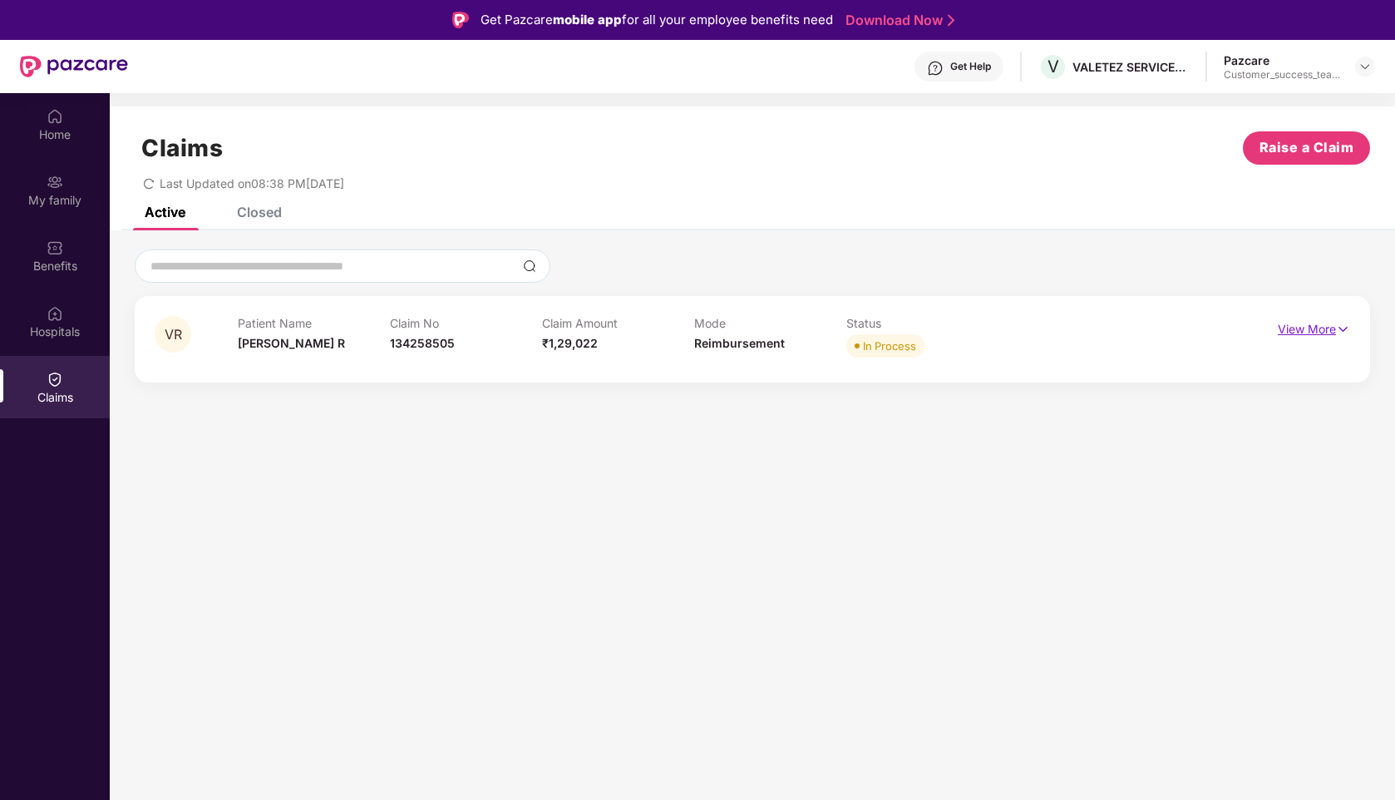
click at [1302, 323] on p "View More" at bounding box center [1314, 327] width 72 height 22
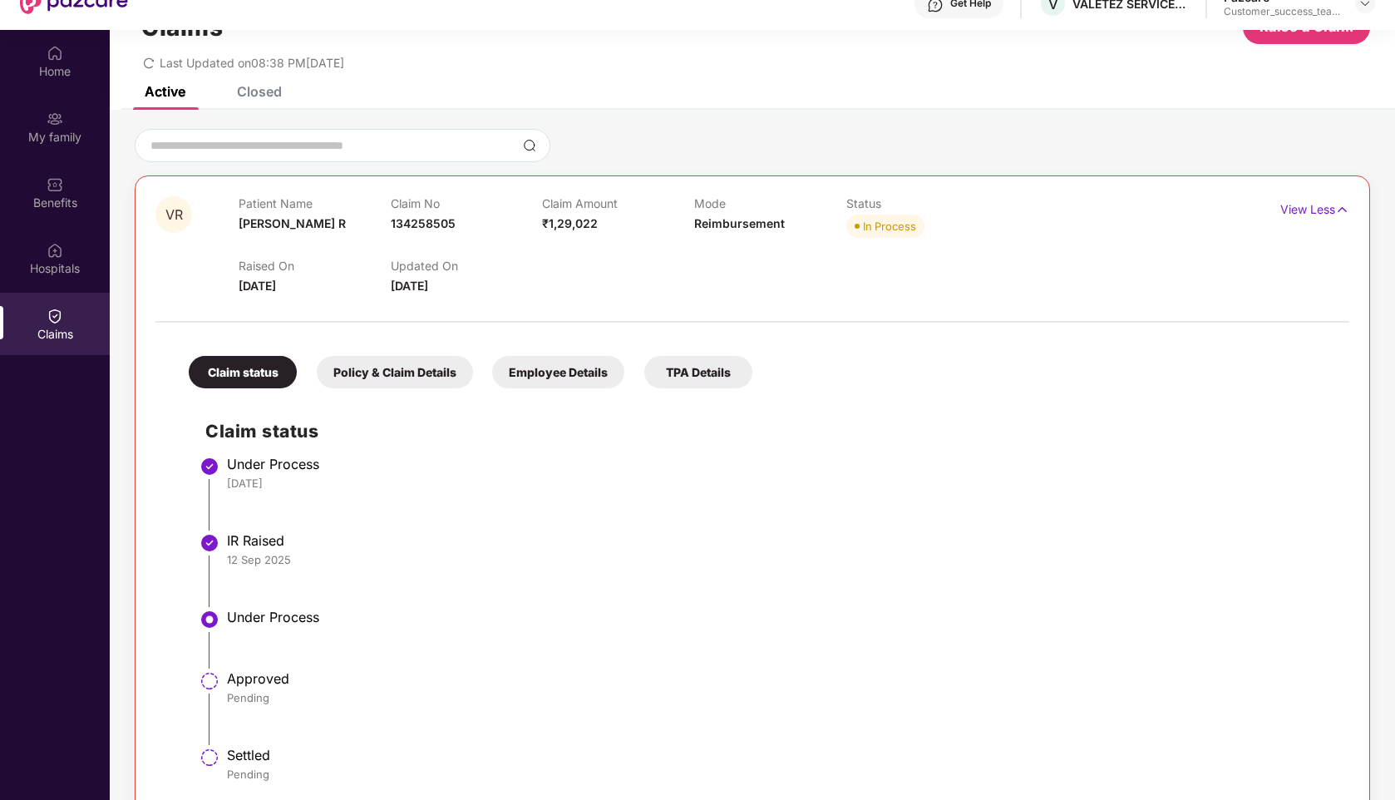
scroll to position [93, 0]
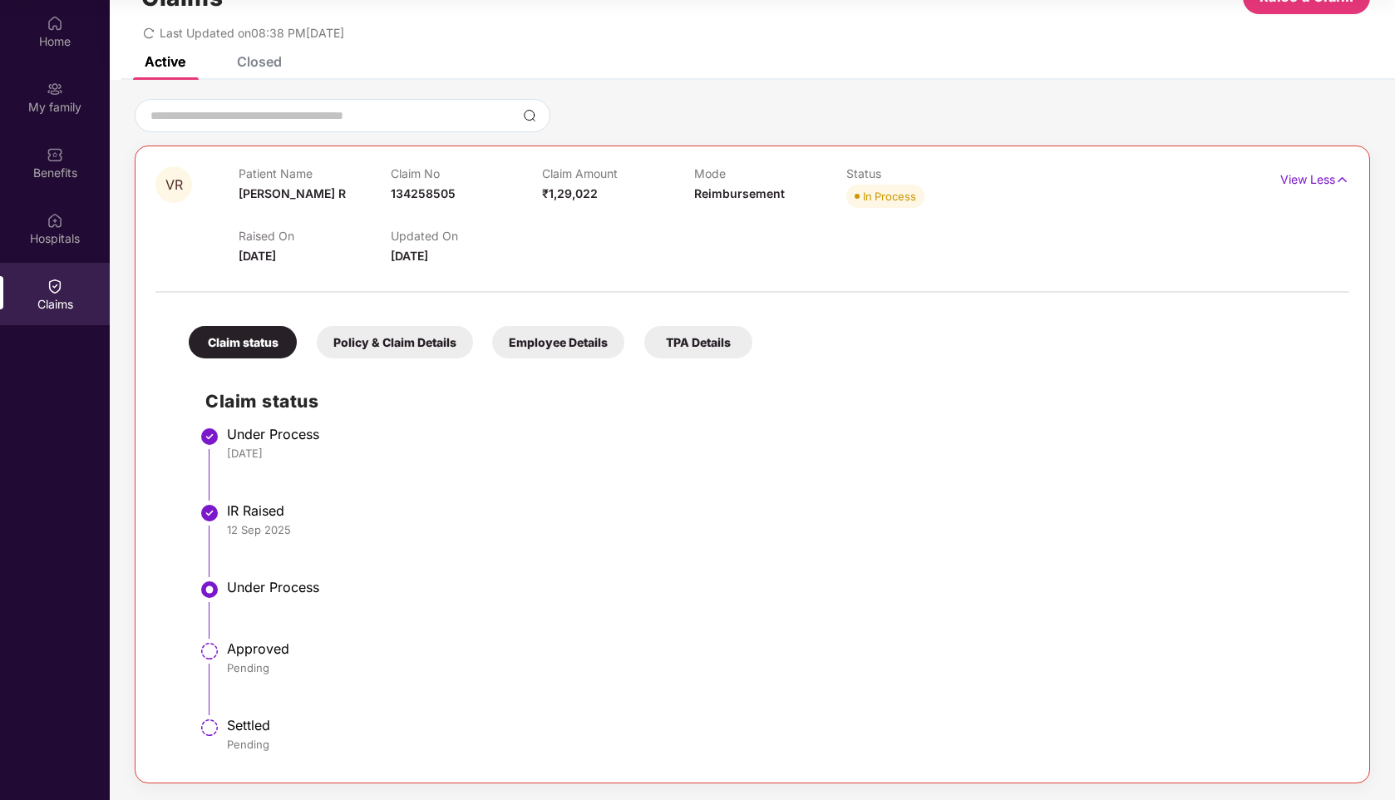
click at [394, 334] on div "Policy & Claim Details" at bounding box center [395, 342] width 156 height 32
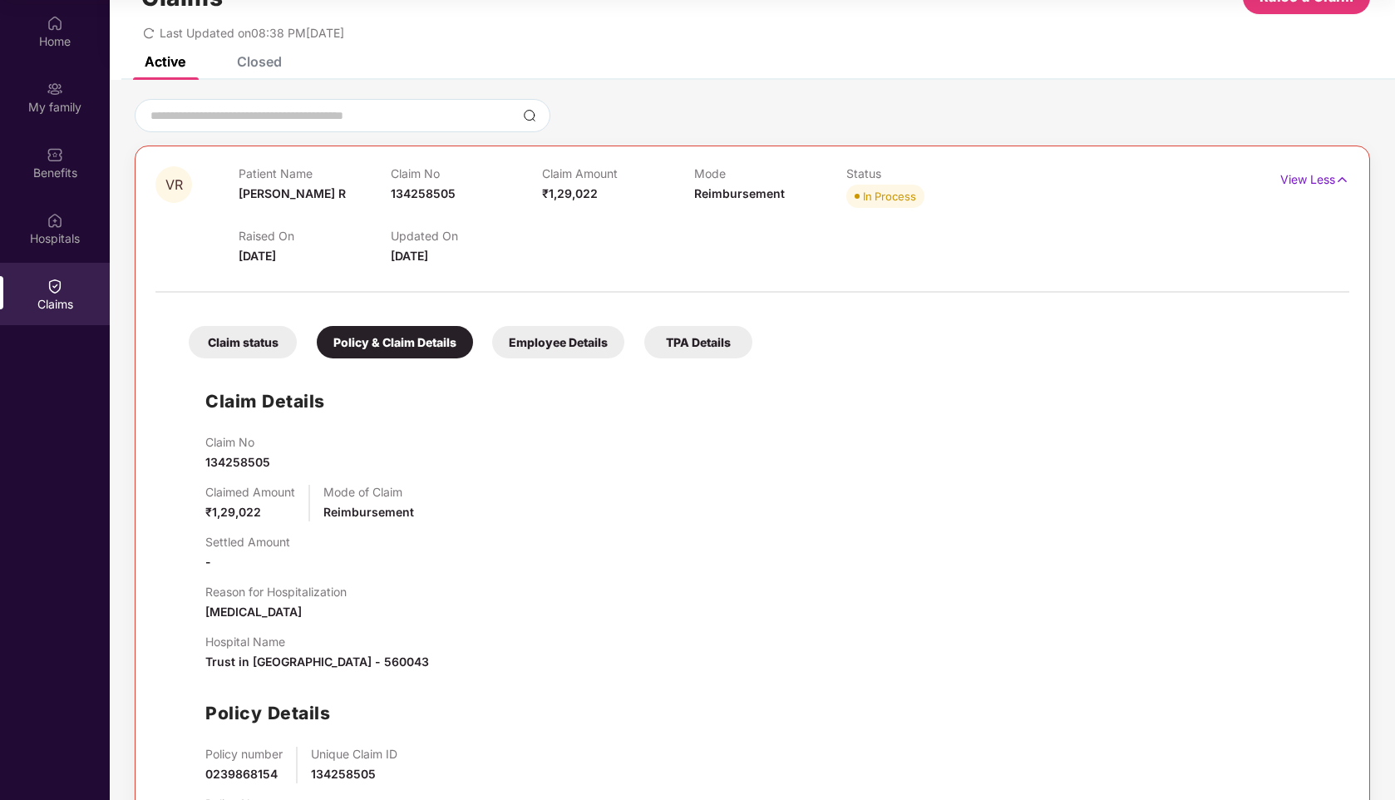
click at [247, 342] on div "Claim status" at bounding box center [243, 342] width 108 height 32
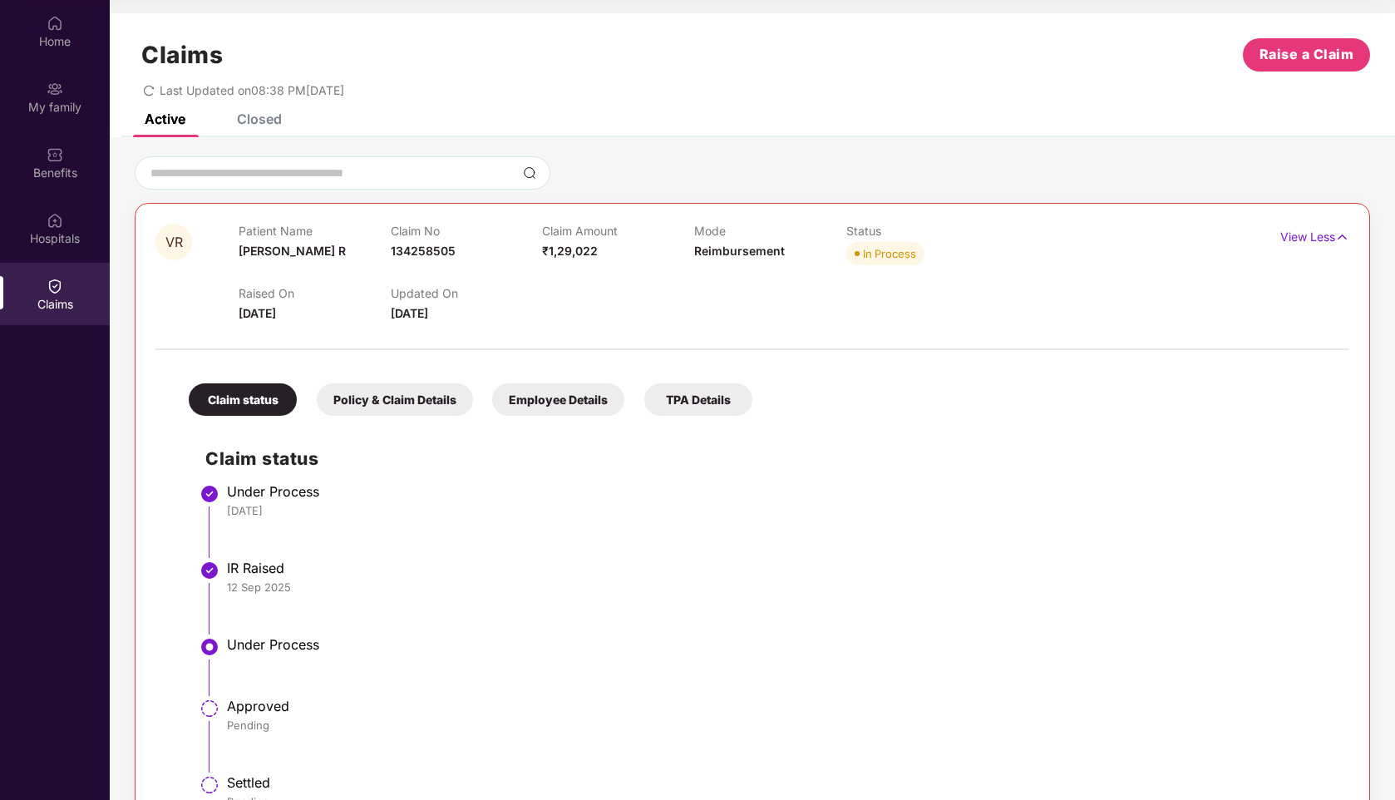
scroll to position [0, 0]
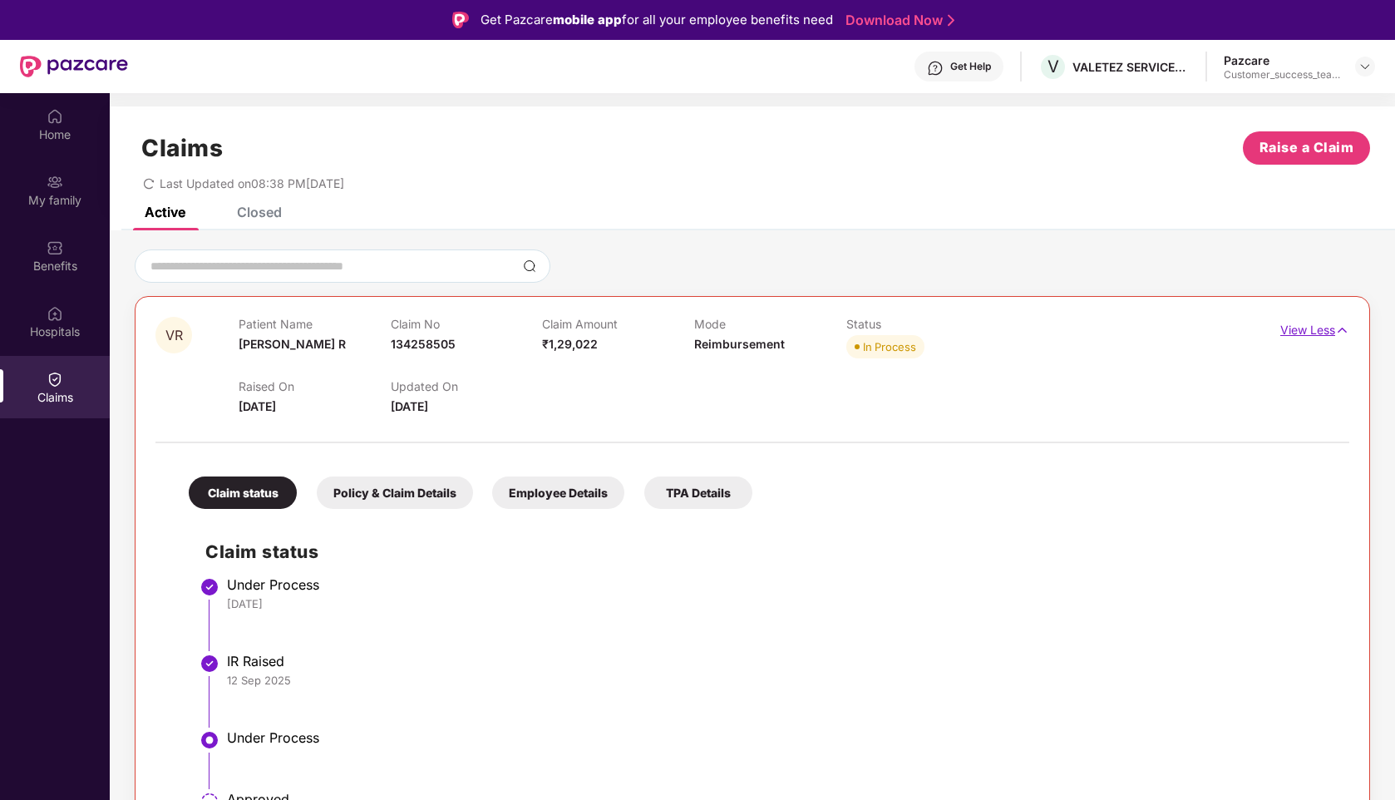
click at [1322, 324] on p "View Less" at bounding box center [1314, 328] width 69 height 22
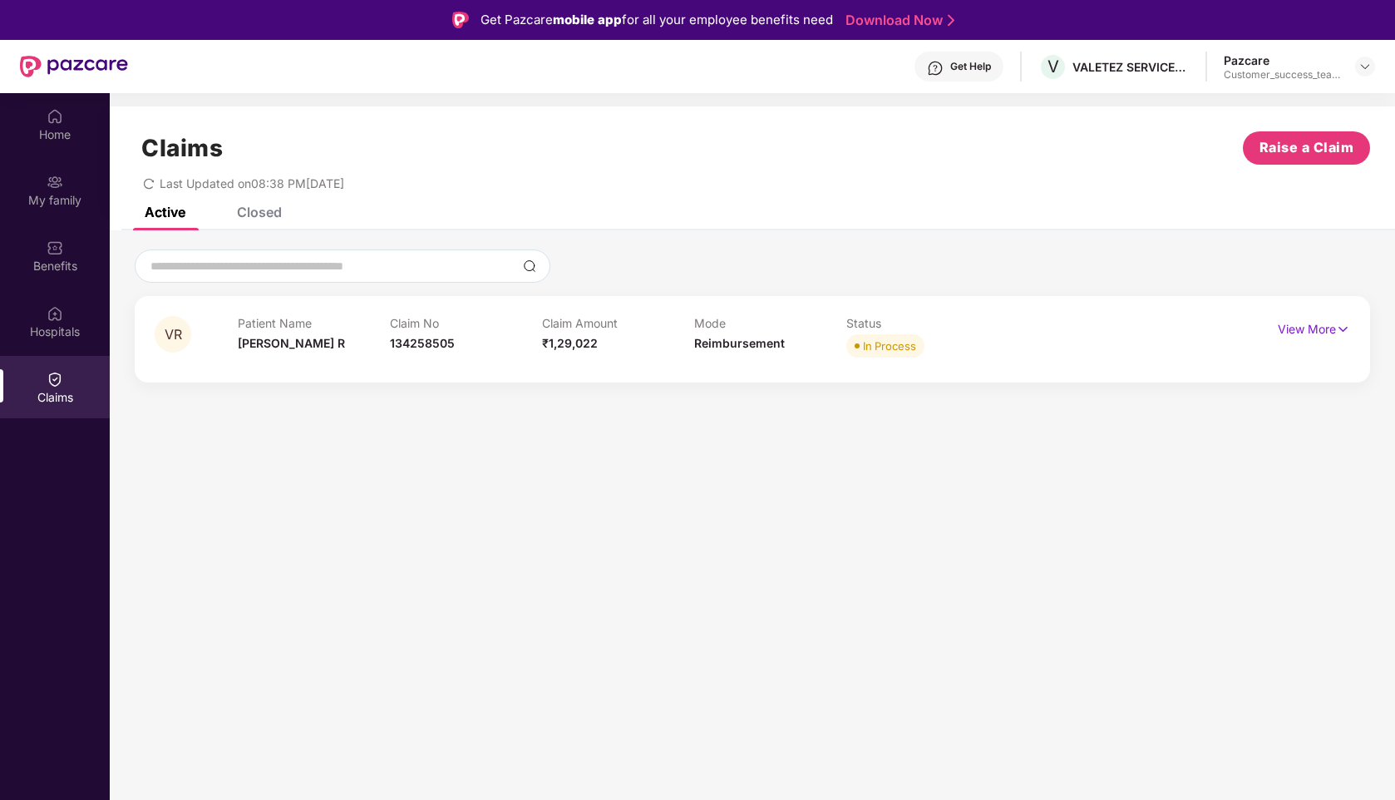
click at [255, 205] on div "Claims Raise a Claim Last Updated on 08:38 PM, 14 Sep 2025" at bounding box center [752, 156] width 1285 height 101
click at [253, 217] on div "Closed" at bounding box center [259, 212] width 45 height 17
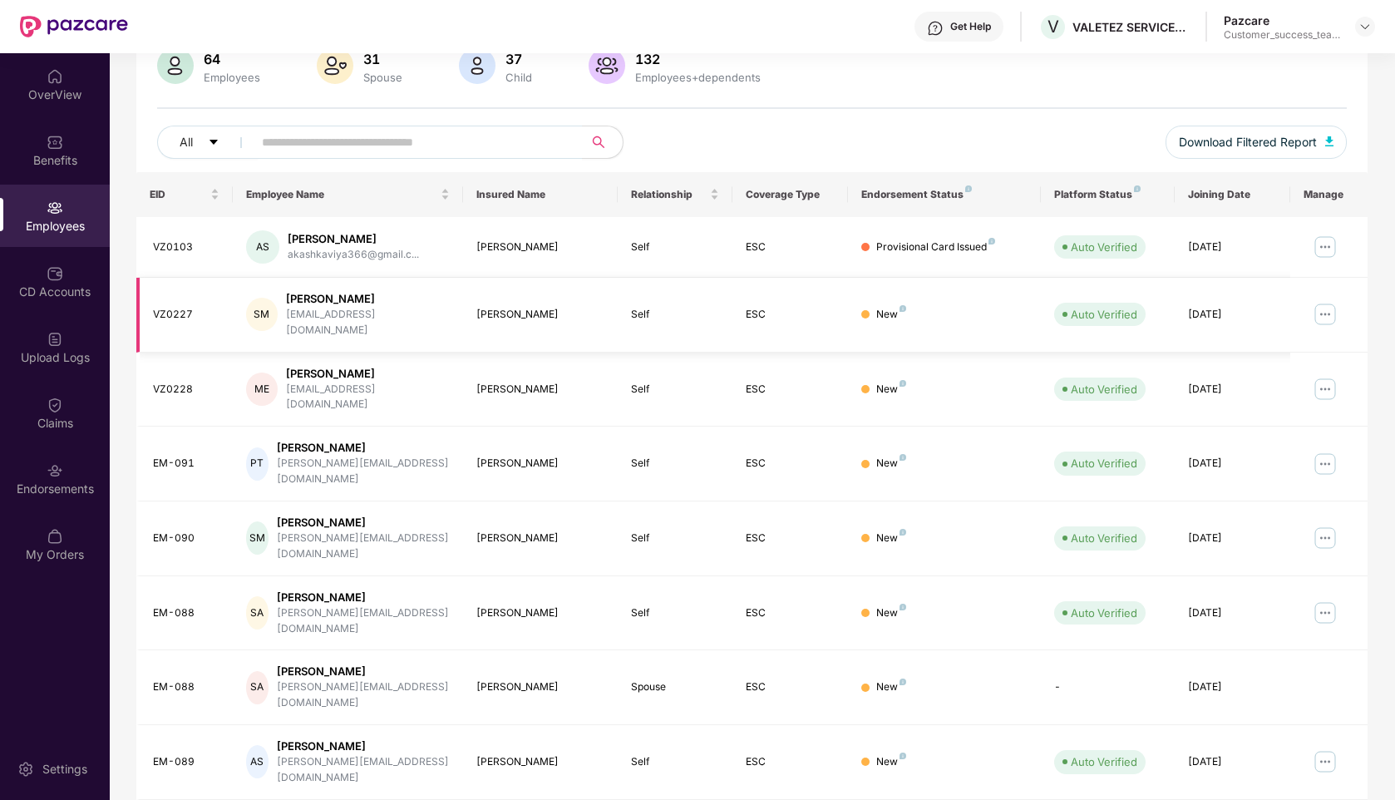
scroll to position [77, 0]
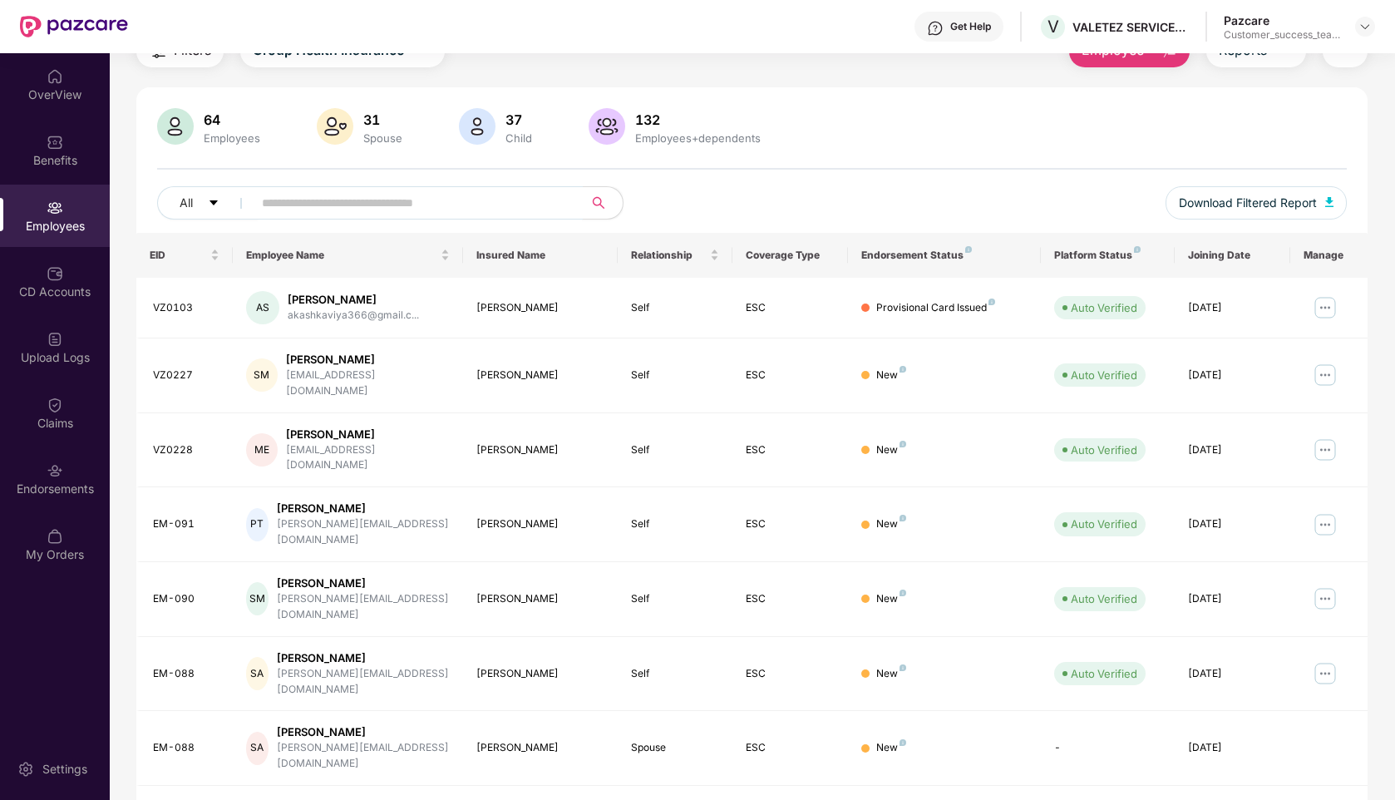
click at [305, 204] on input "text" at bounding box center [411, 202] width 298 height 25
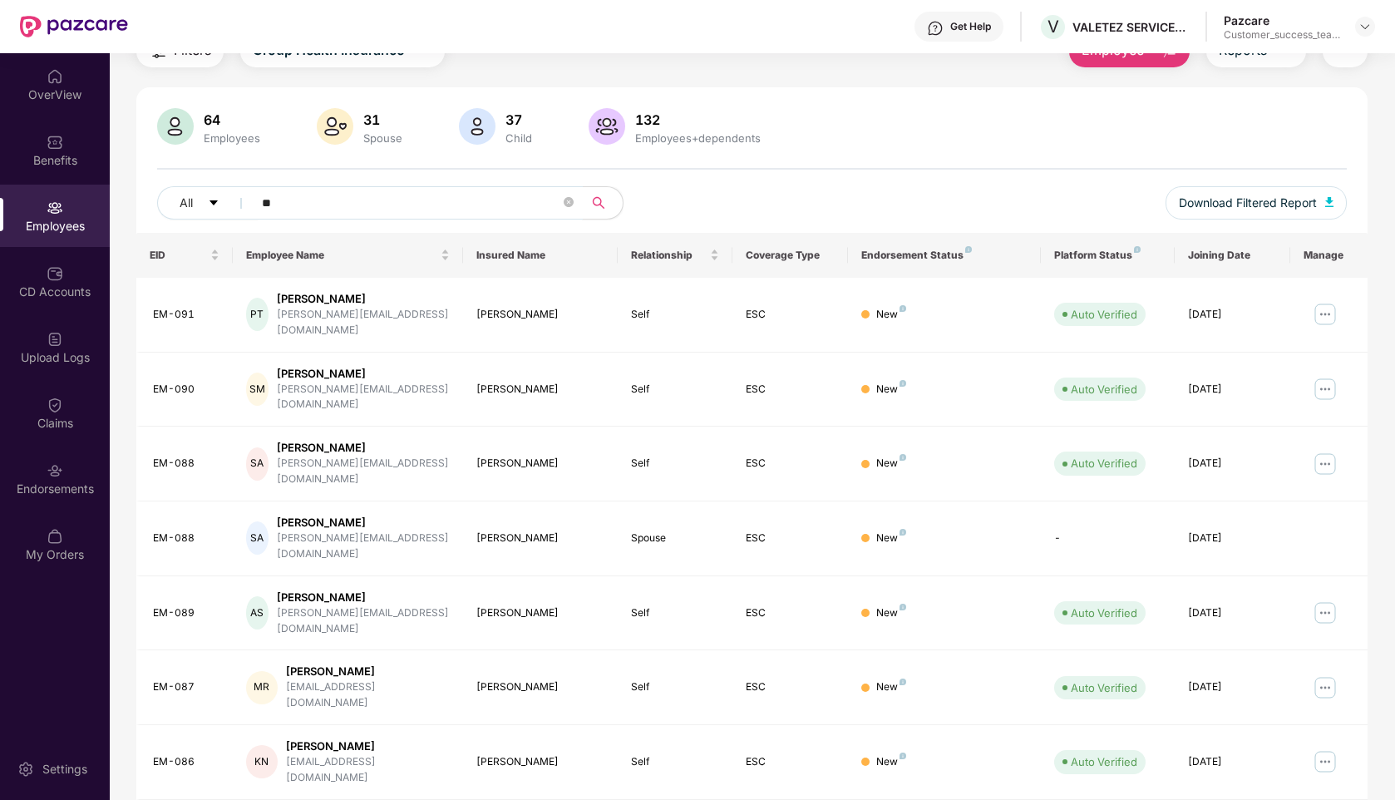
type input "*"
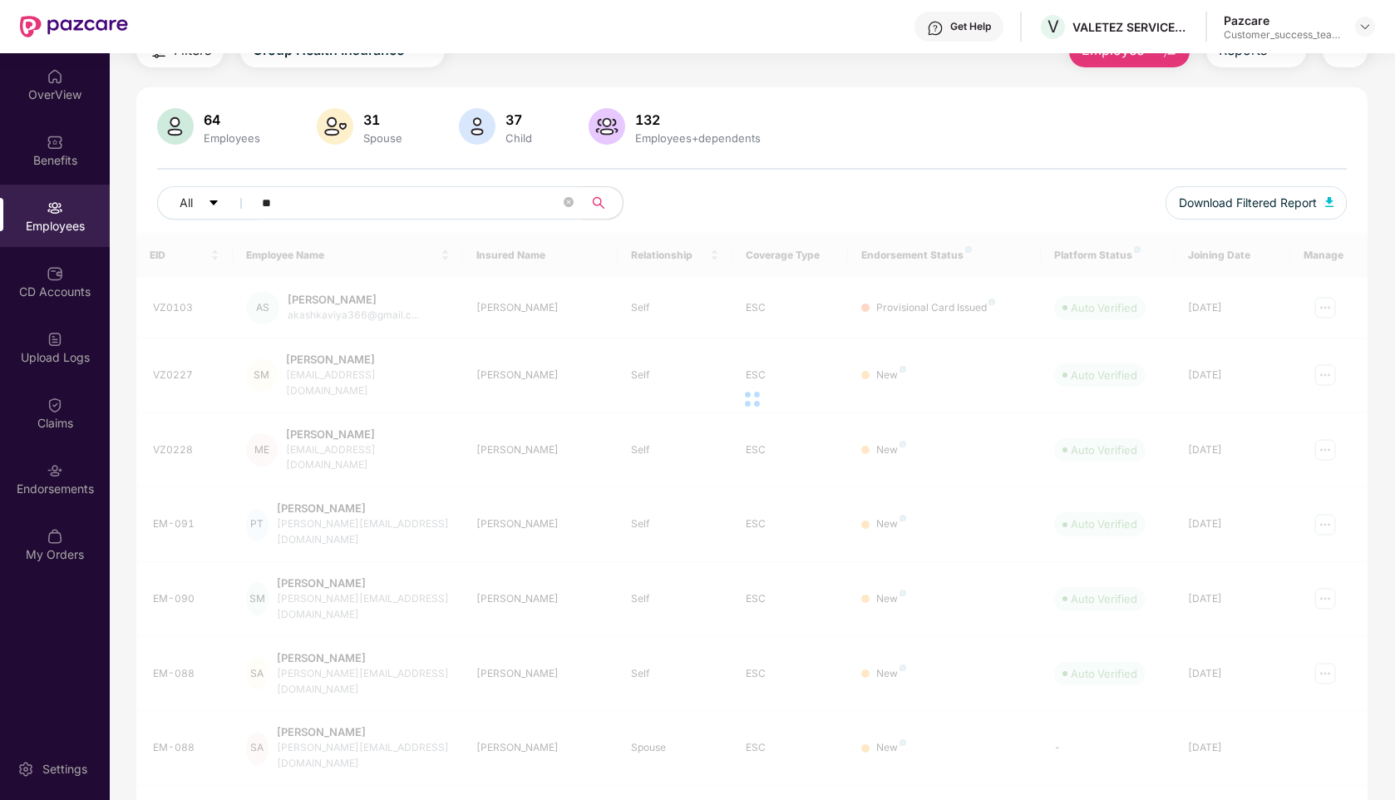
type input "*"
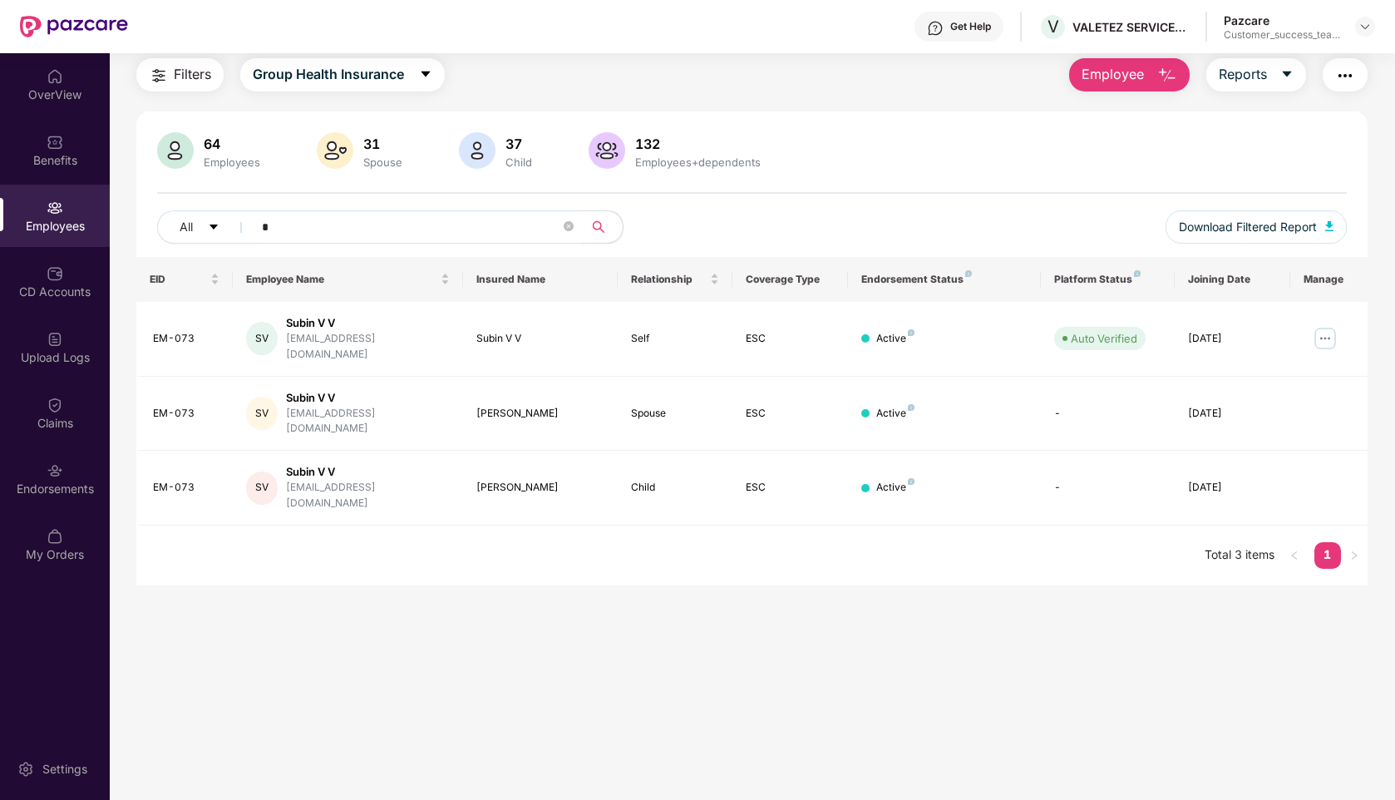
scroll to position [53, 0]
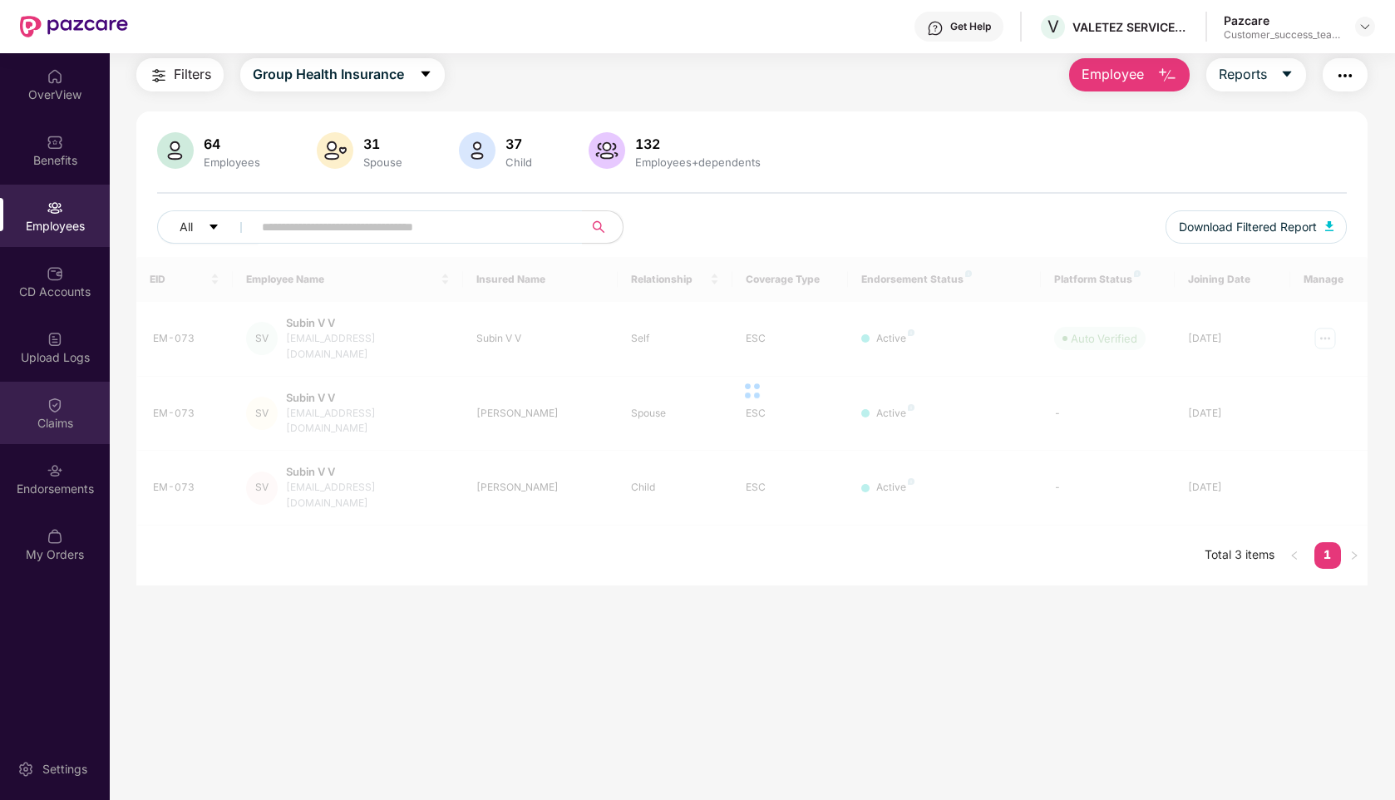
click at [27, 402] on div "Claims" at bounding box center [55, 413] width 110 height 62
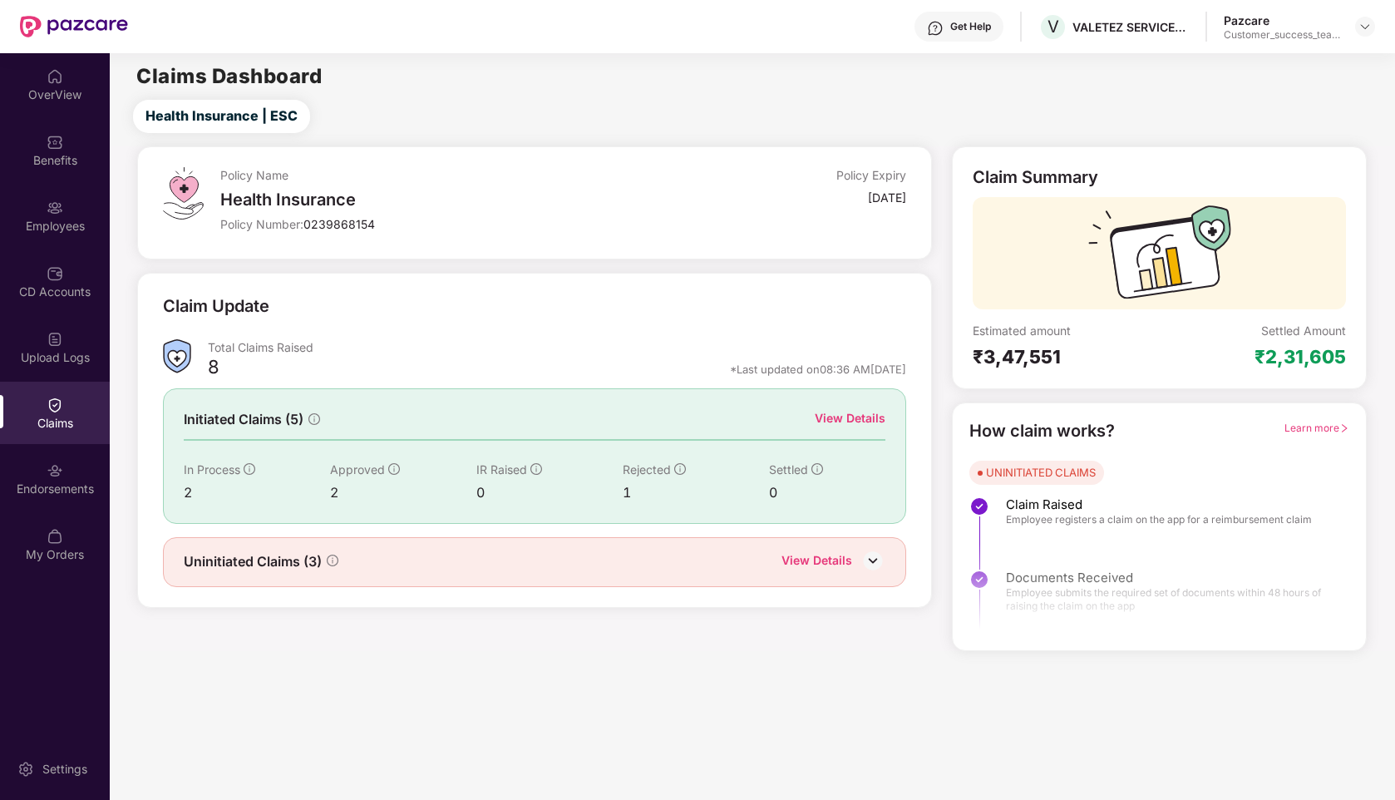
click at [846, 411] on div "View Details" at bounding box center [850, 418] width 71 height 18
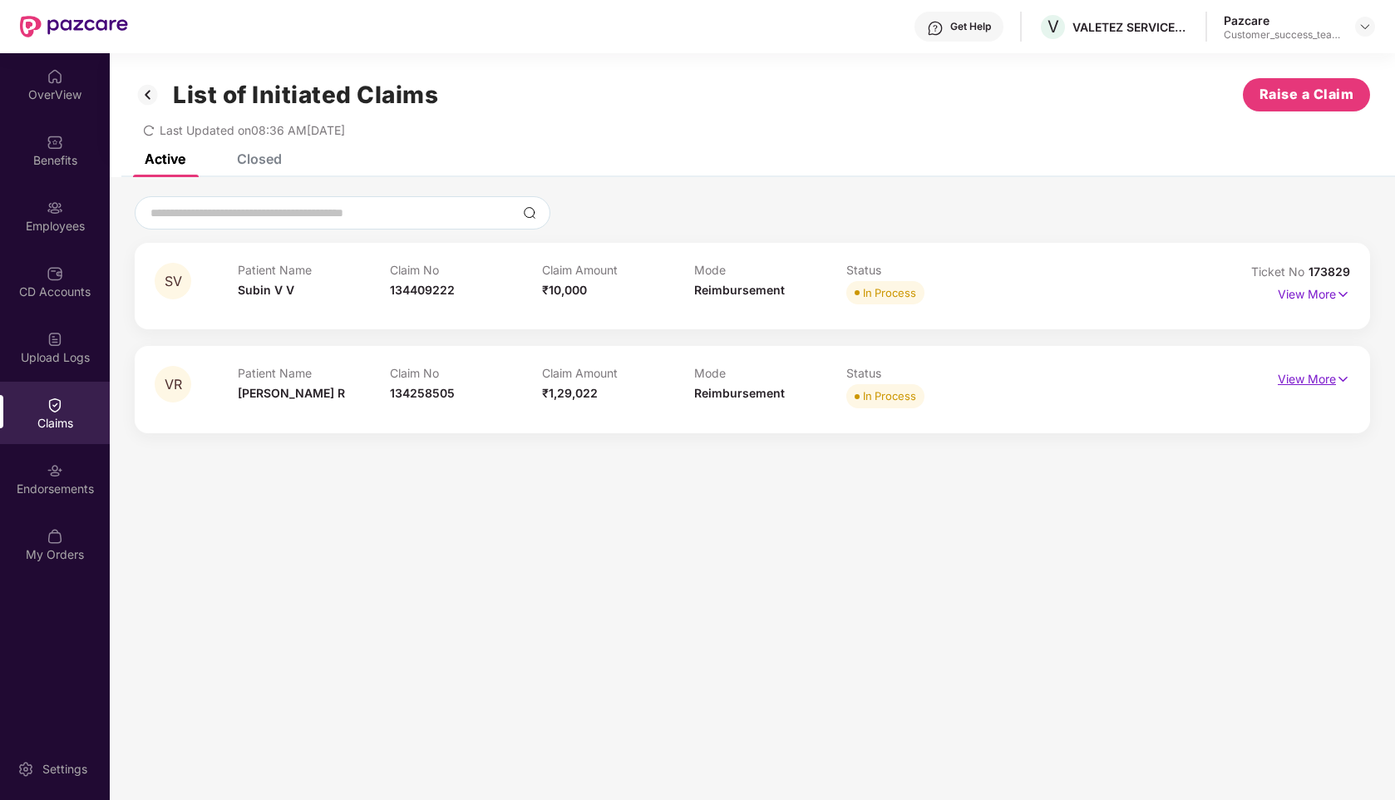
click at [1322, 380] on p "View More" at bounding box center [1314, 377] width 72 height 22
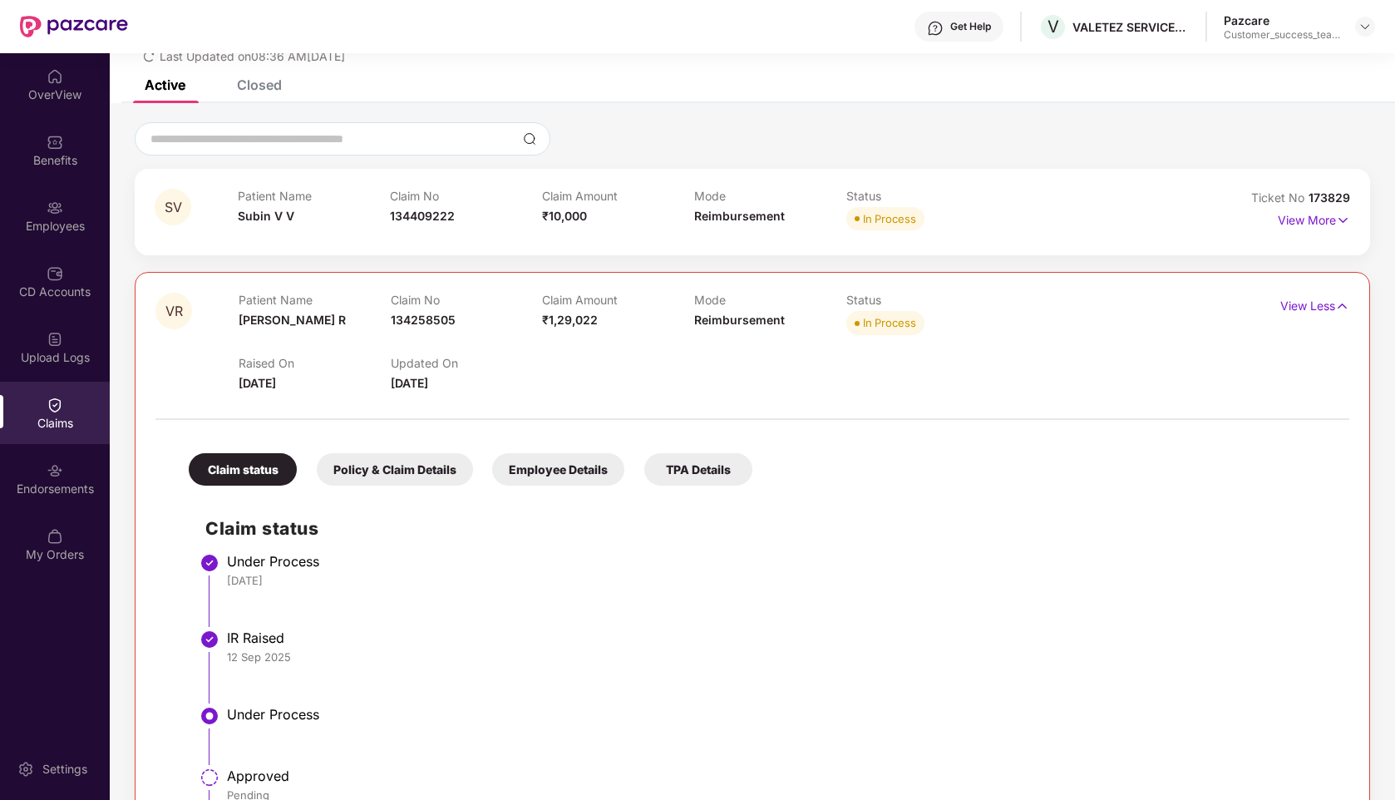
scroll to position [71, 0]
click at [1315, 298] on p "View Less" at bounding box center [1314, 306] width 69 height 22
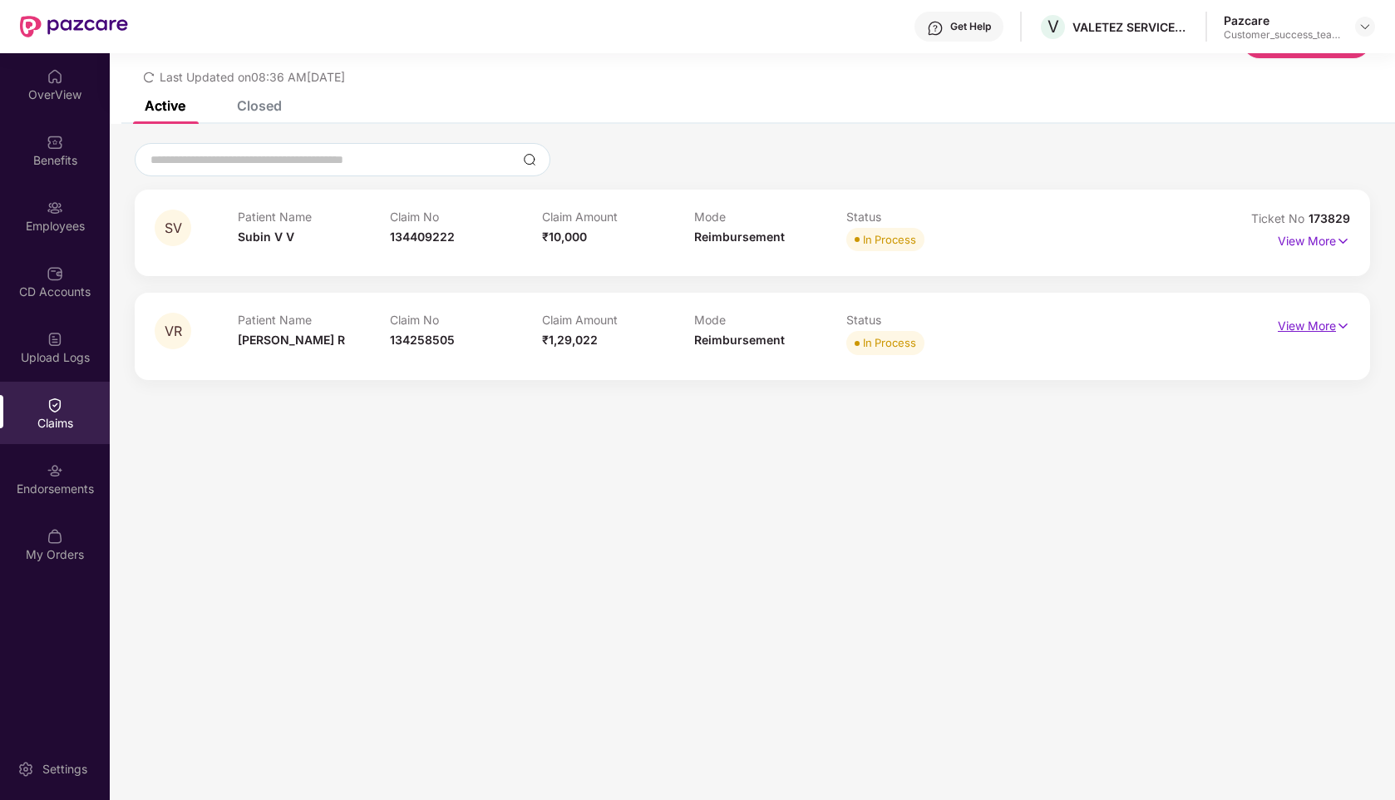
click at [1310, 328] on p "View More" at bounding box center [1314, 324] width 72 height 22
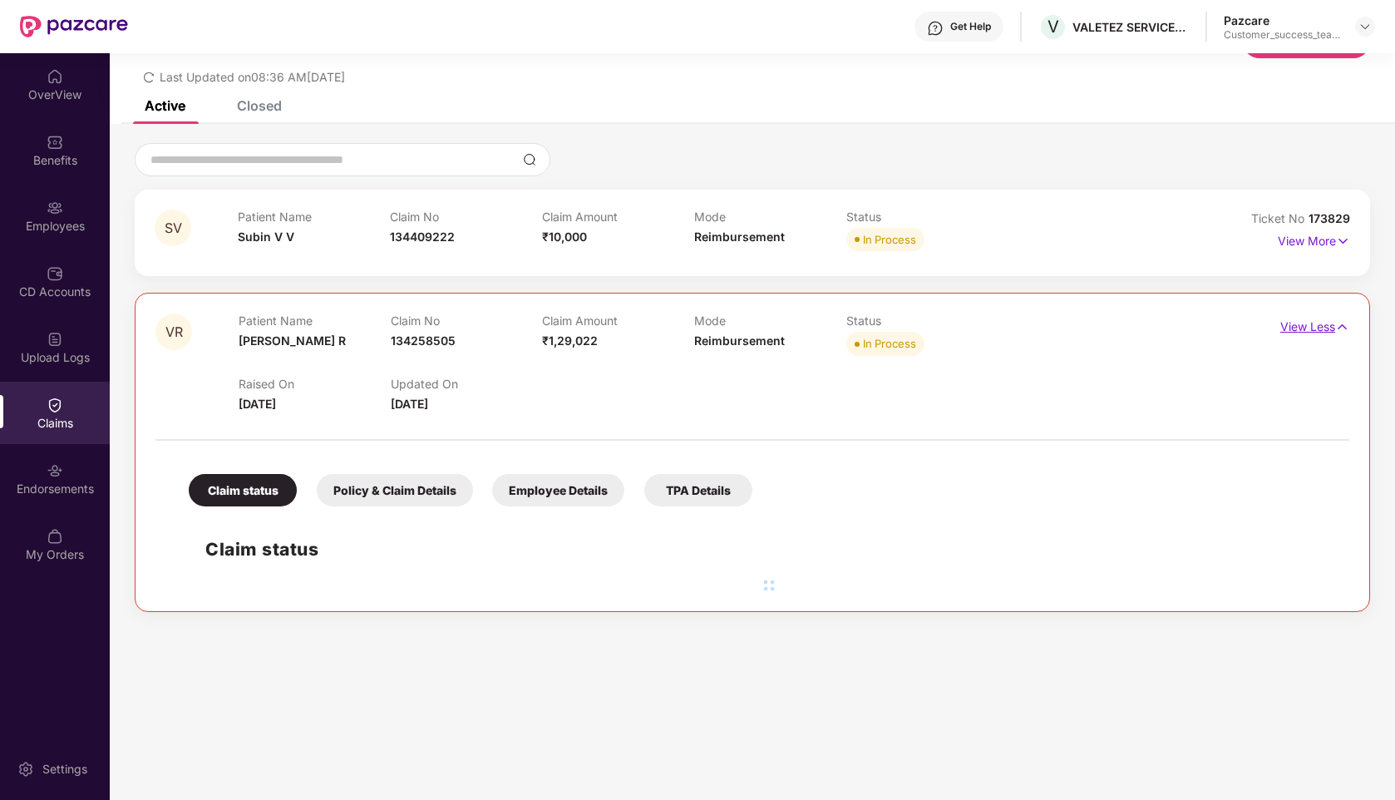
scroll to position [71, 0]
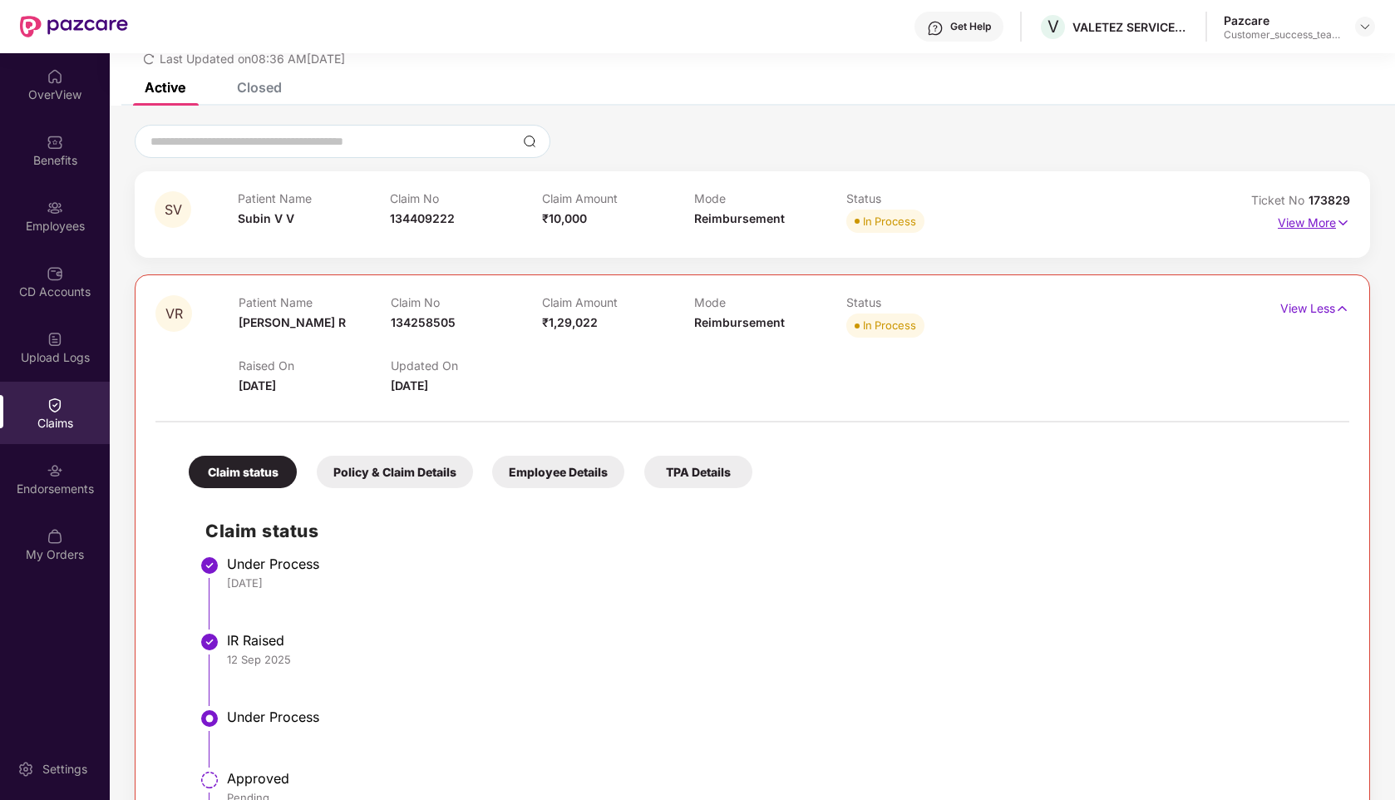
click at [1295, 229] on p "View More" at bounding box center [1314, 220] width 72 height 22
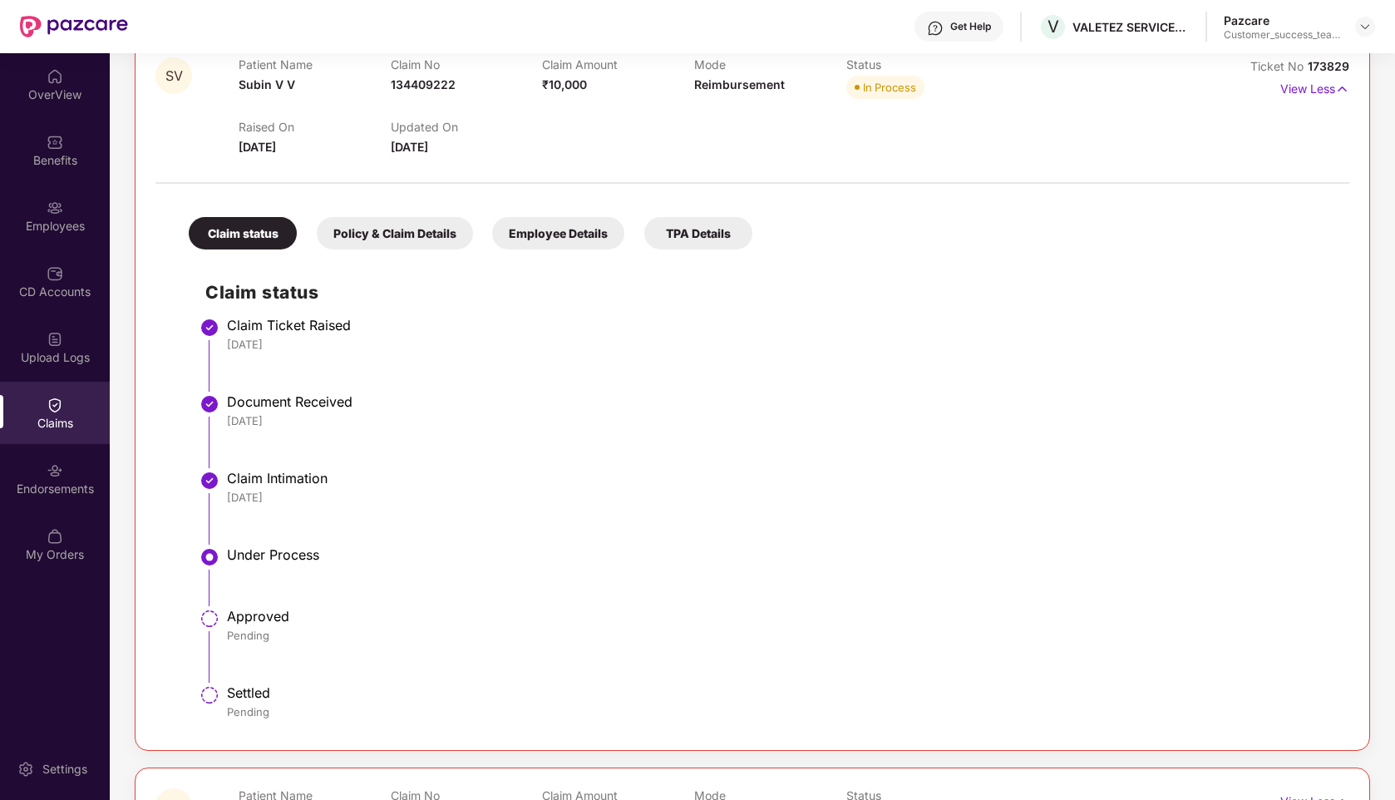
scroll to position [0, 0]
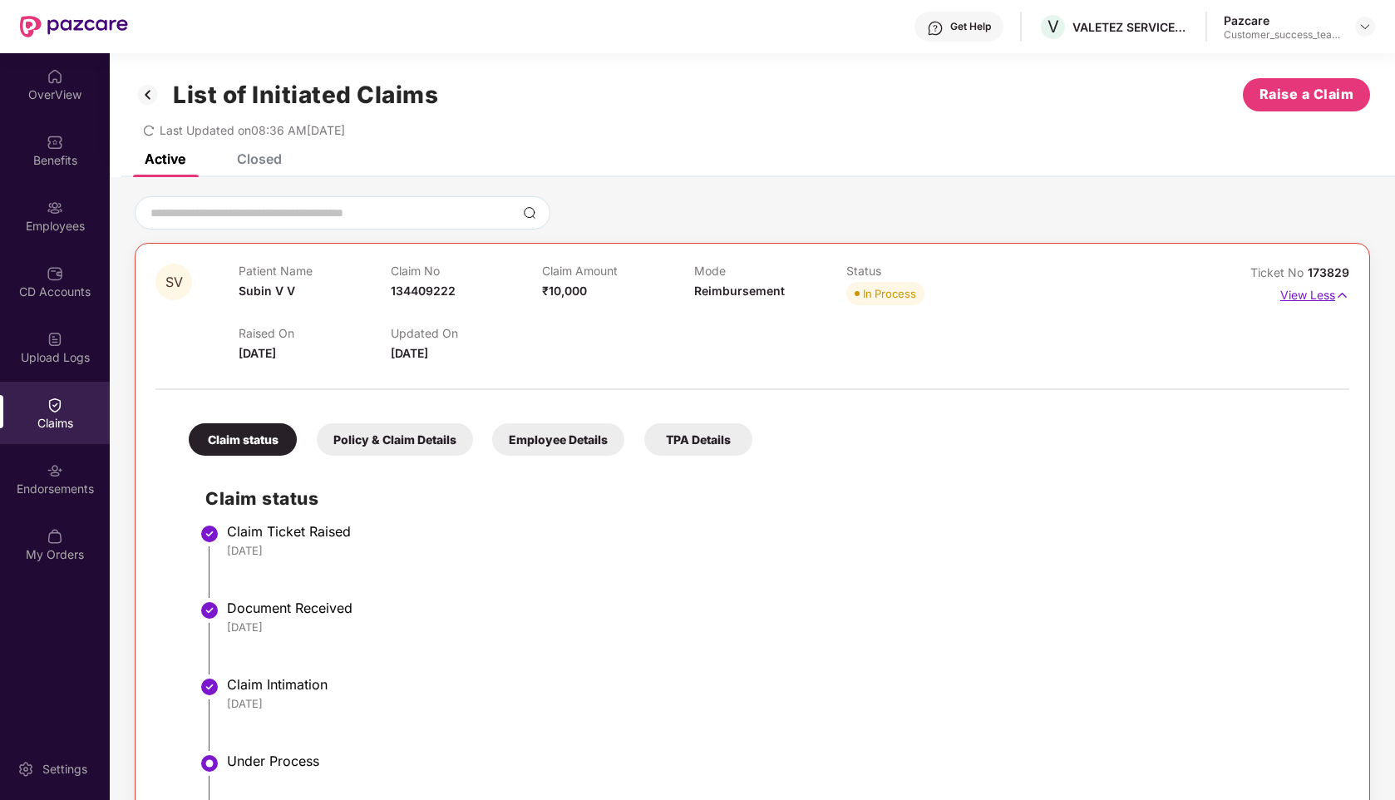
click at [1303, 293] on p "View Less" at bounding box center [1314, 293] width 69 height 22
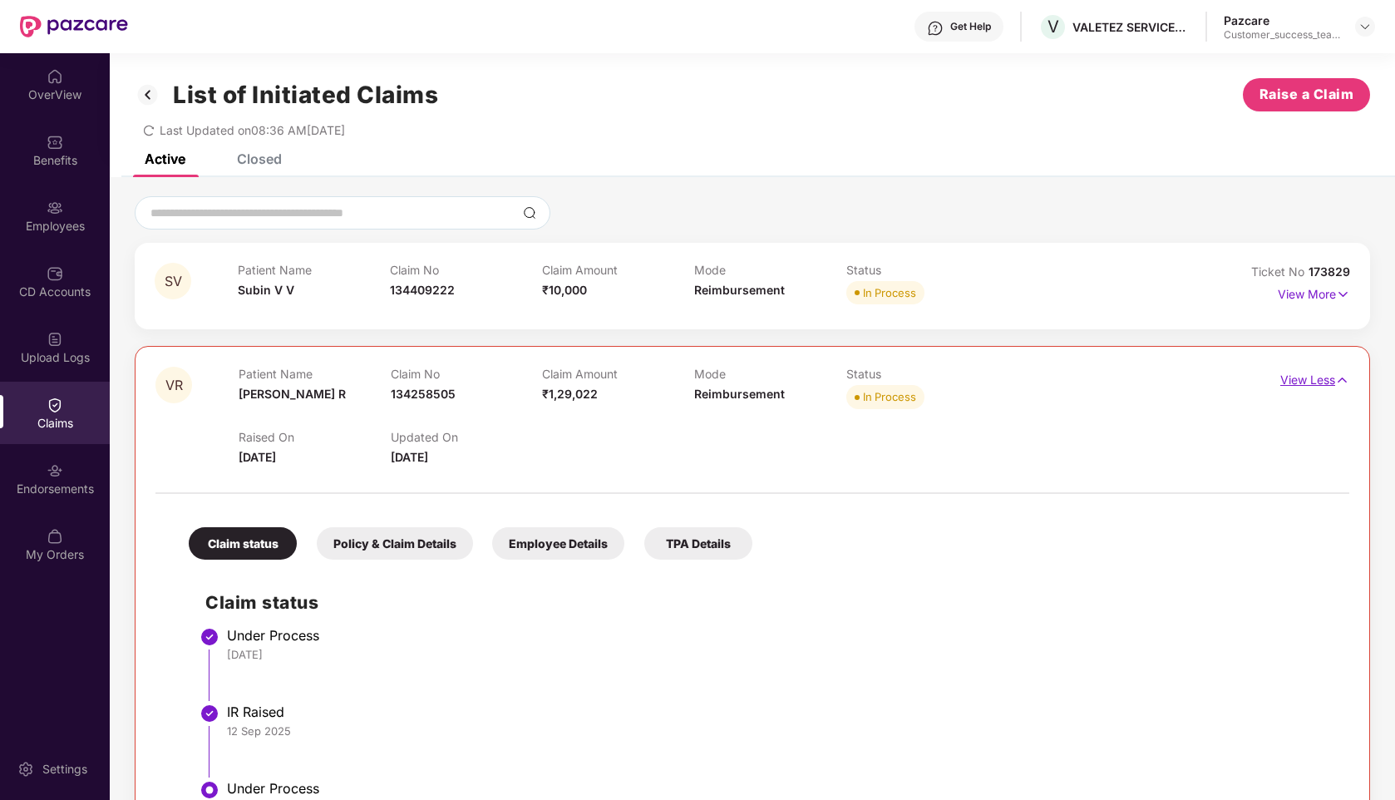
click at [1311, 375] on p "View Less" at bounding box center [1314, 378] width 69 height 22
